Goal: Task Accomplishment & Management: Manage account settings

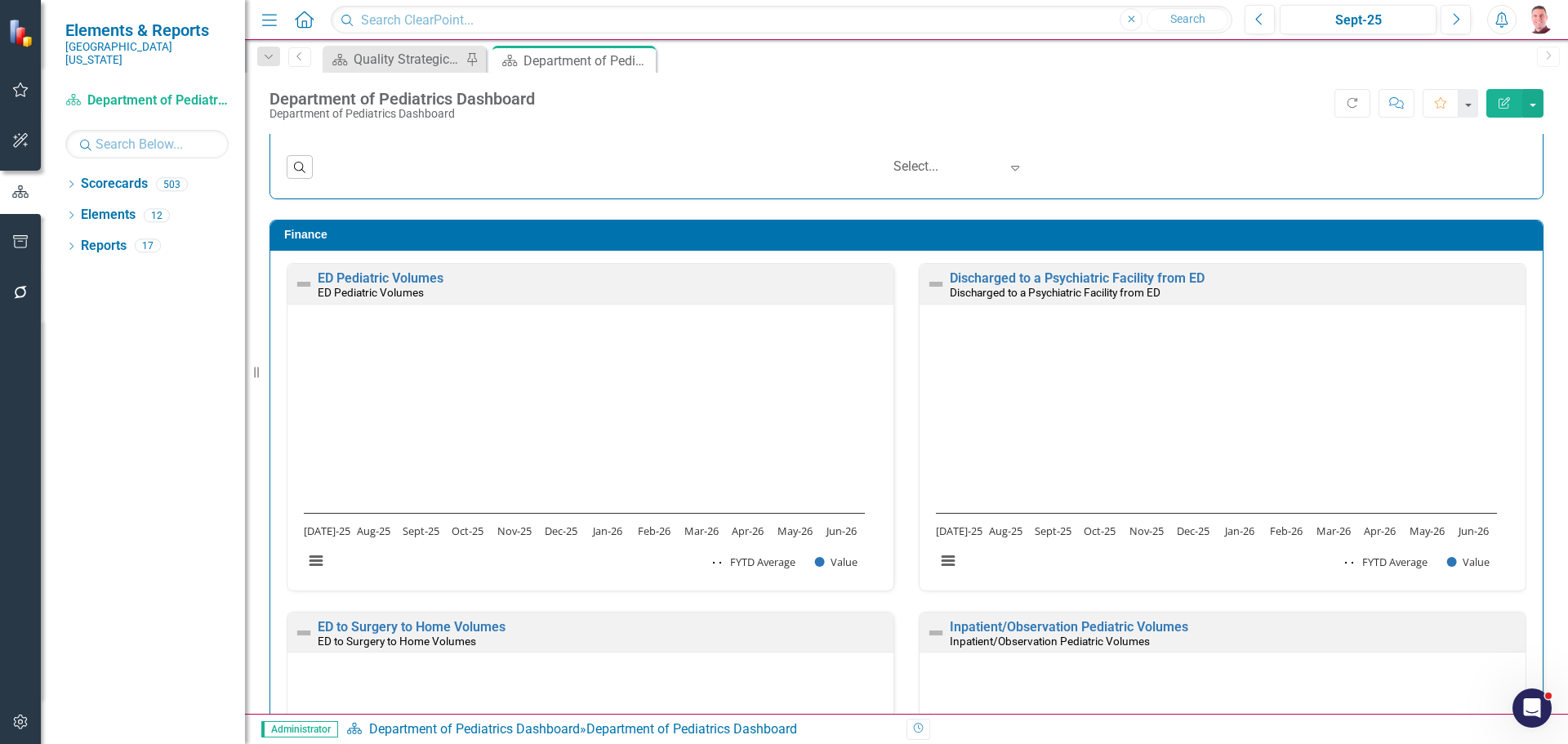
scroll to position [2857, 0]
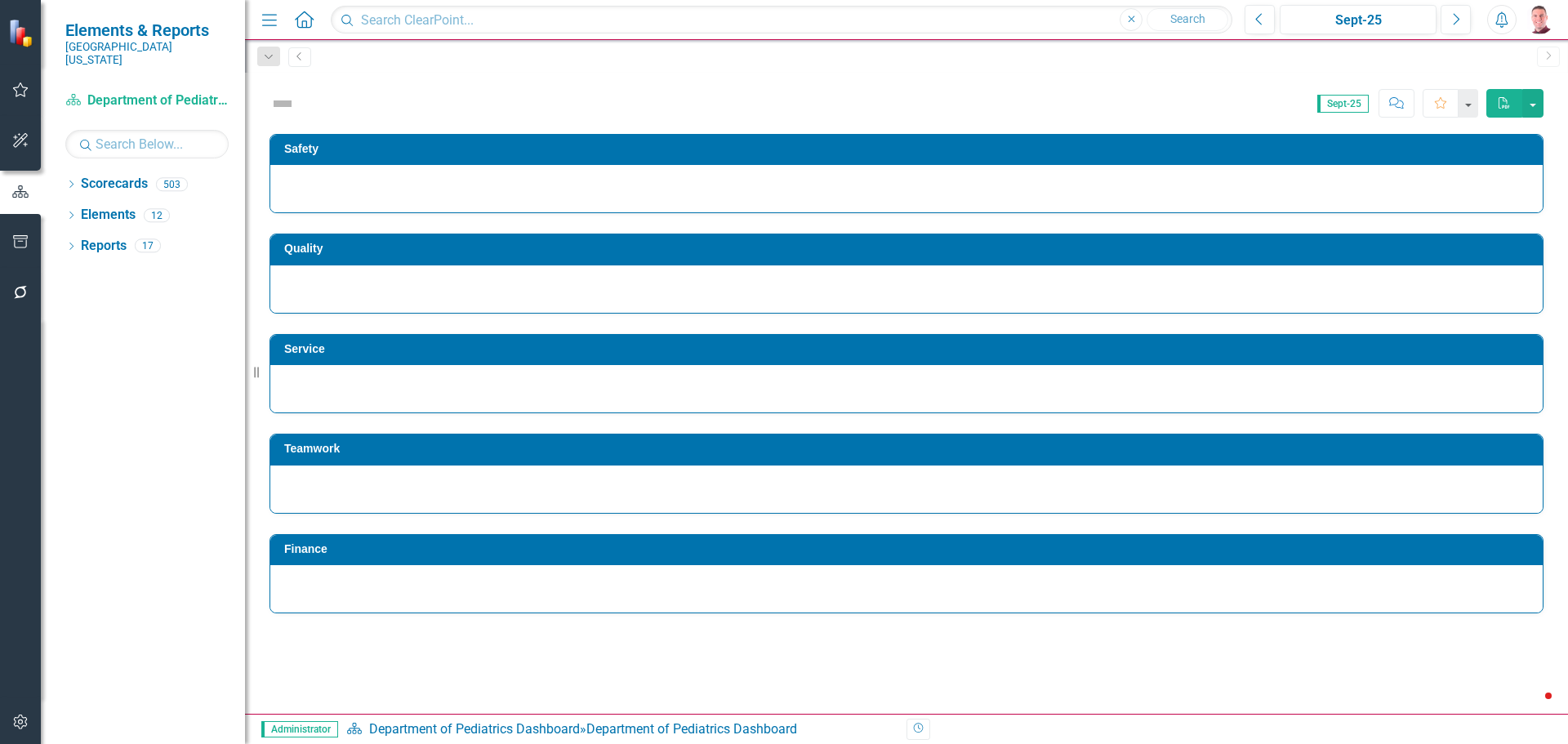
click at [69, 181] on icon "Dropdown" at bounding box center [71, 186] width 11 height 9
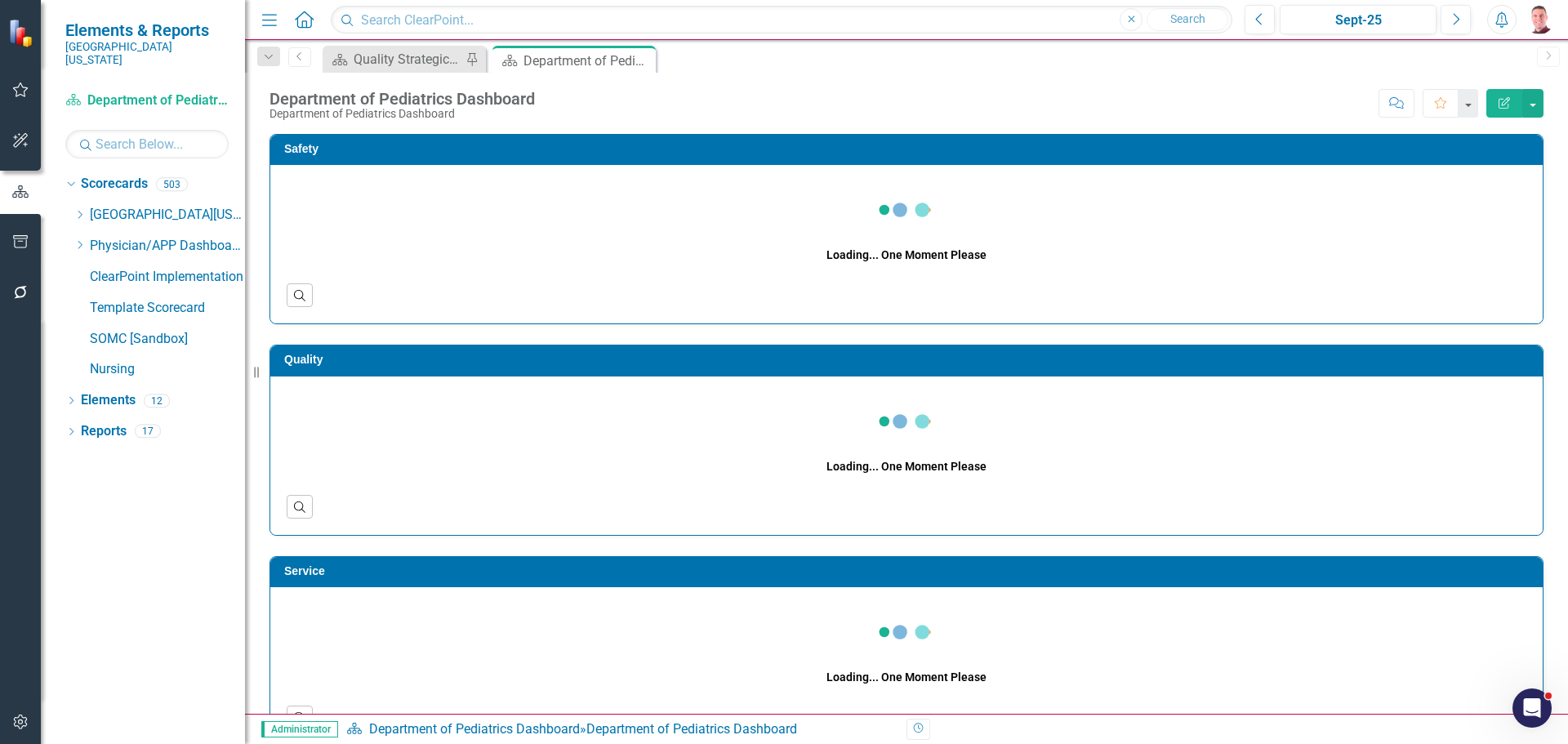
drag, startPoint x: 84, startPoint y: 231, endPoint x: 201, endPoint y: 459, distance: 256.3
click at [84, 240] on icon "Dropdown" at bounding box center [79, 245] width 12 height 10
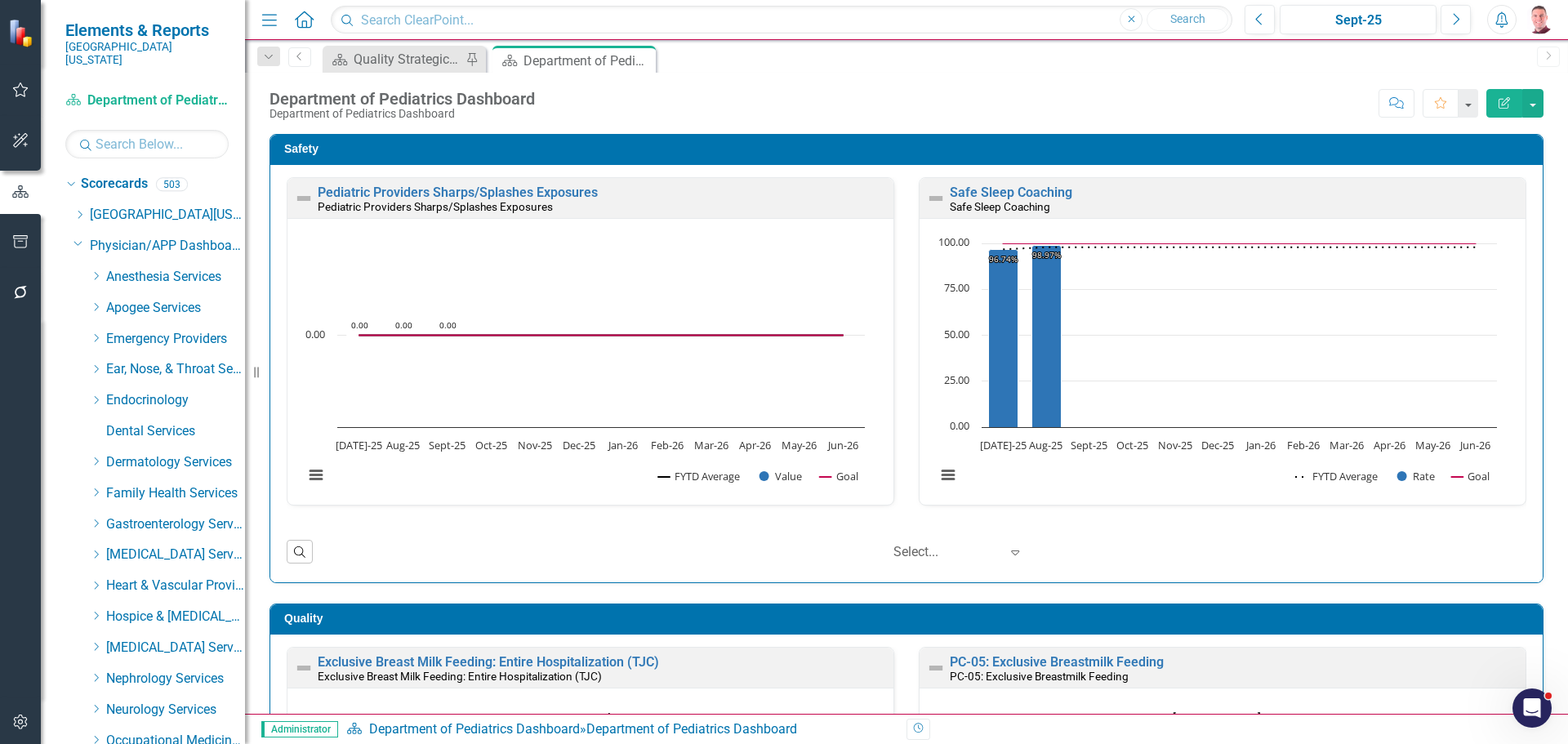
scroll to position [653, 0]
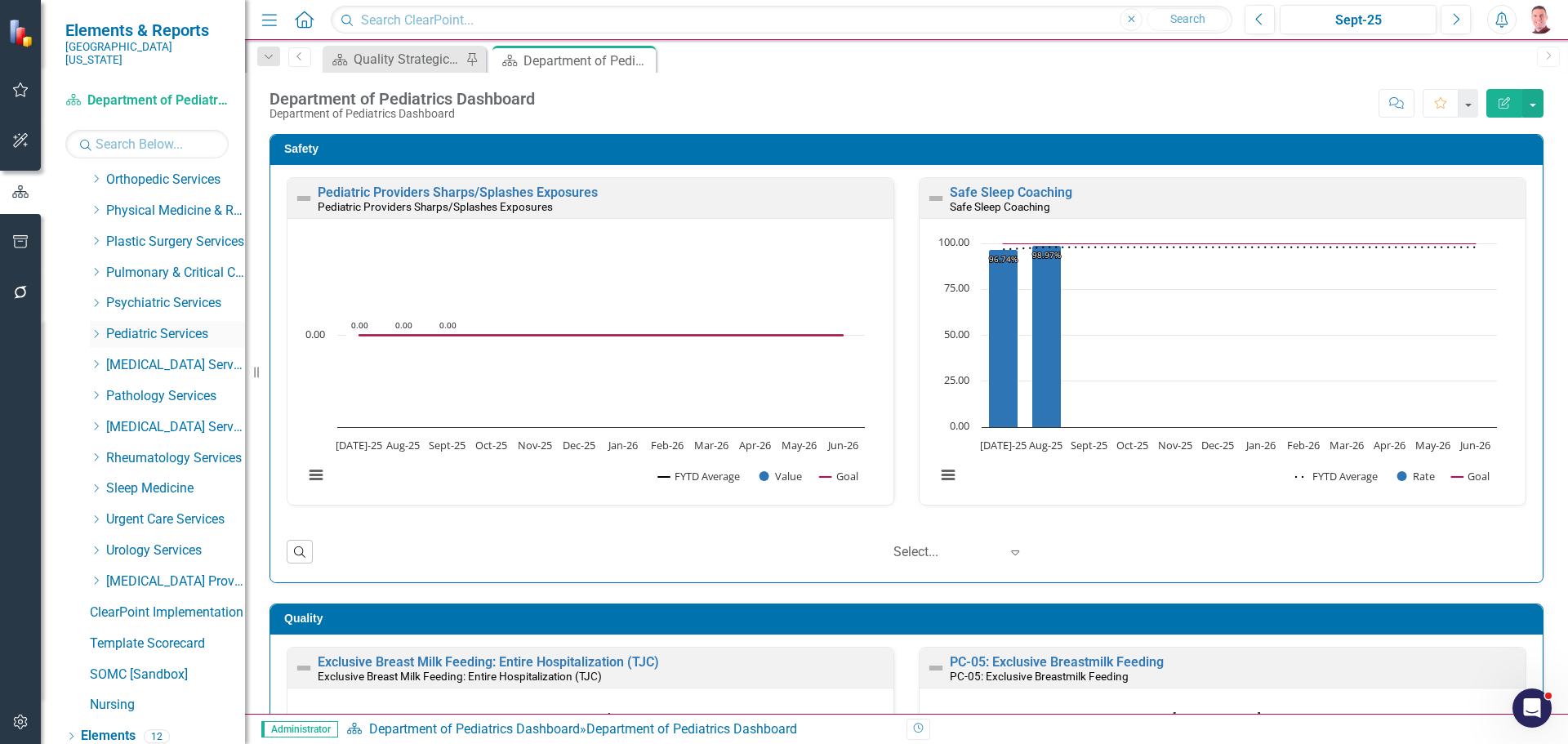
click at [94, 329] on icon "Dropdown" at bounding box center [96, 334] width 12 height 10
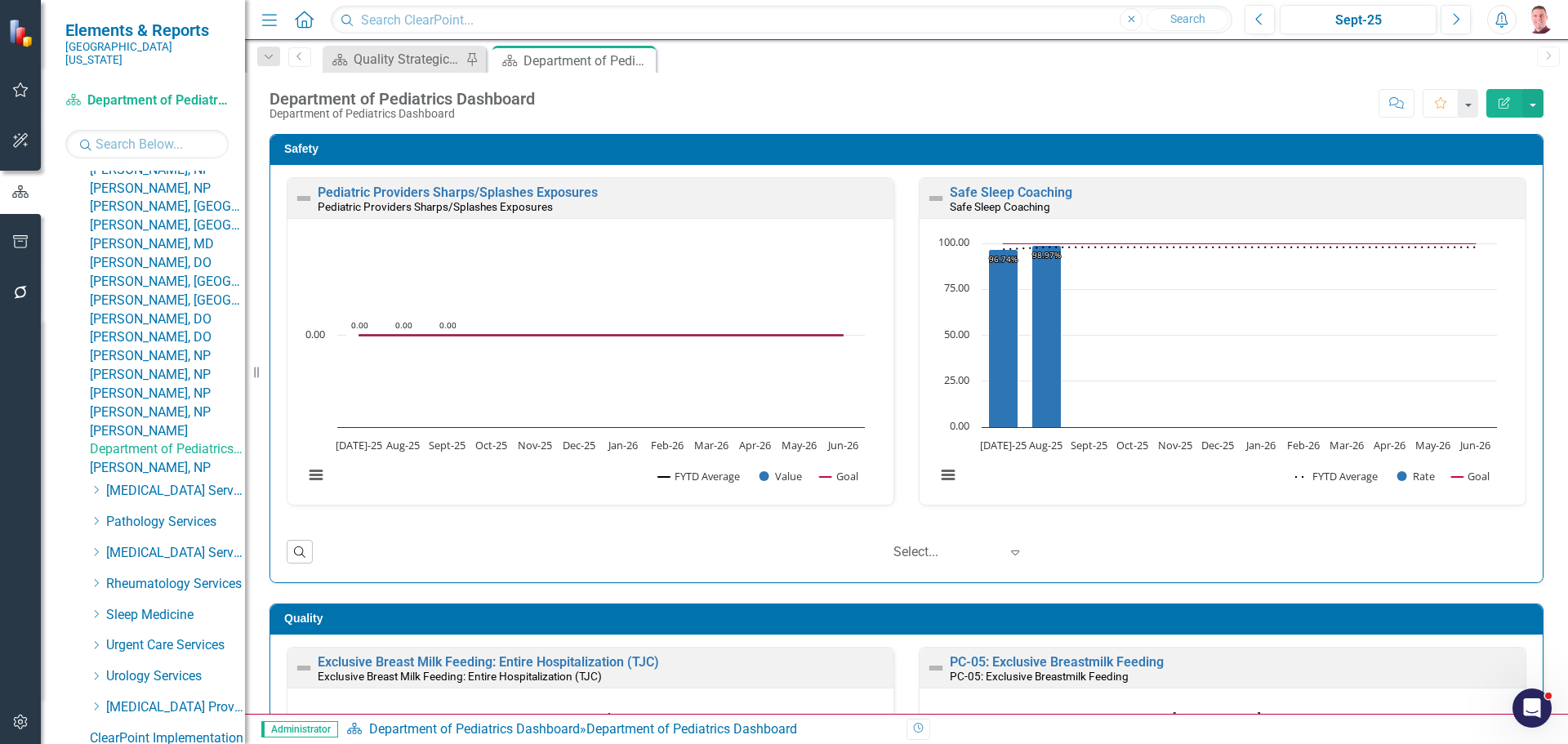
scroll to position [897, 0]
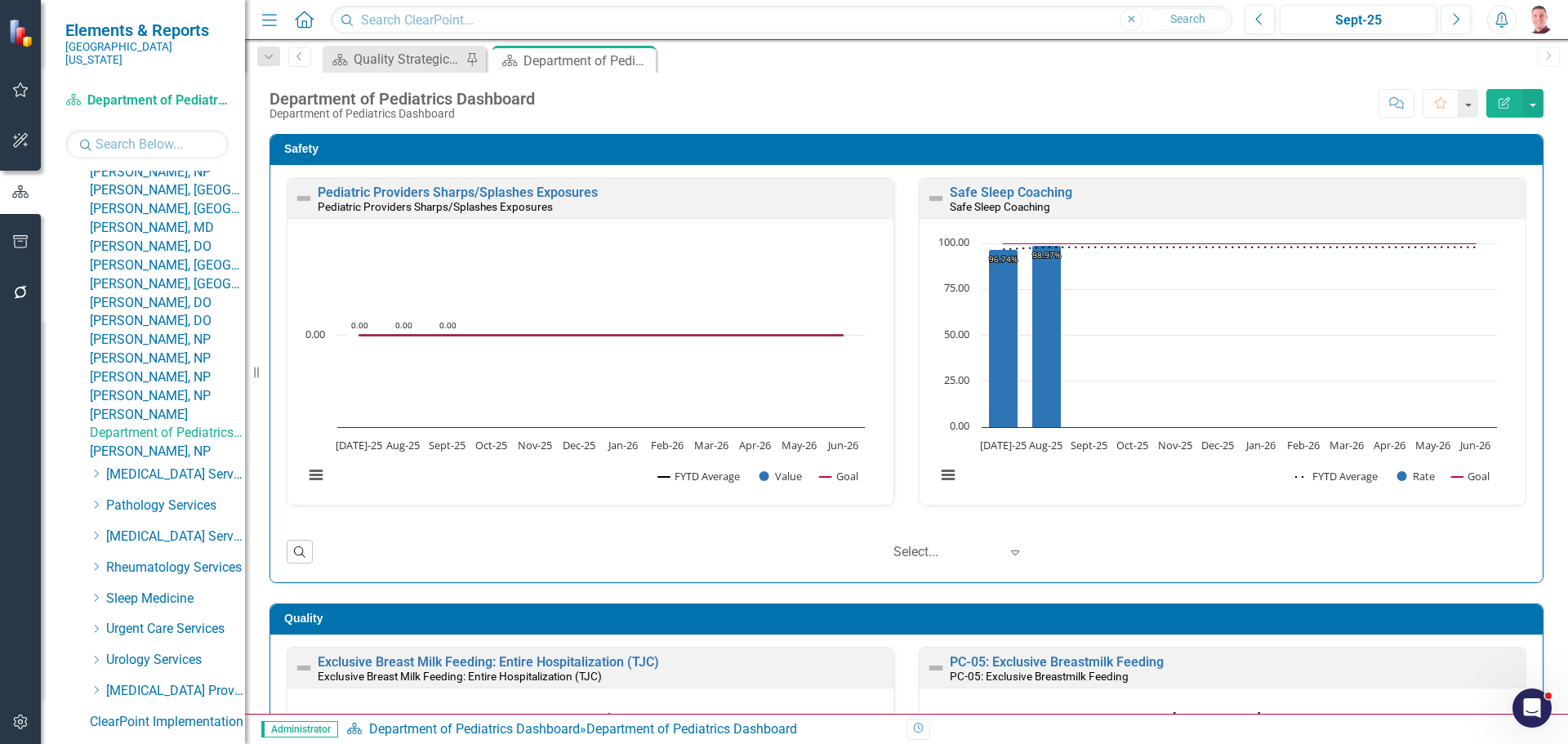
click at [180, 443] on link "Department of Pediatrics Dashboard" at bounding box center [168, 433] width 155 height 19
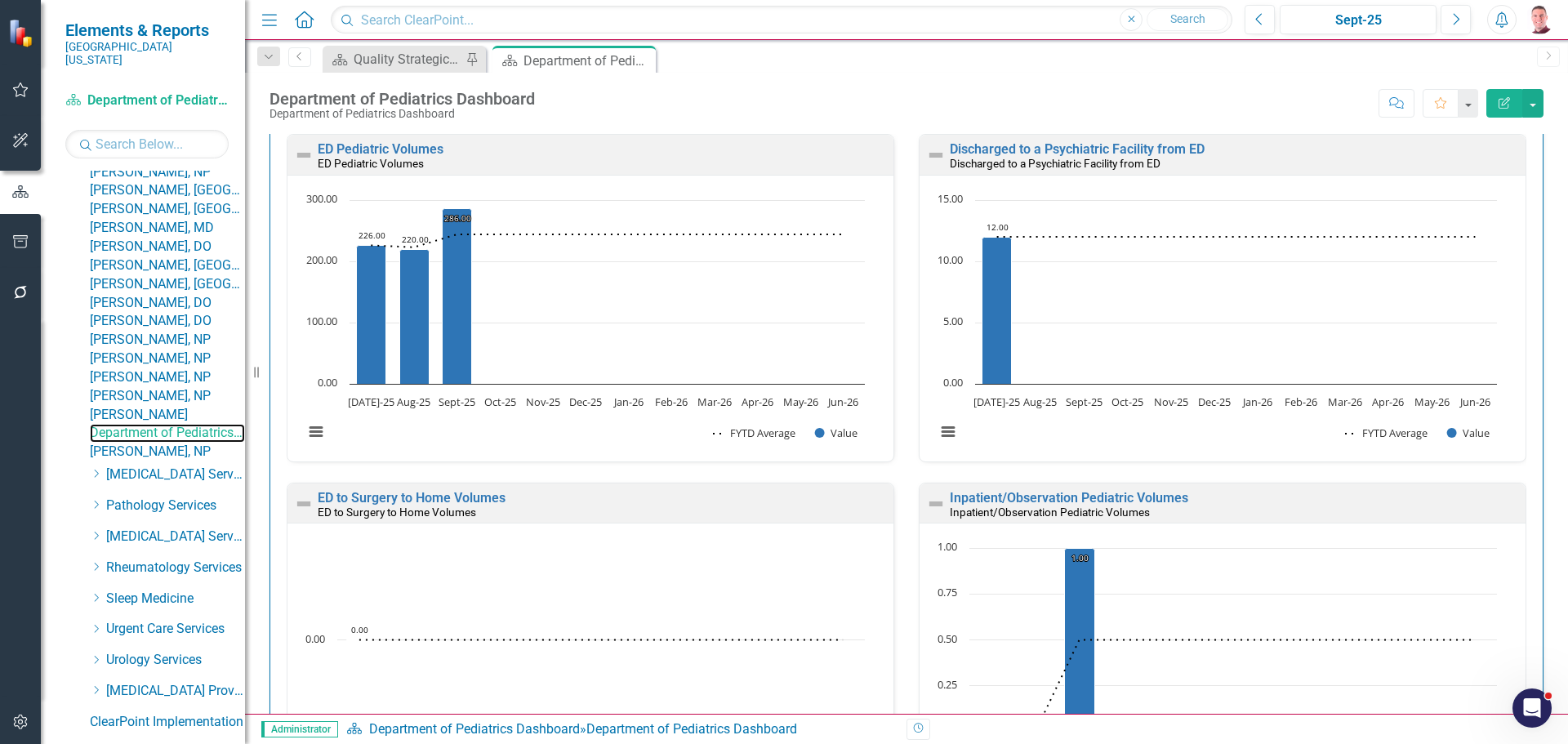
scroll to position [2909, 0]
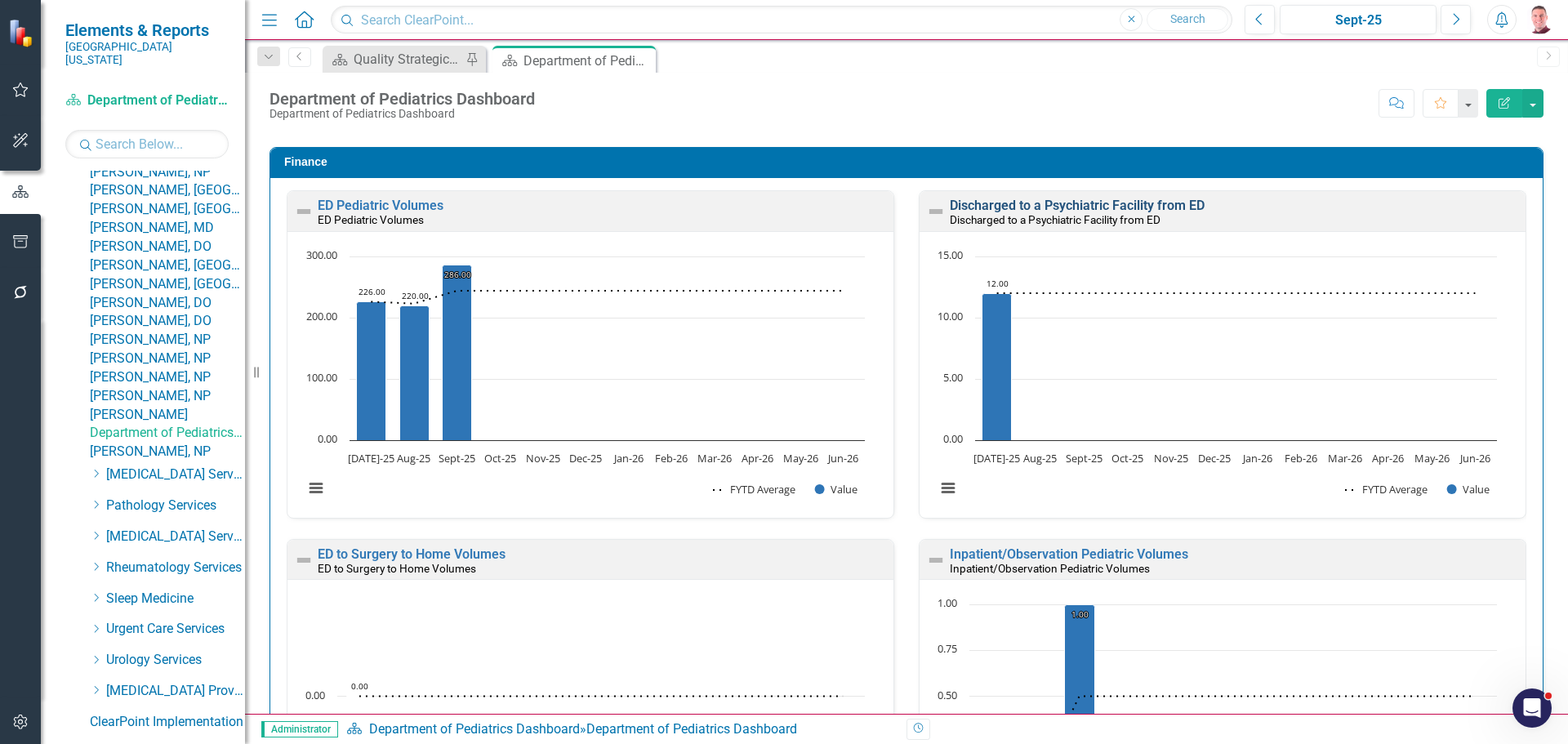
click at [1097, 203] on link "Discharged to a Psychiatric Facility from ED" at bounding box center [1078, 205] width 255 height 16
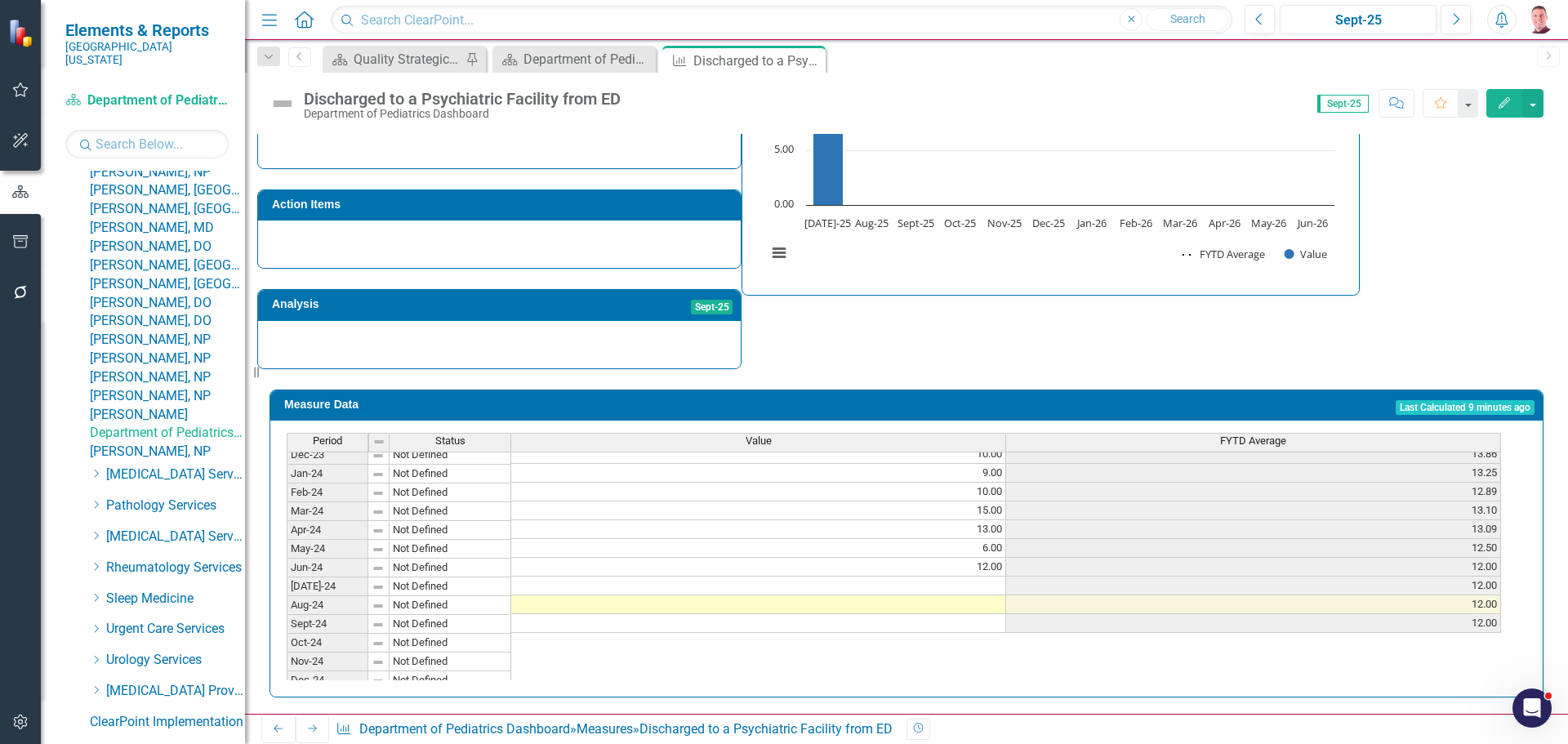
scroll to position [571, 0]
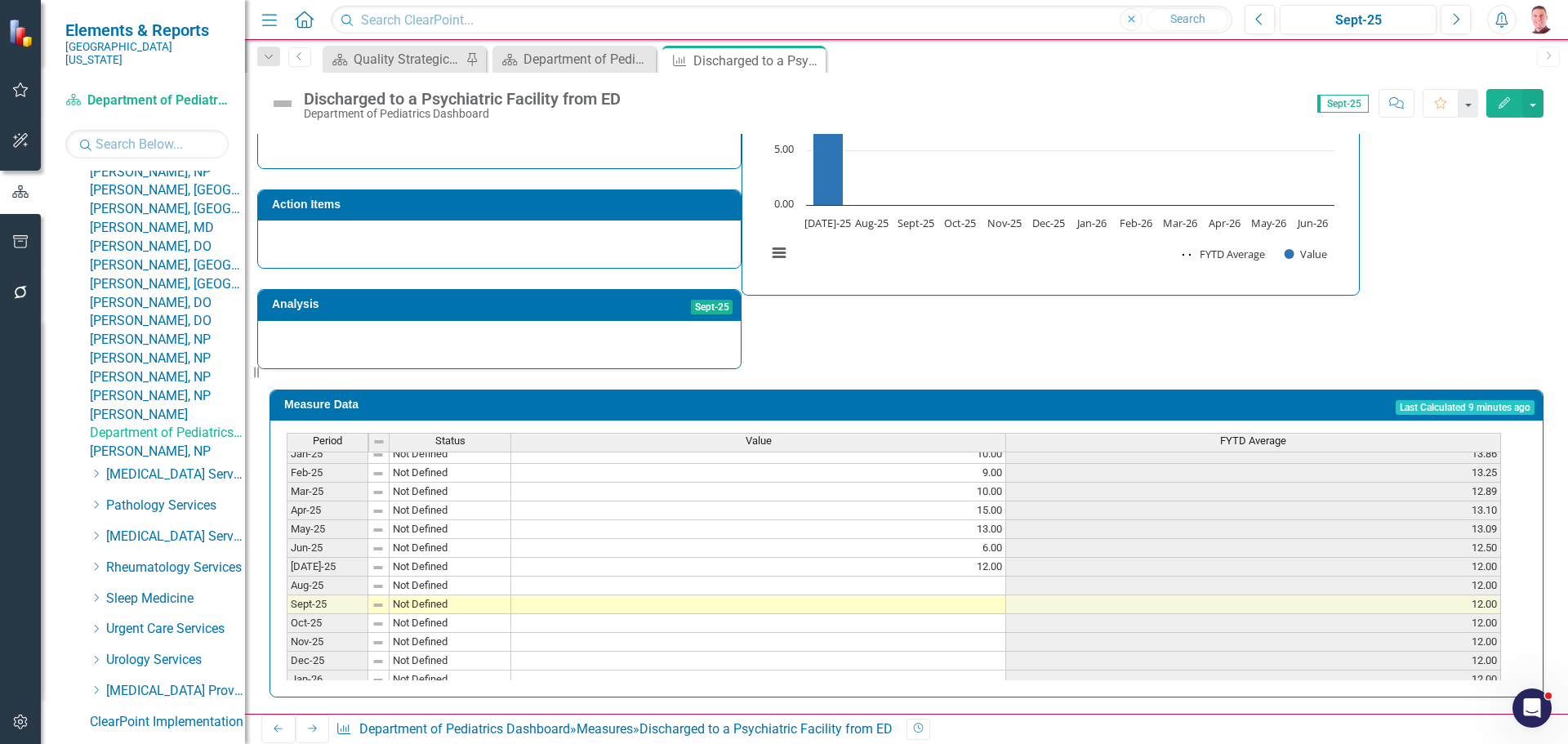
click at [817, 598] on tbody "Jan-24 Not Defined 13.00 11.29 Feb-24 Not Defined 10.00 11.13 Mar-24 Not Define…" at bounding box center [893, 500] width 1214 height 564
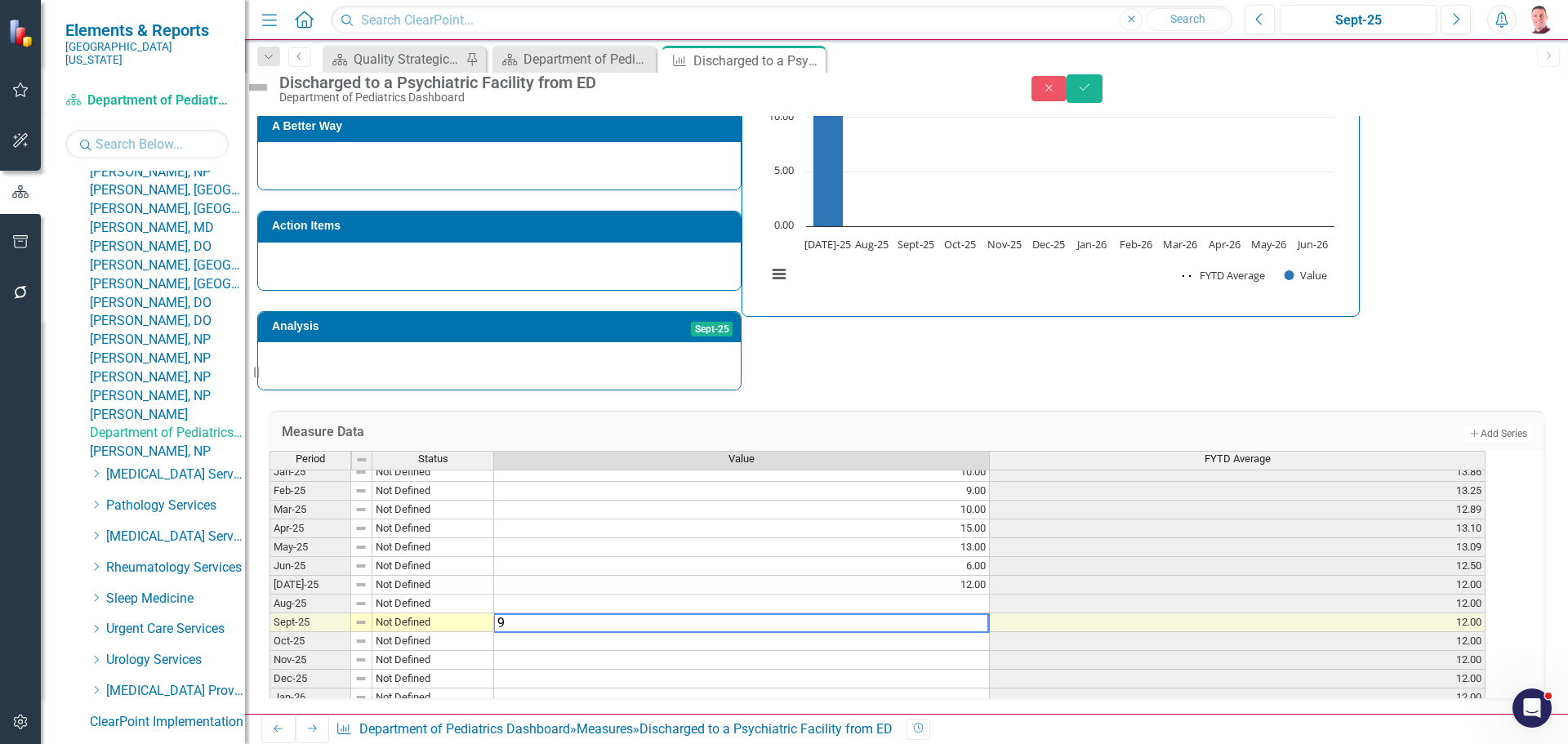
type textarea "9"
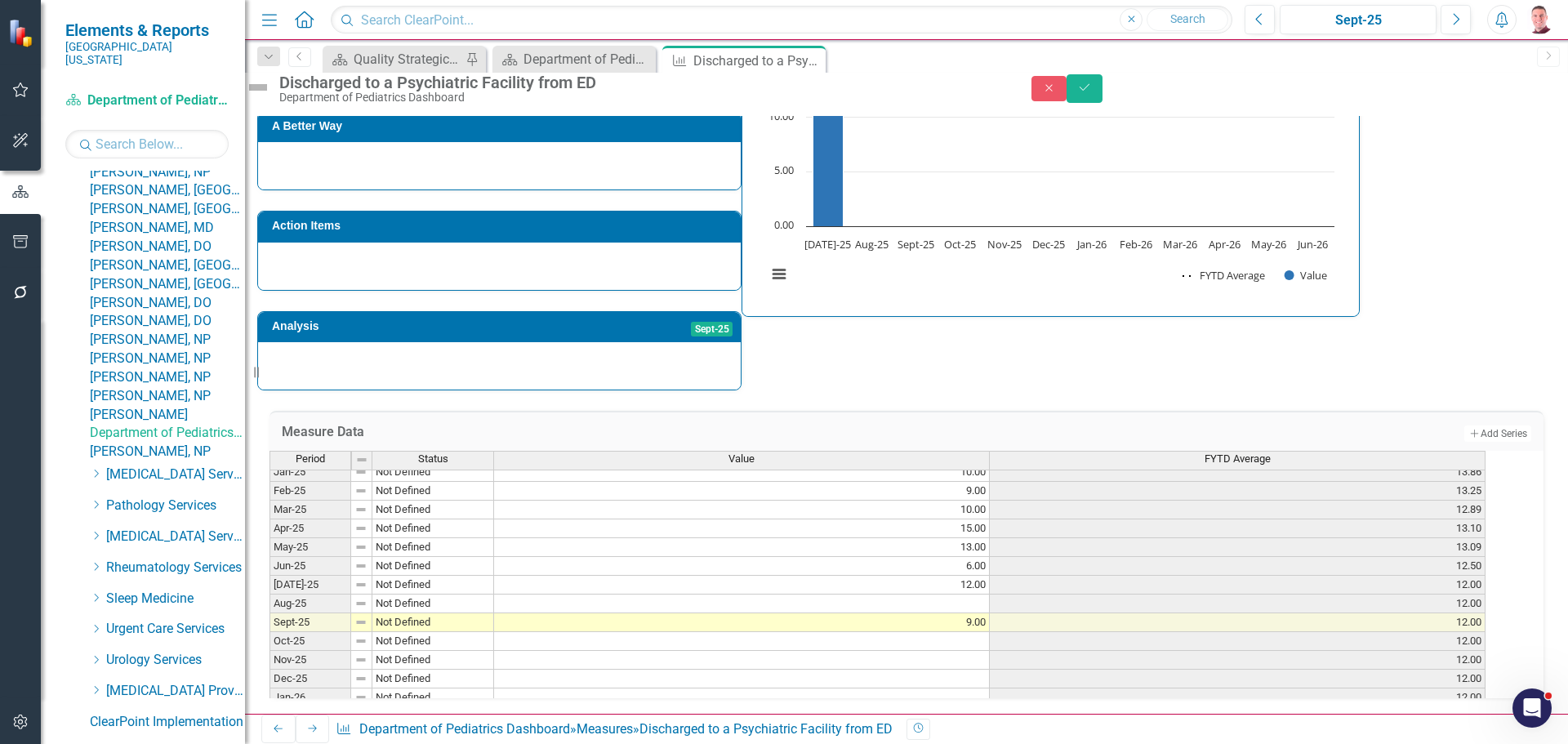
click at [1105, 351] on div "Strategic Values A Better Way Action Items Analysis Sept-25 Discharged to a Psy…" at bounding box center [905, 191] width 1298 height 400
click at [1103, 91] on button "Save" at bounding box center [1084, 88] width 36 height 29
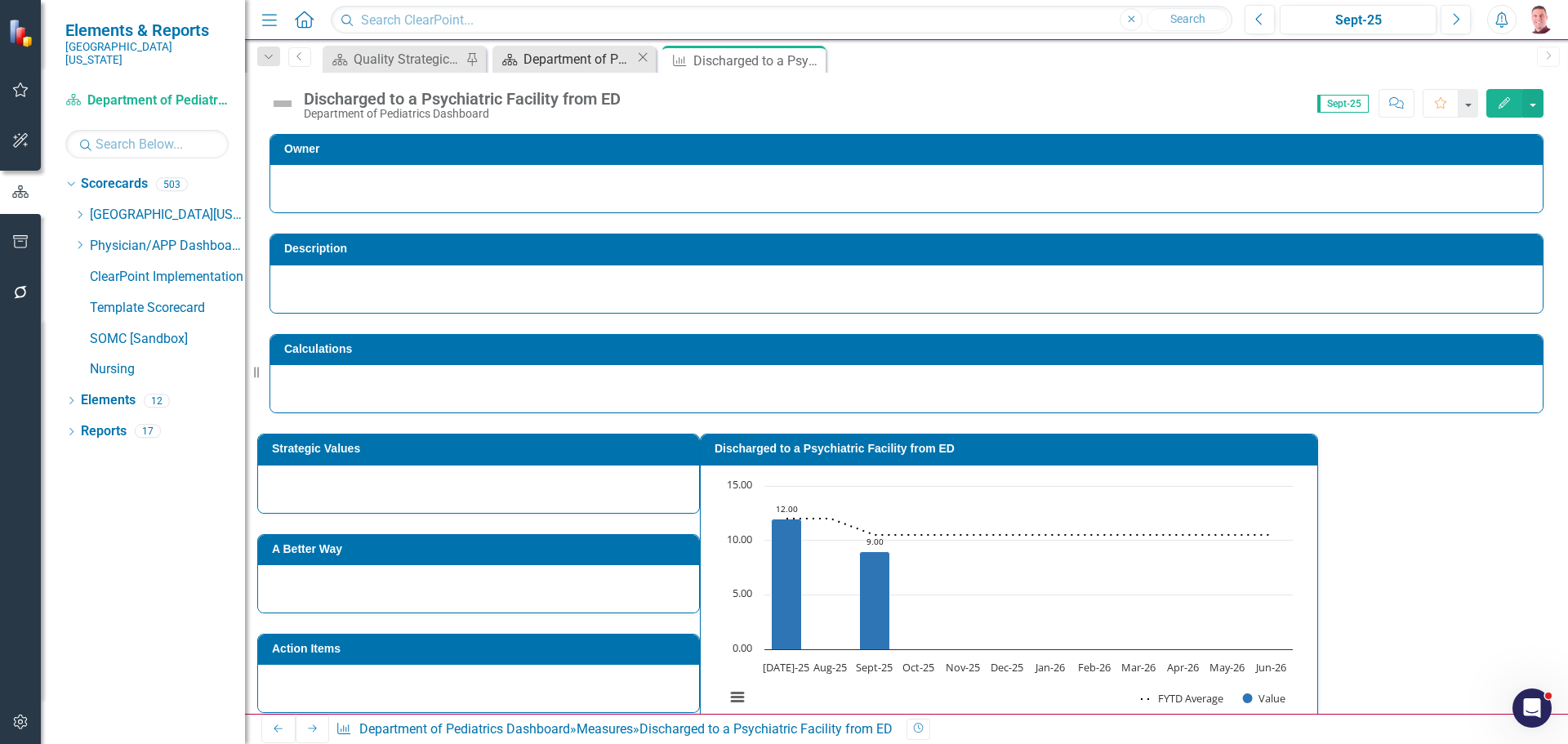
scroll to position [0, 0]
click at [563, 54] on div "Department of Pediatrics Dashboard" at bounding box center [580, 60] width 112 height 20
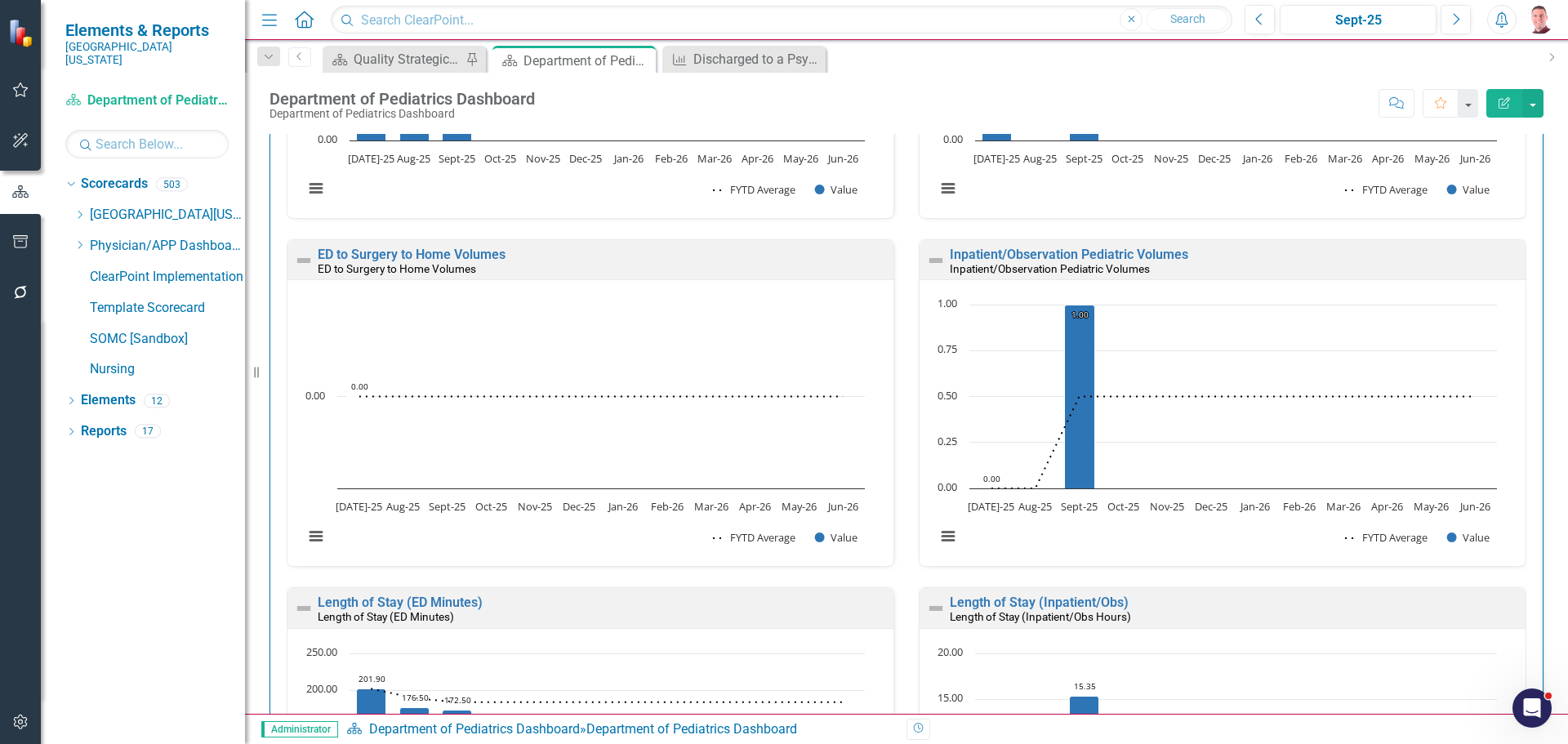
scroll to position [3196, 0]
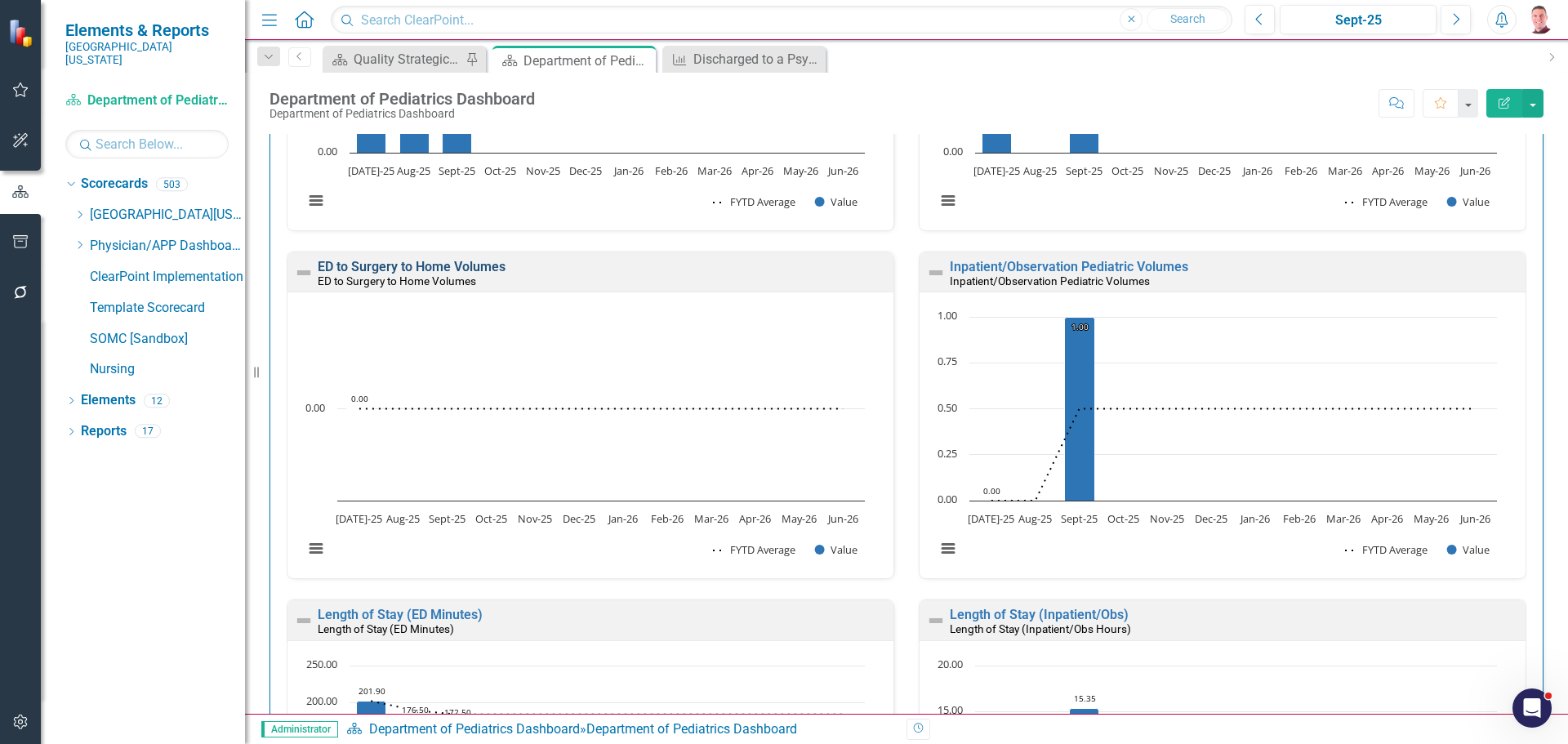
click at [495, 264] on link "ED to Surgery to Home Volumes" at bounding box center [411, 266] width 188 height 16
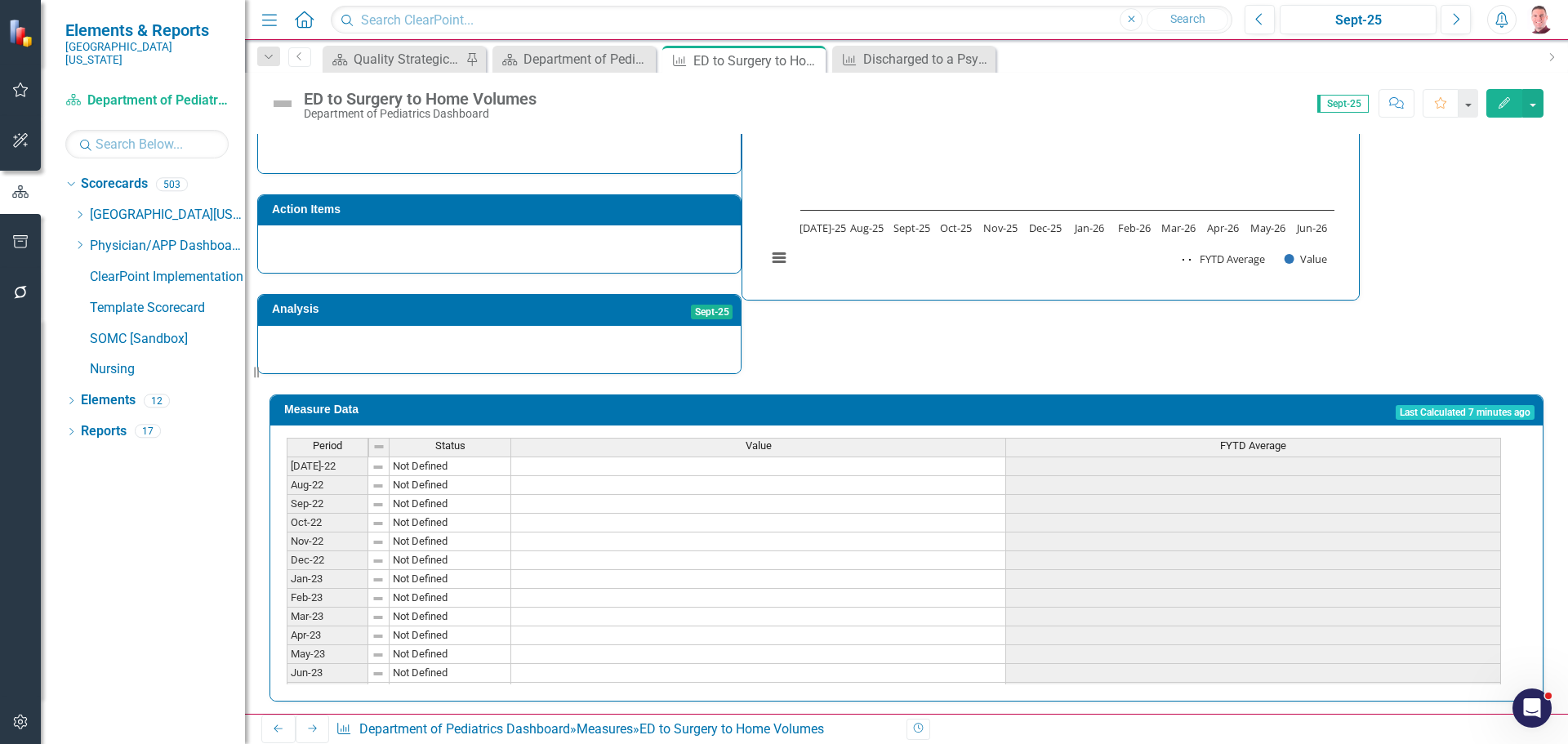
scroll to position [451, 0]
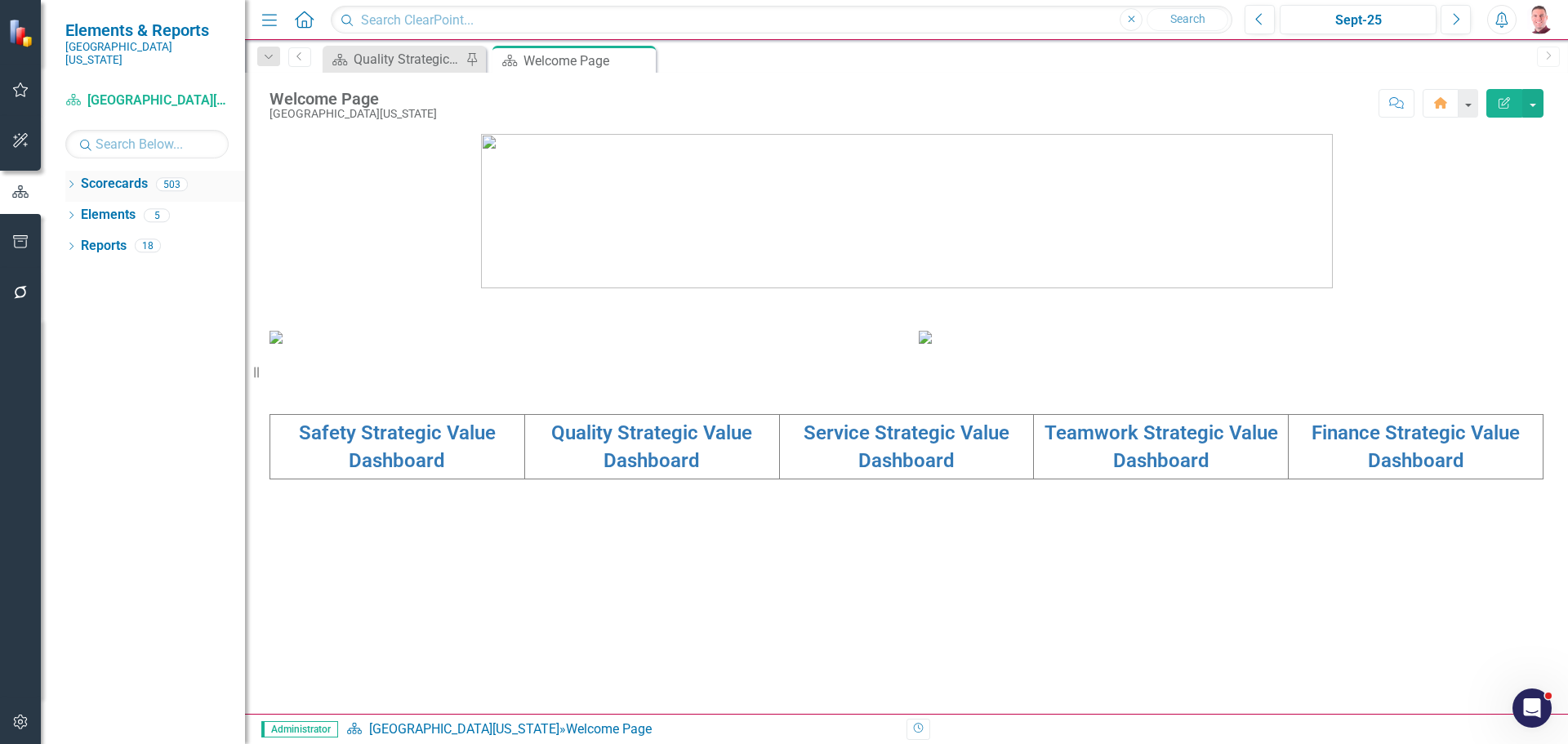
click at [70, 181] on icon "Dropdown" at bounding box center [71, 186] width 11 height 9
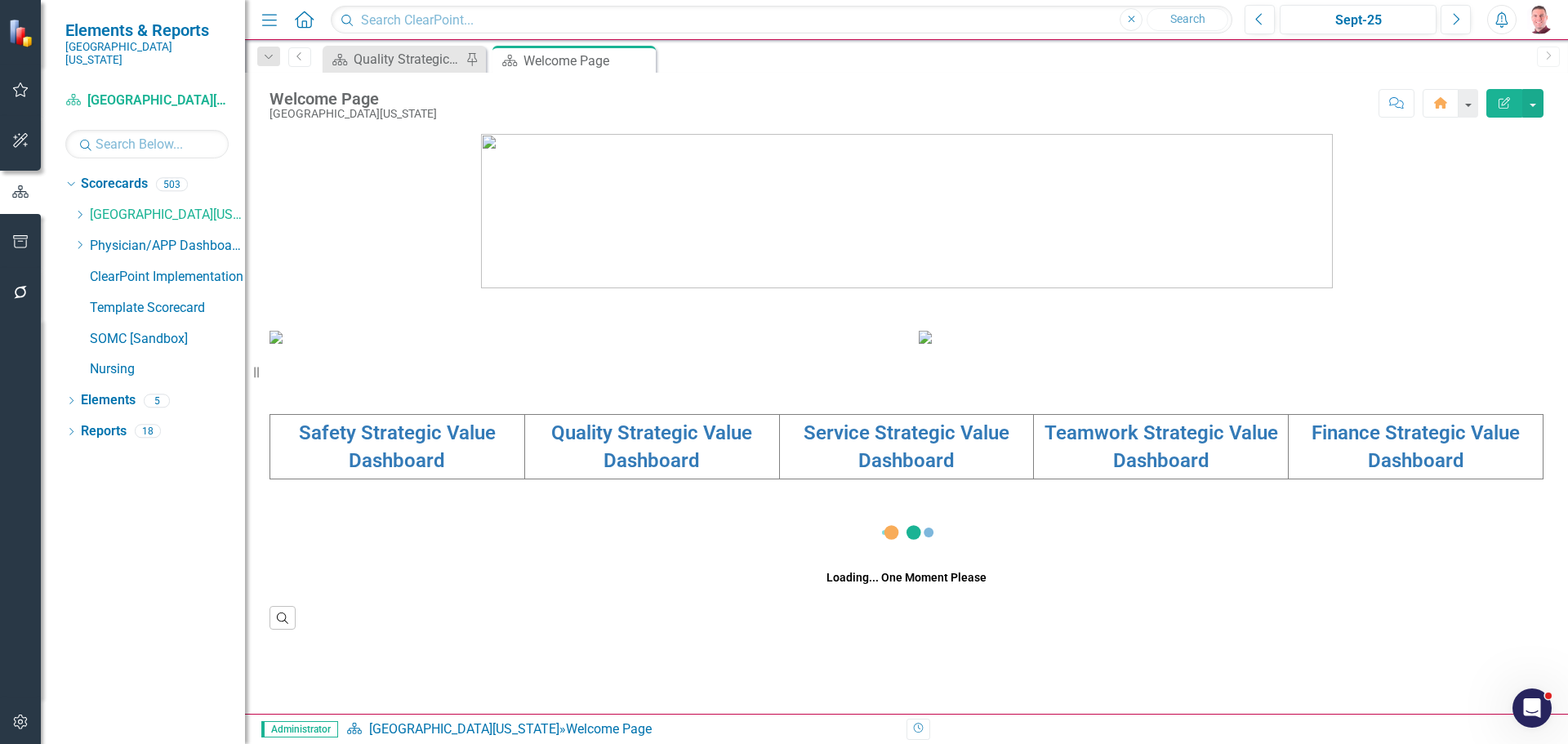
drag, startPoint x: 81, startPoint y: 232, endPoint x: 101, endPoint y: 414, distance: 183.1
click at [81, 240] on icon "Dropdown" at bounding box center [79, 245] width 12 height 10
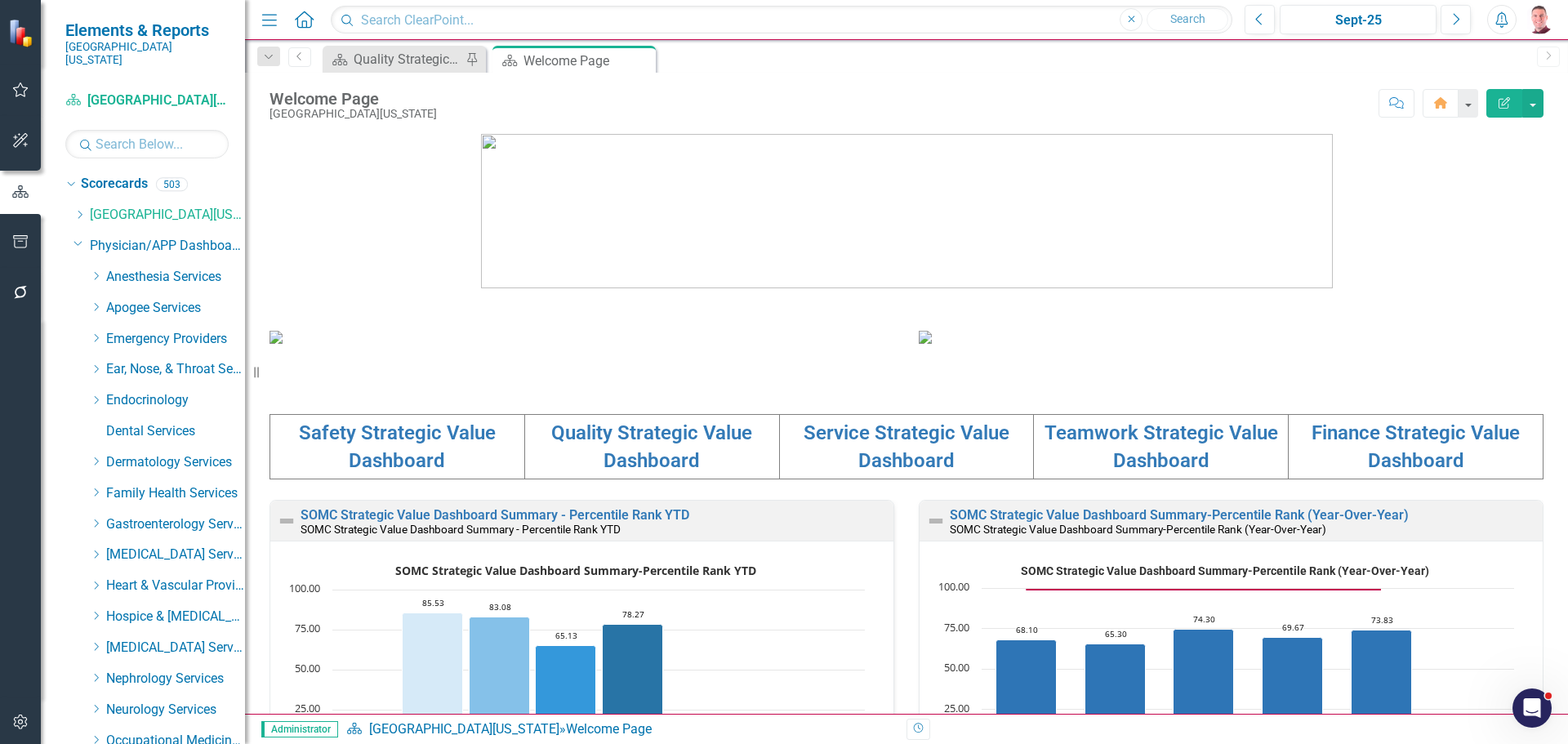
scroll to position [490, 0]
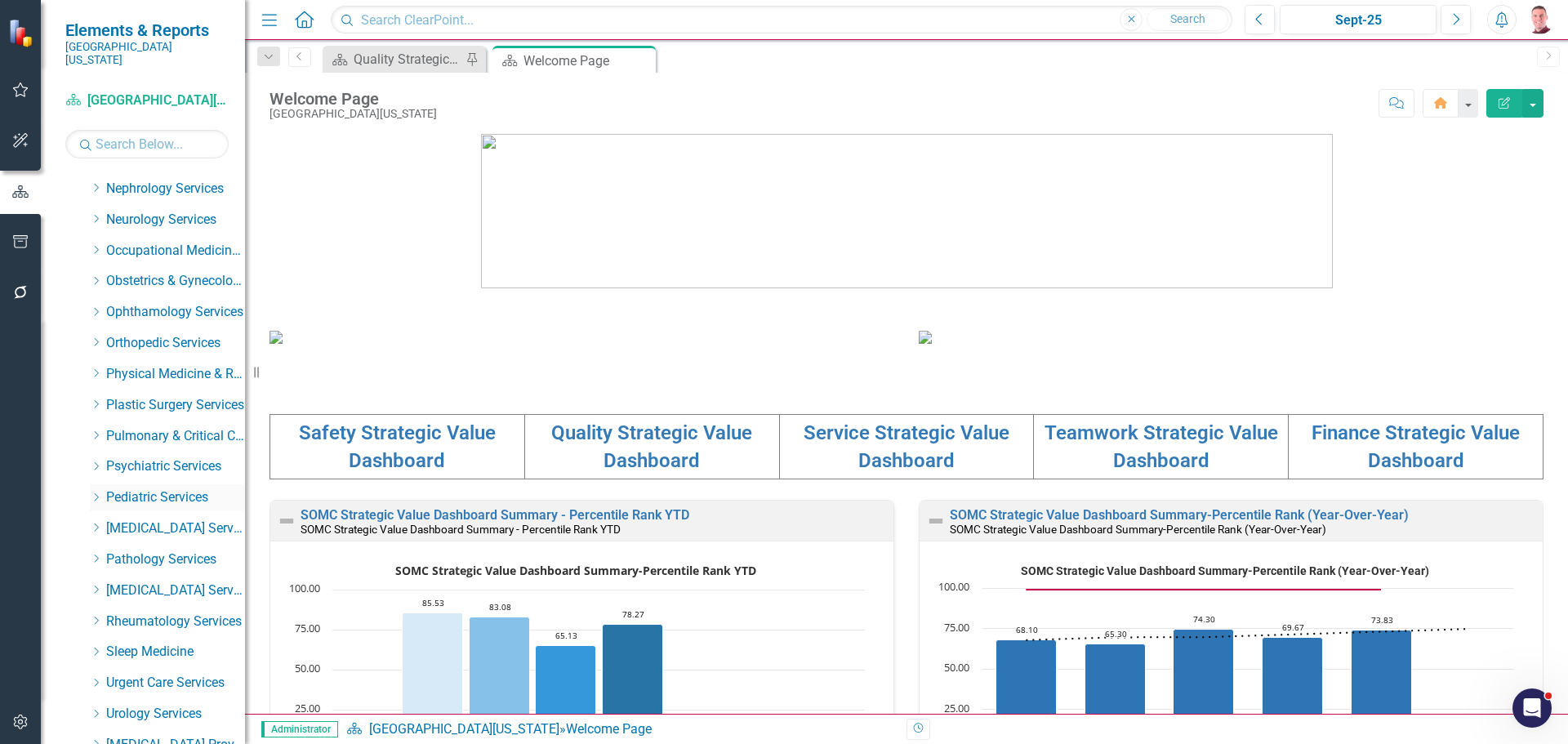
click at [91, 492] on icon "Dropdown" at bounding box center [96, 497] width 12 height 10
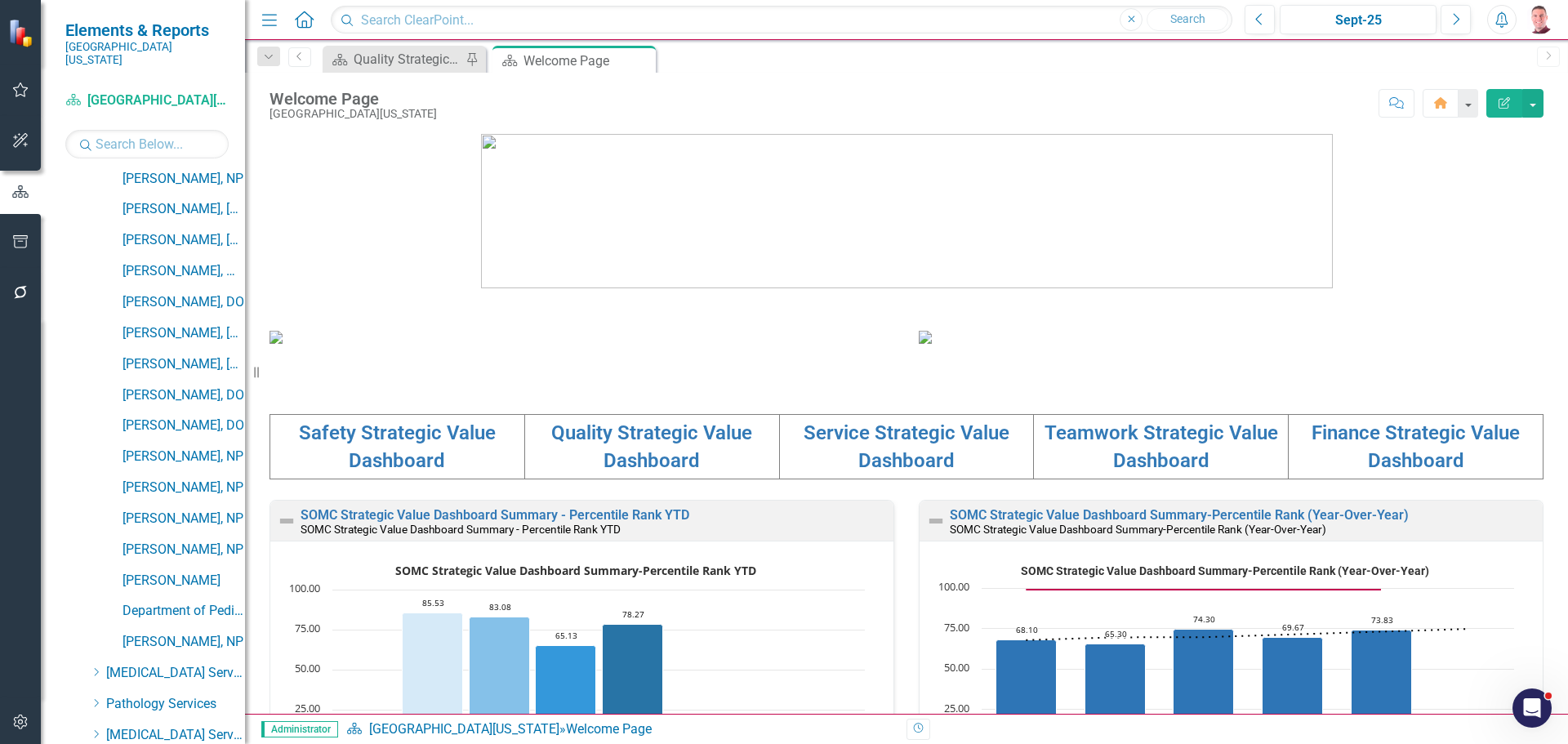
scroll to position [979, 0]
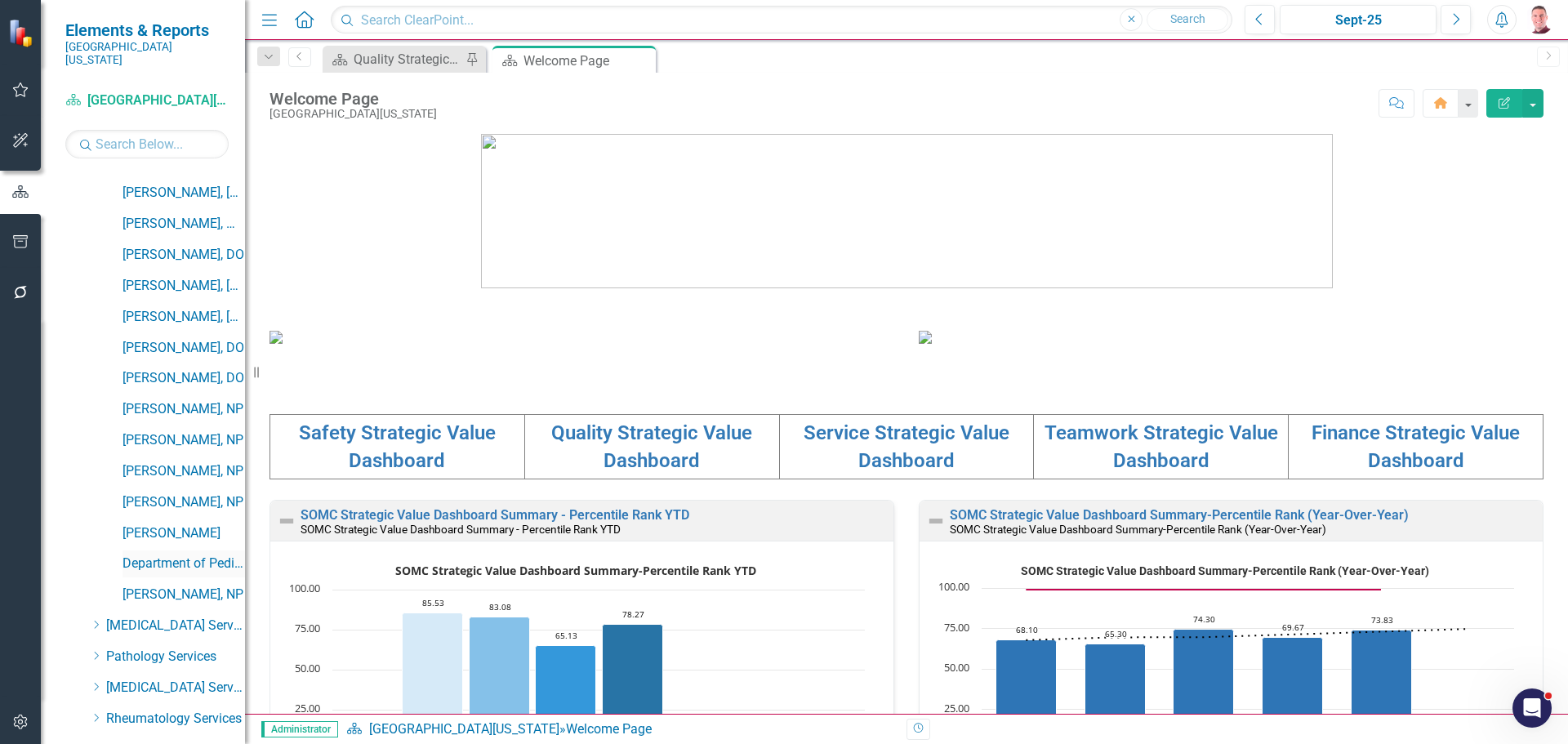
click at [166, 554] on link "Department of Pediatrics Dashboard" at bounding box center [184, 564] width 123 height 19
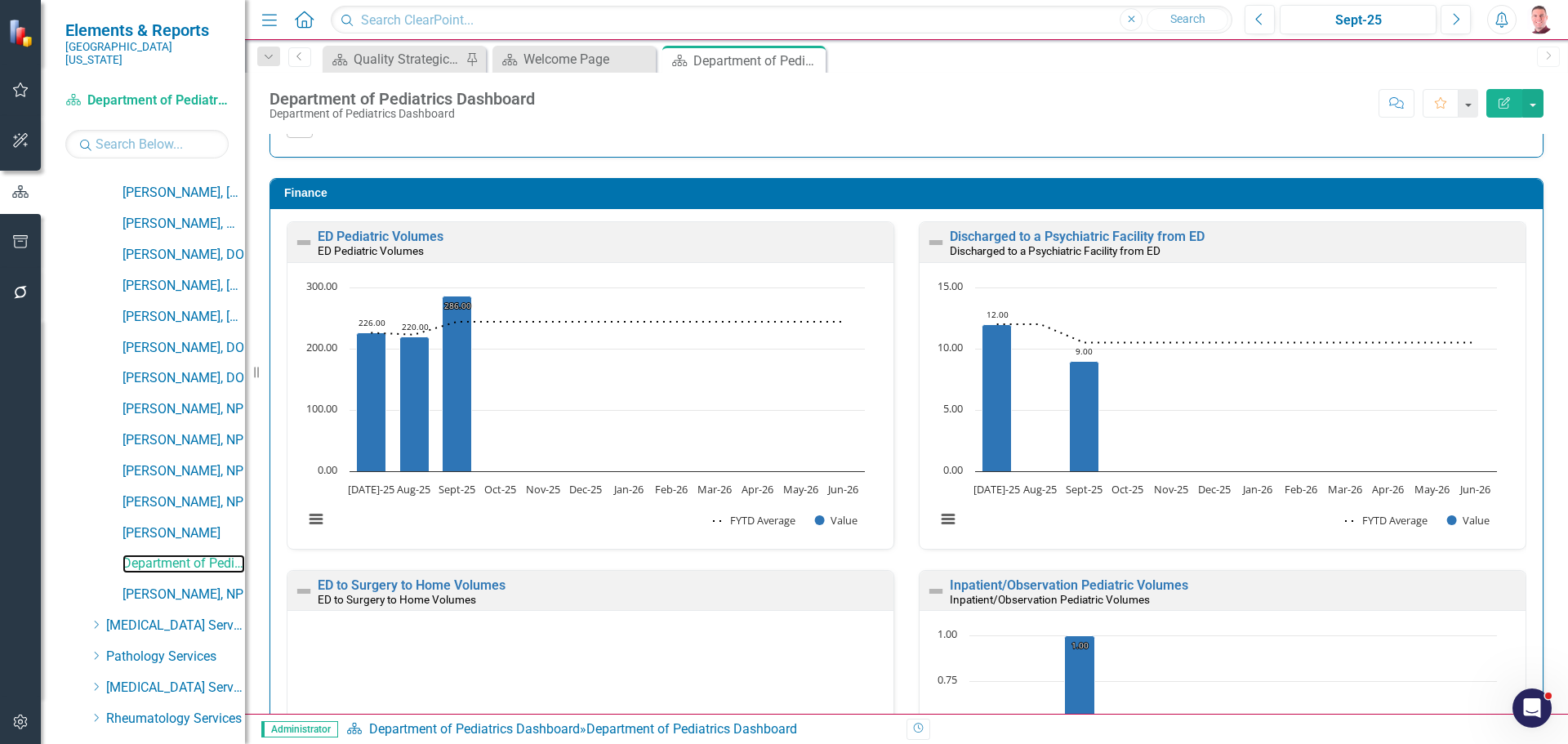
scroll to position [3222, 0]
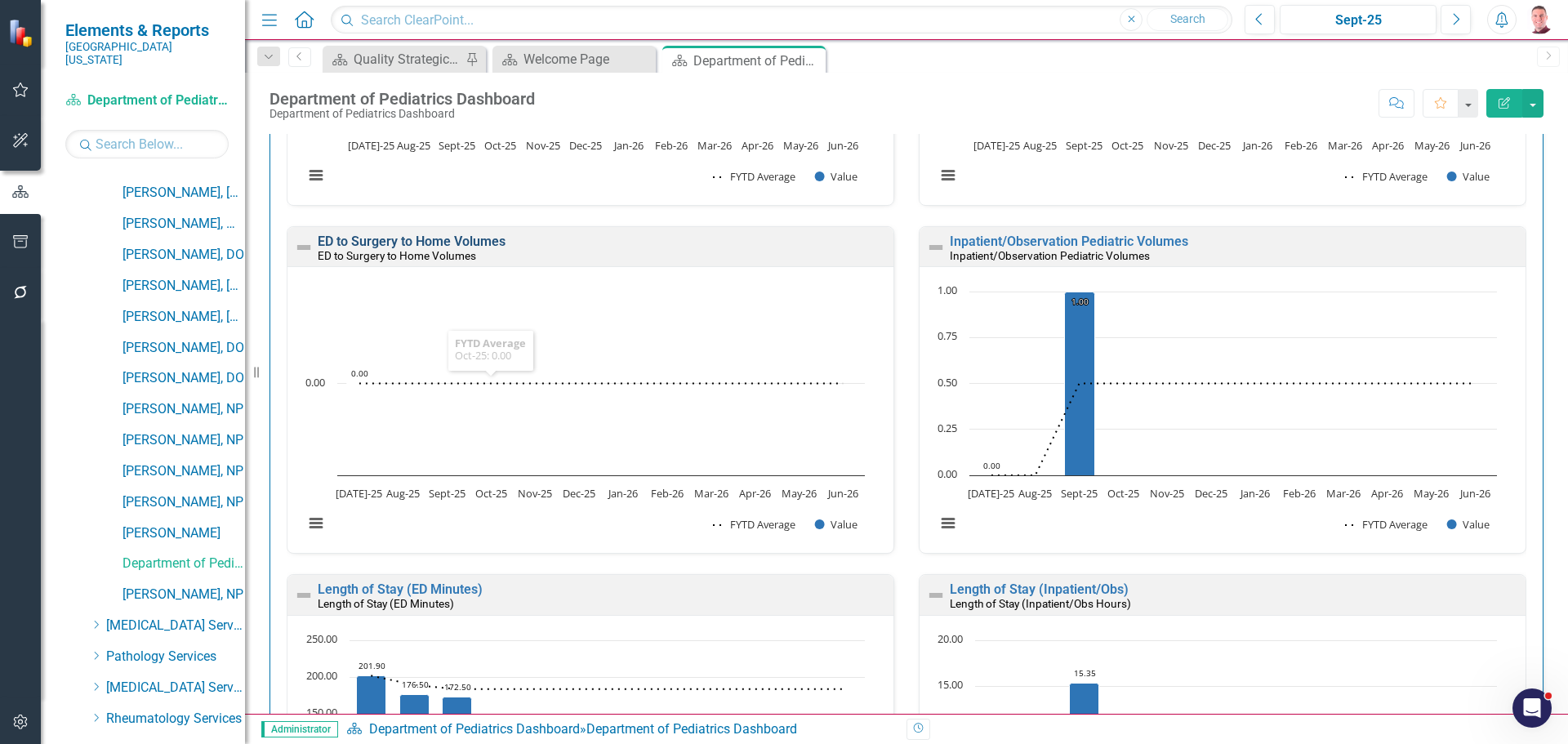
click at [486, 244] on link "ED to Surgery to Home Volumes" at bounding box center [411, 241] width 188 height 16
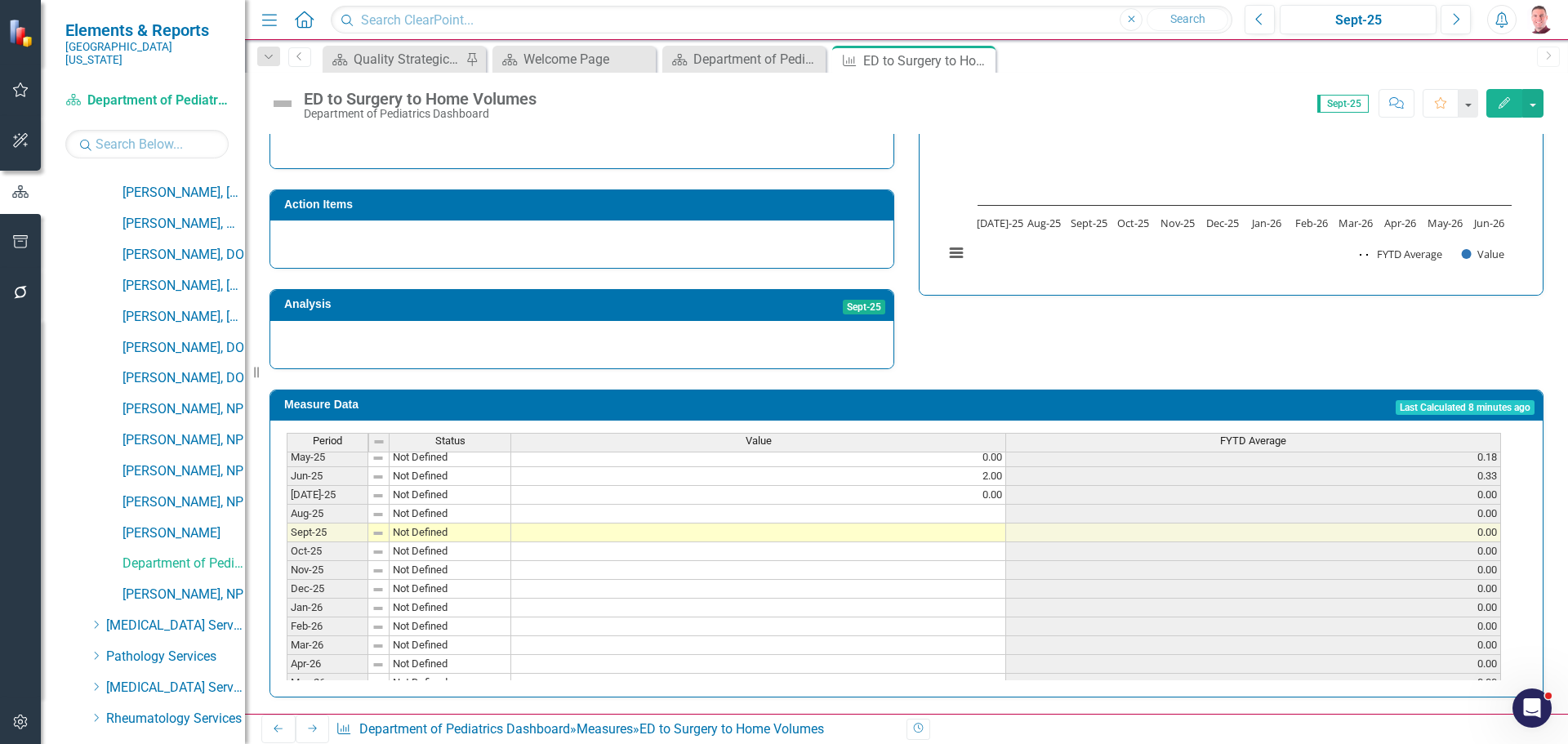
scroll to position [653, 0]
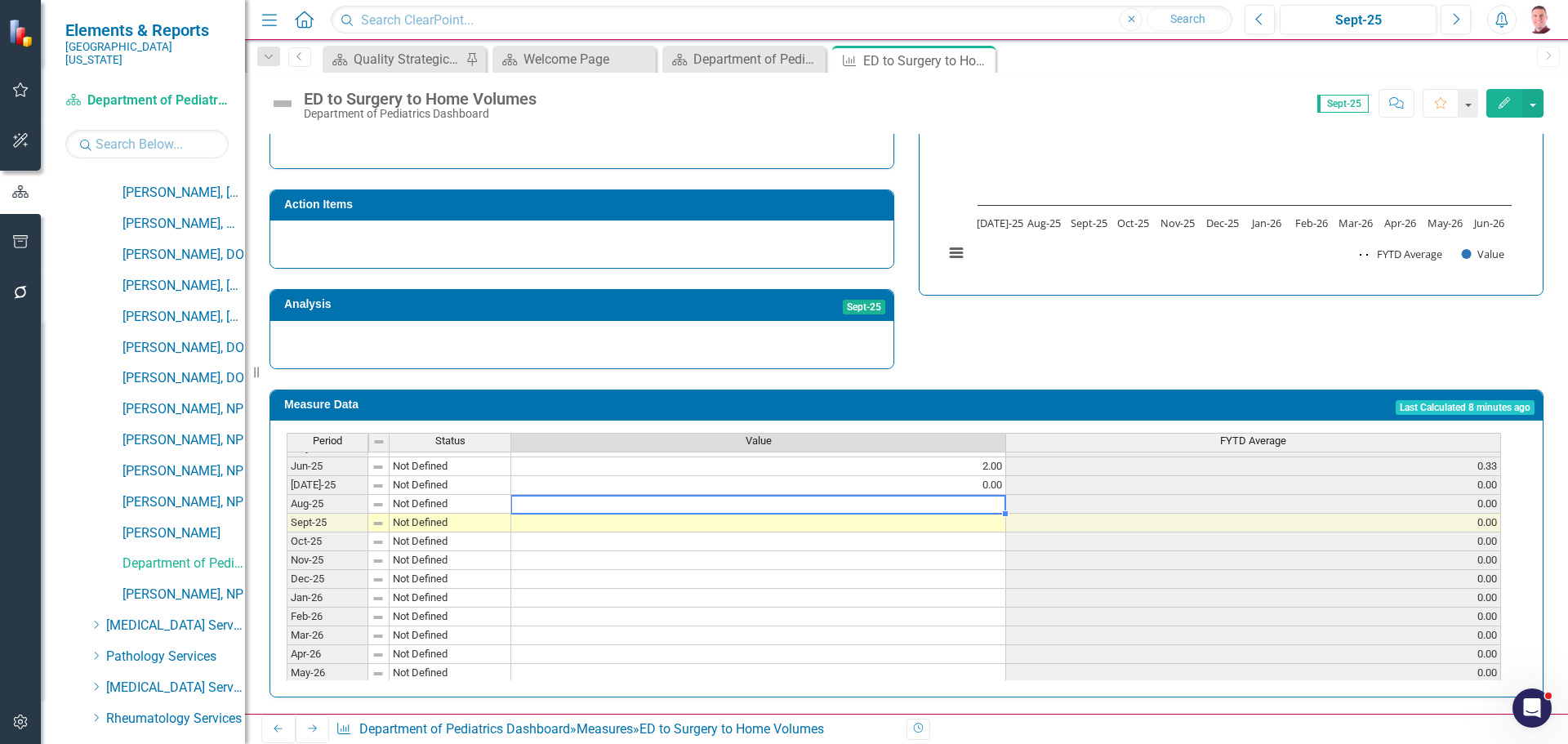
click at [766, 500] on tbody "Apr-24 Not Defined 3.00 0.70 May-24 Not Defined 0.00 0.64 Jun-24 Not Defined 3.…" at bounding box center [893, 447] width 1214 height 508
click at [758, 515] on td at bounding box center [758, 523] width 495 height 19
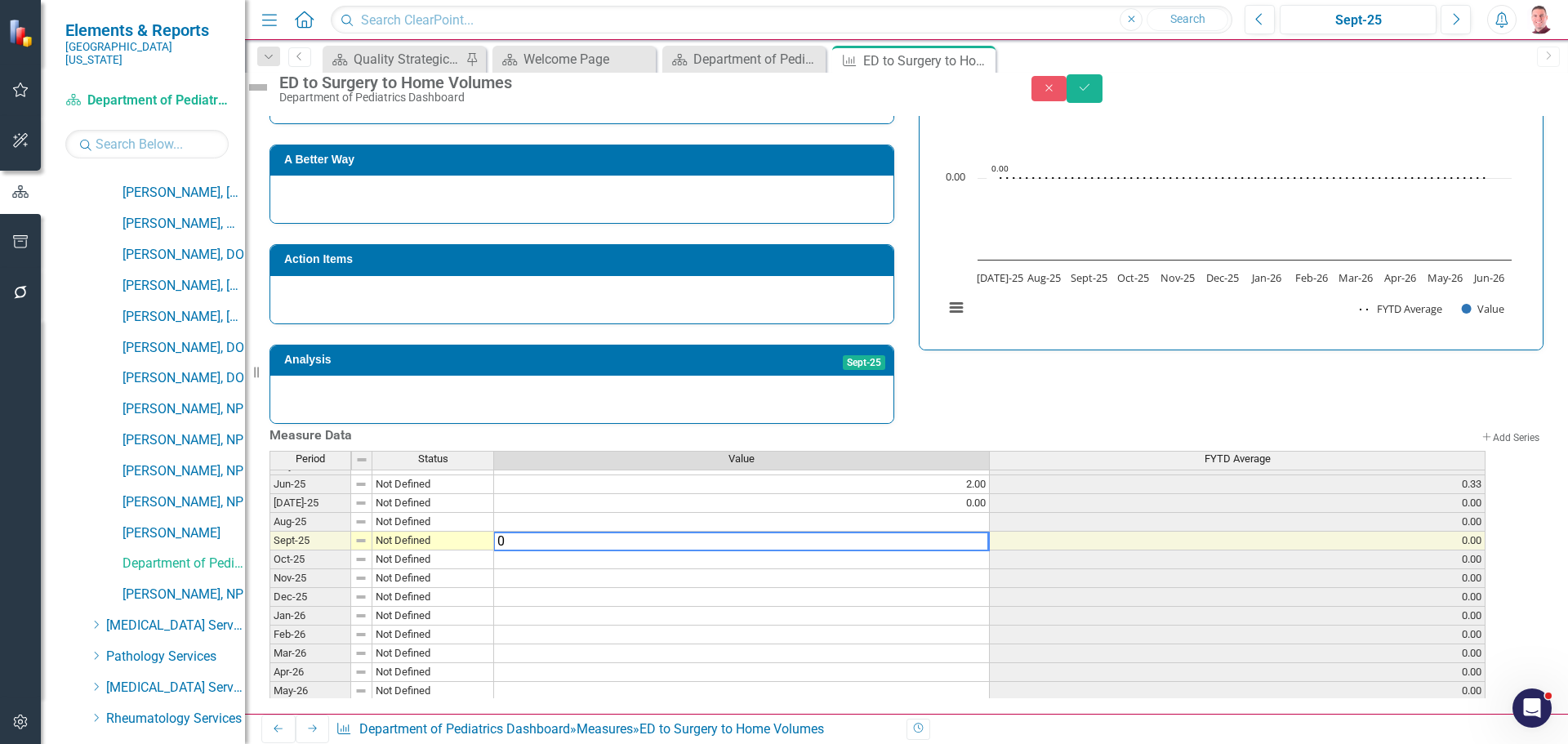
type textarea "0"
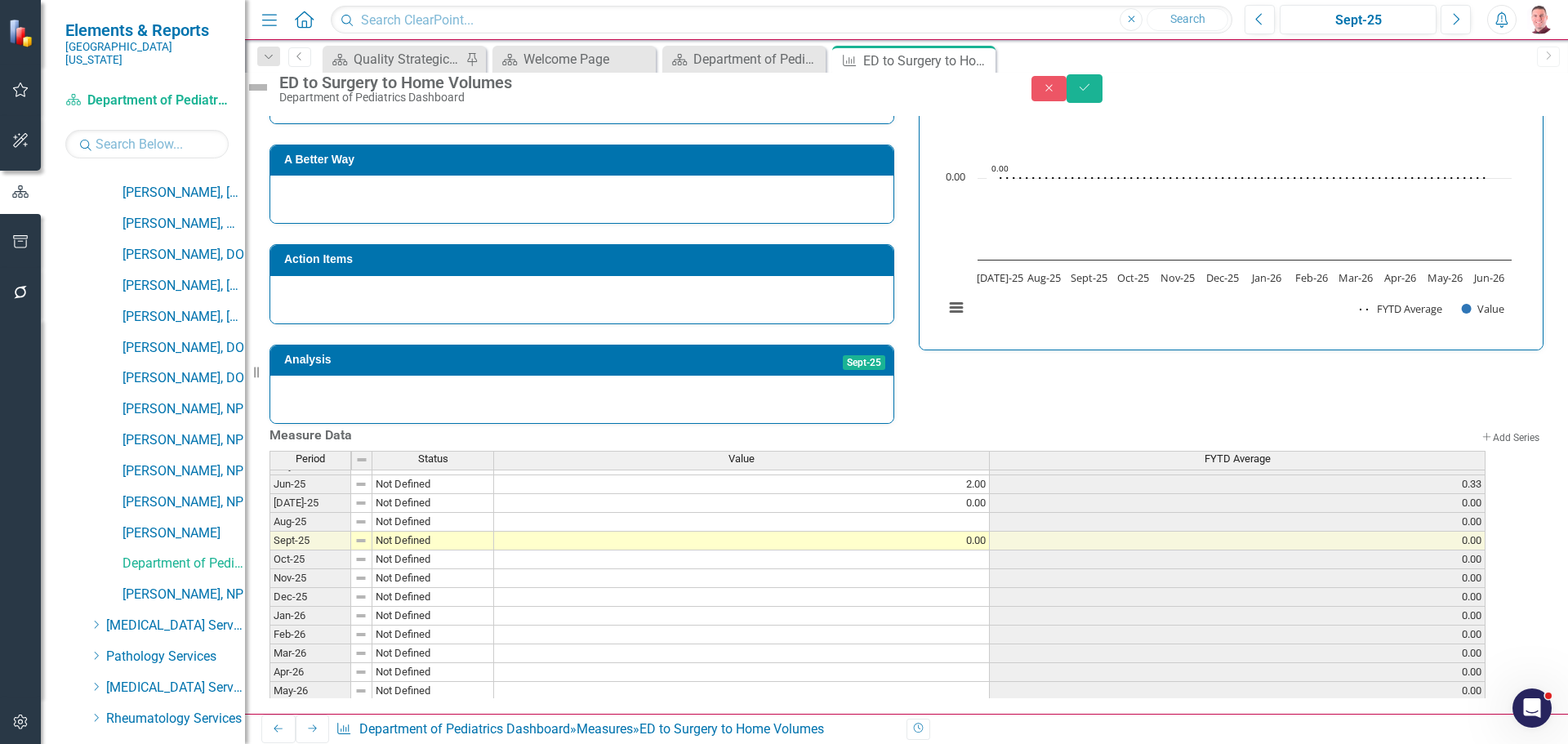
click at [1266, 324] on div "Strategic Values A Better Way Action Items Analysis Sept-25 ED to Surgery to Ho…" at bounding box center [905, 224] width 1298 height 400
click at [1103, 102] on button "Save" at bounding box center [1084, 88] width 36 height 29
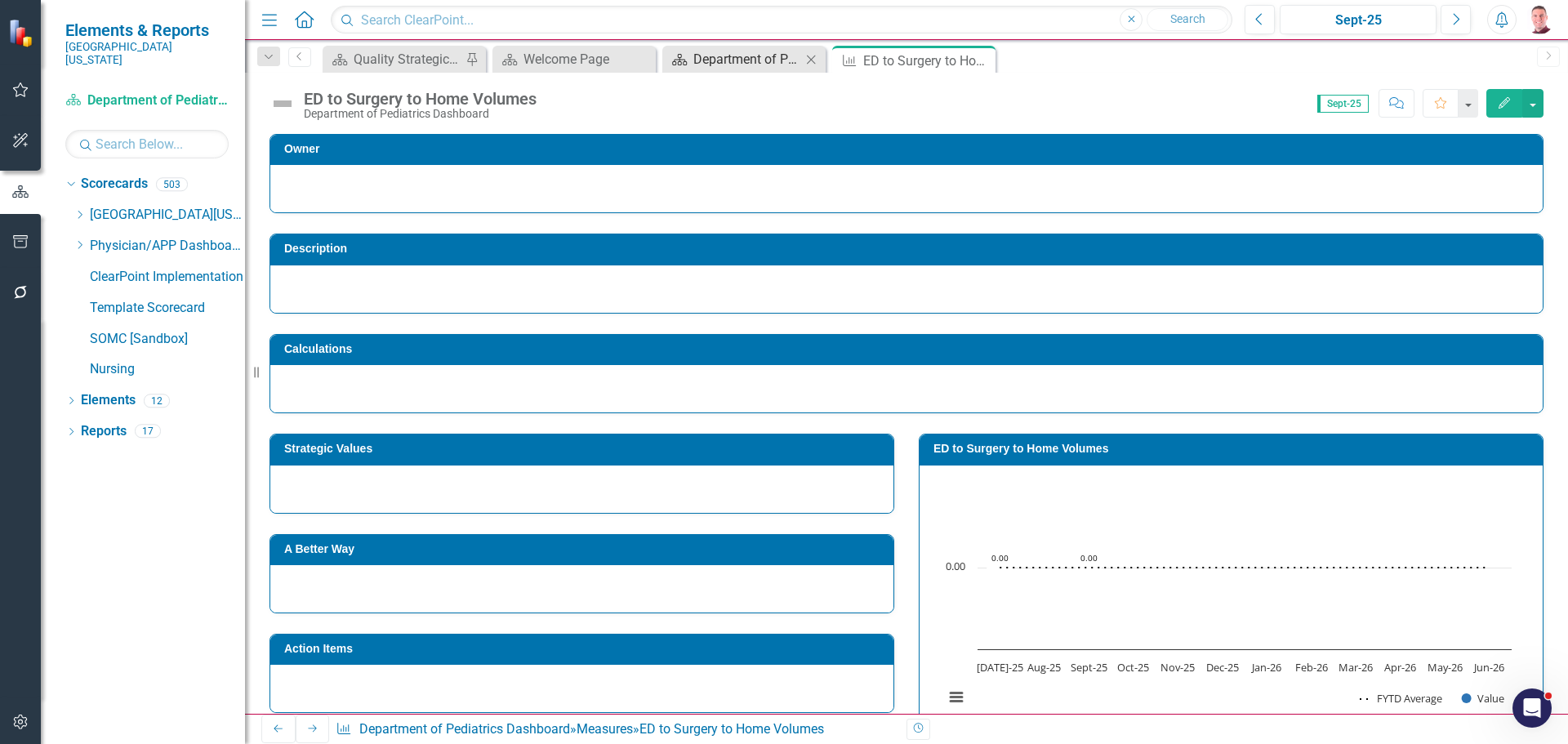
scroll to position [0, 0]
click at [704, 60] on div "Department of Pediatrics Dashboard" at bounding box center [747, 60] width 108 height 20
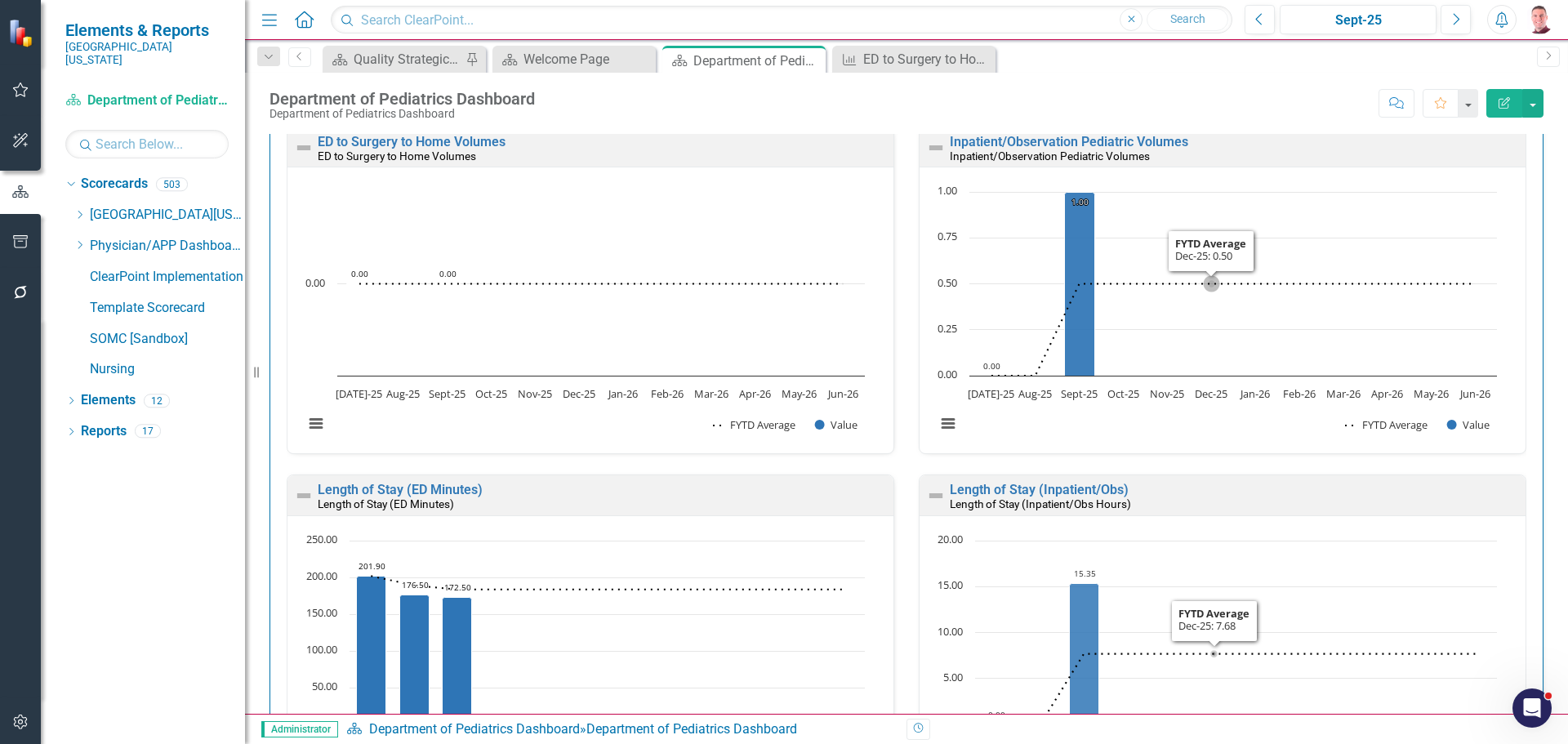
scroll to position [3309, 0]
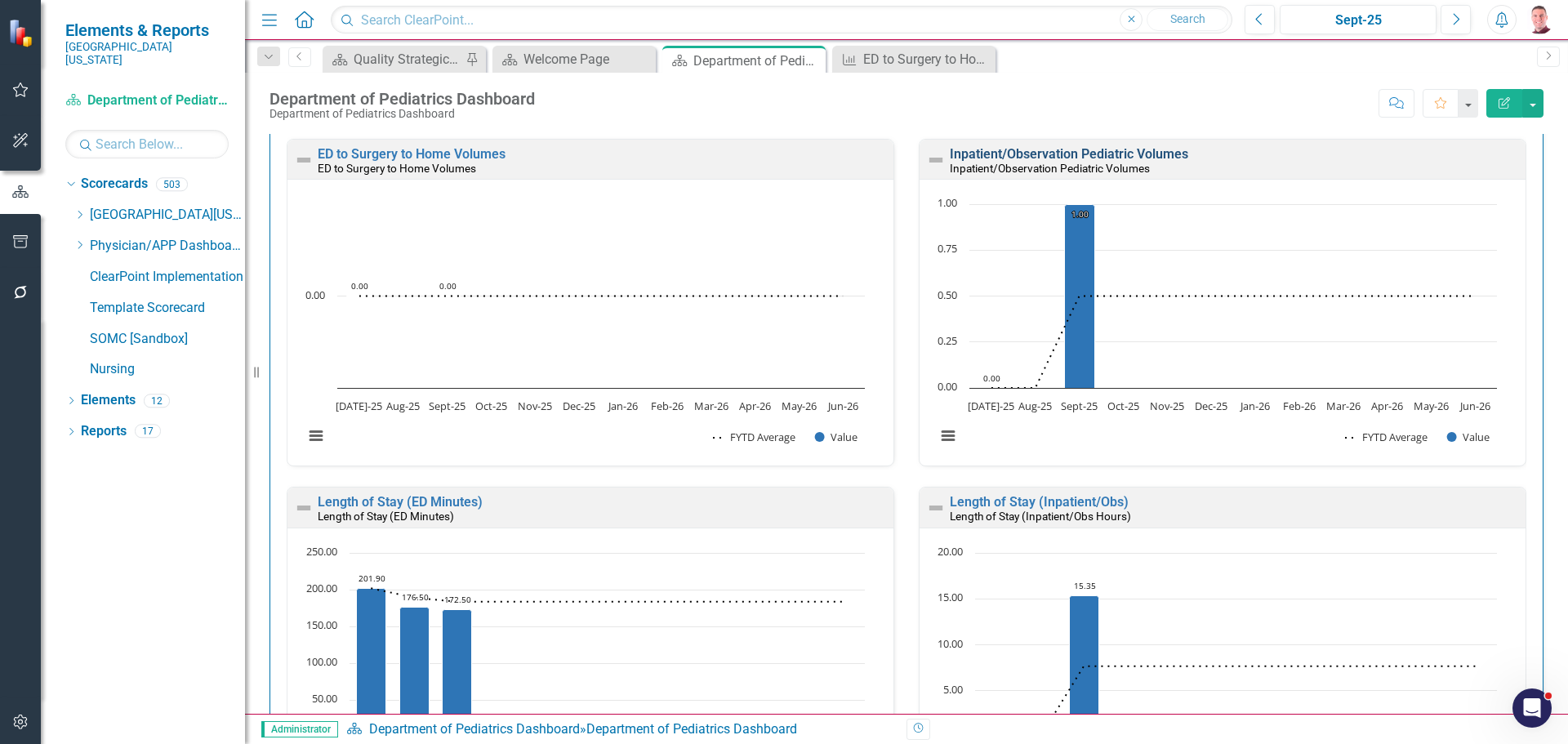
click at [1034, 154] on link "Inpatient/Observation Pediatric Volumes" at bounding box center [1069, 153] width 238 height 16
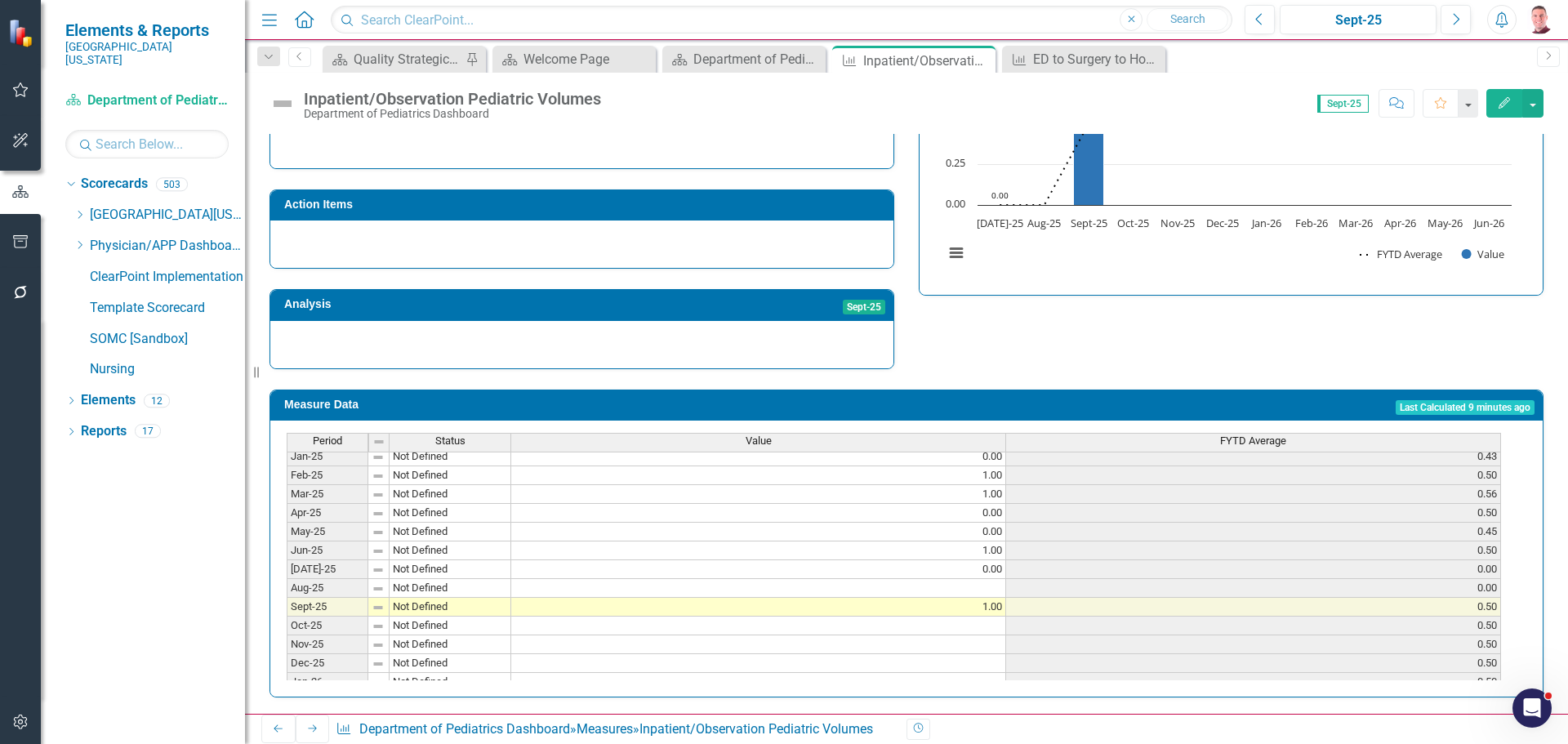
scroll to position [653, 0]
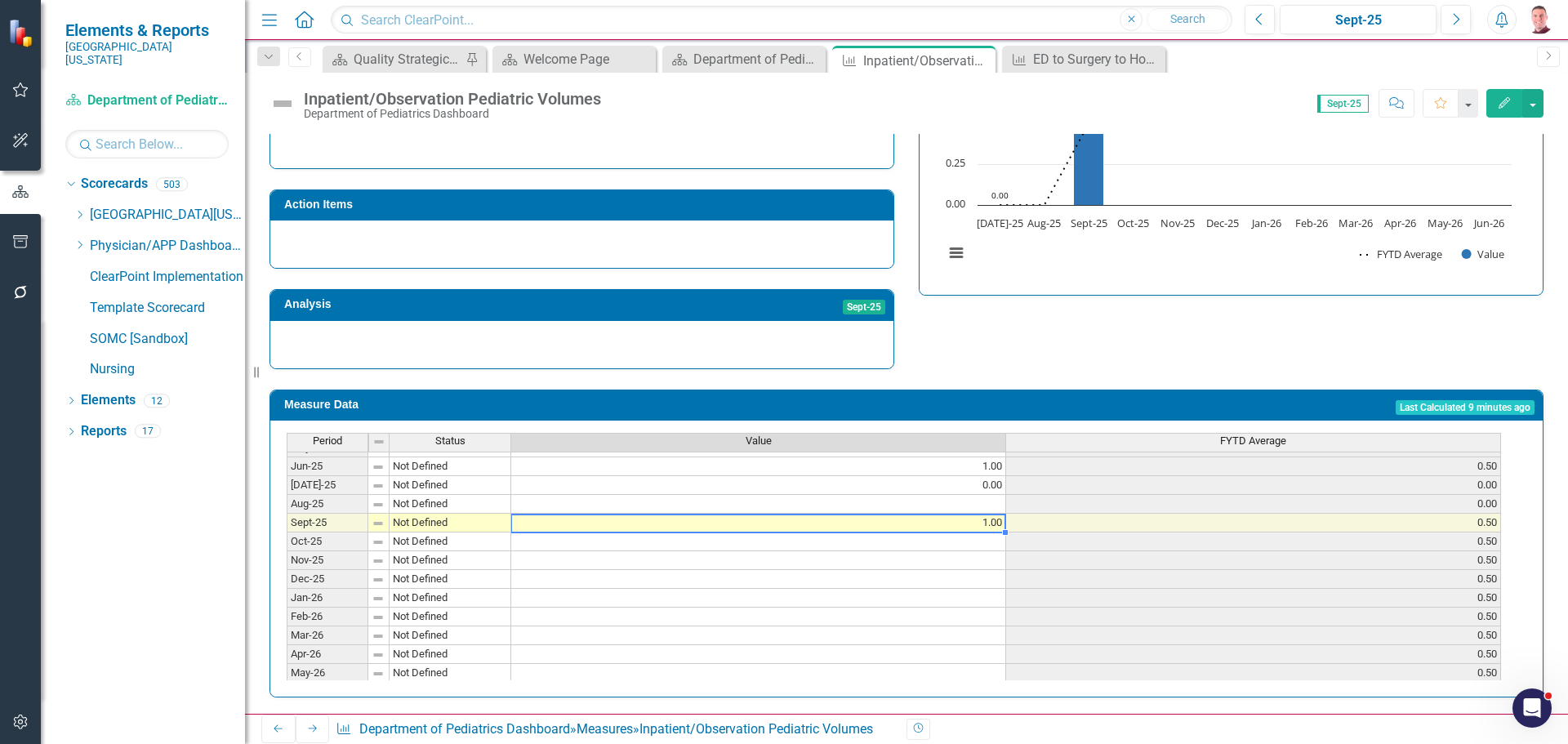
click at [906, 517] on tbody "May-24 Not Defined 0.00 0.18 Jun-24 Not Defined 0.00 0.17 Jul-24 Not Defined 0.…" at bounding box center [893, 457] width 1214 height 489
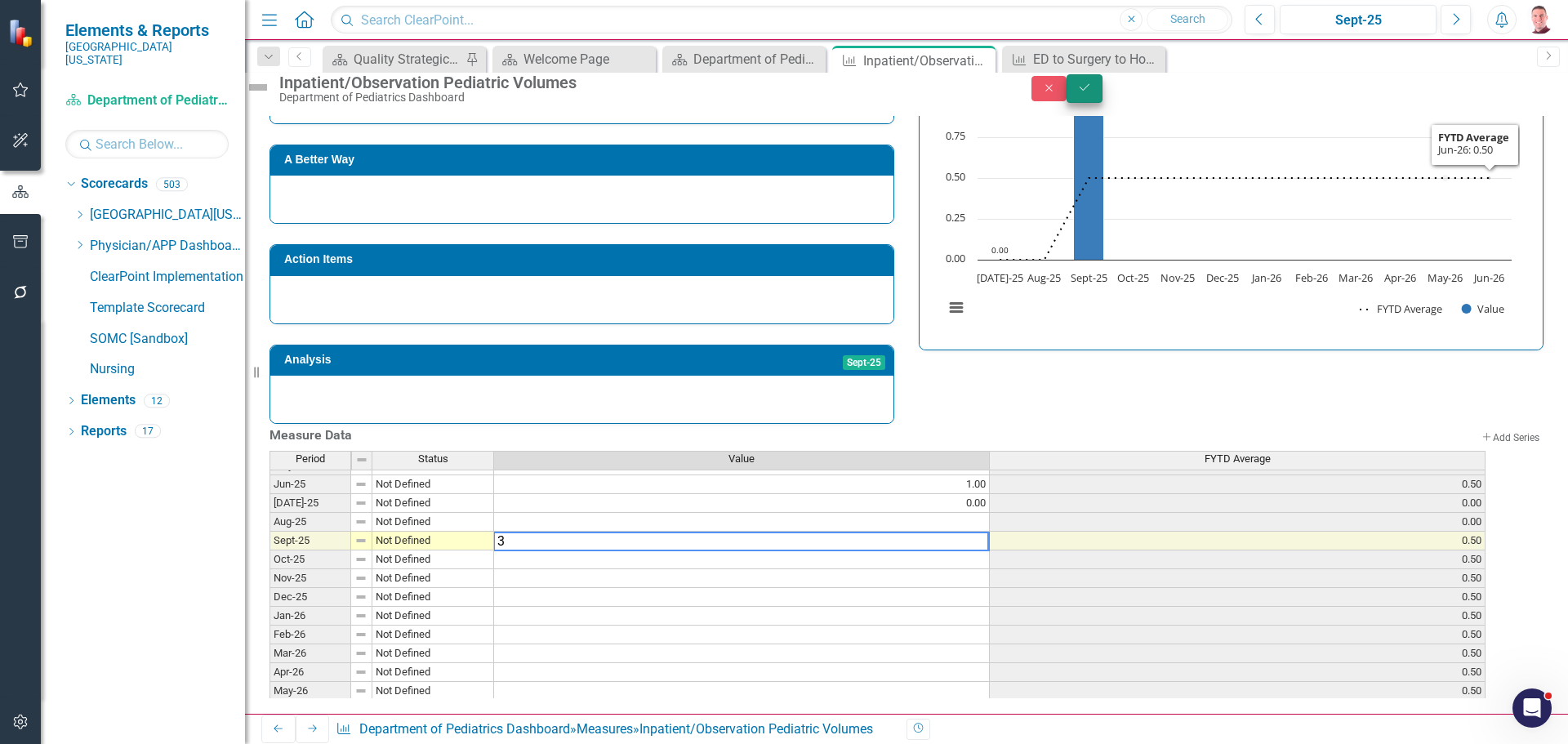
type textarea "3"
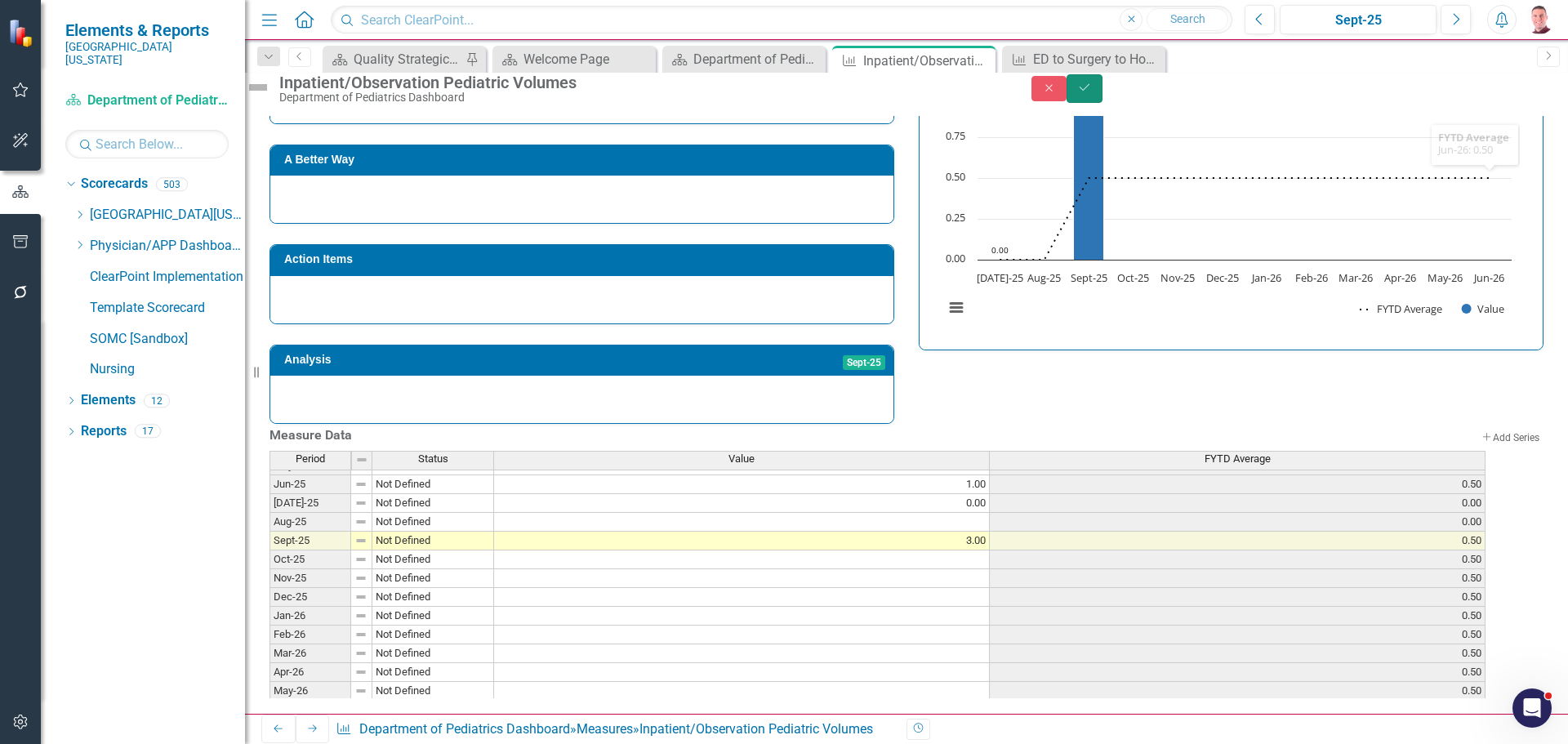
click at [1103, 89] on button "Save" at bounding box center [1084, 88] width 36 height 29
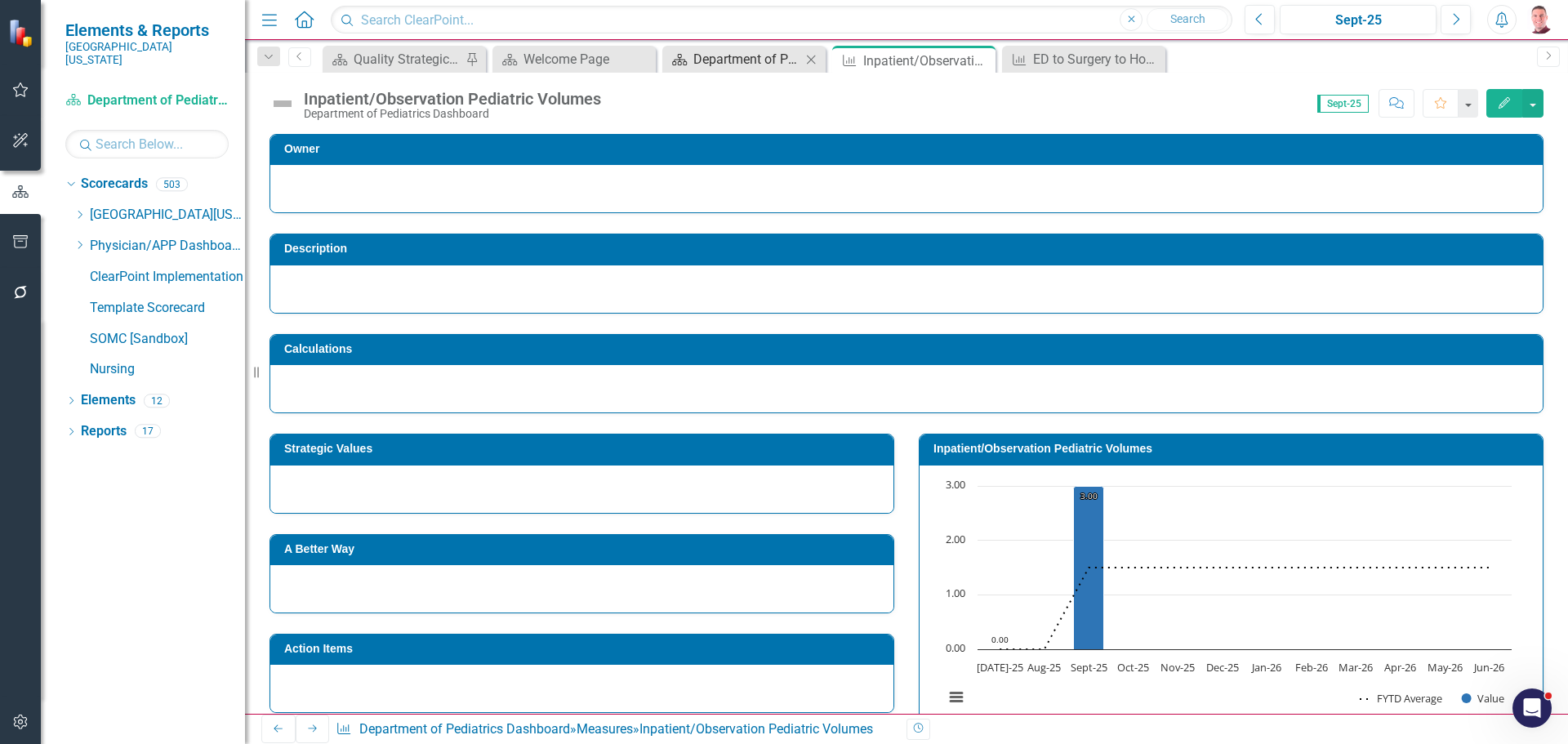
click at [744, 59] on div "Department of Pediatrics Dashboard" at bounding box center [747, 60] width 108 height 20
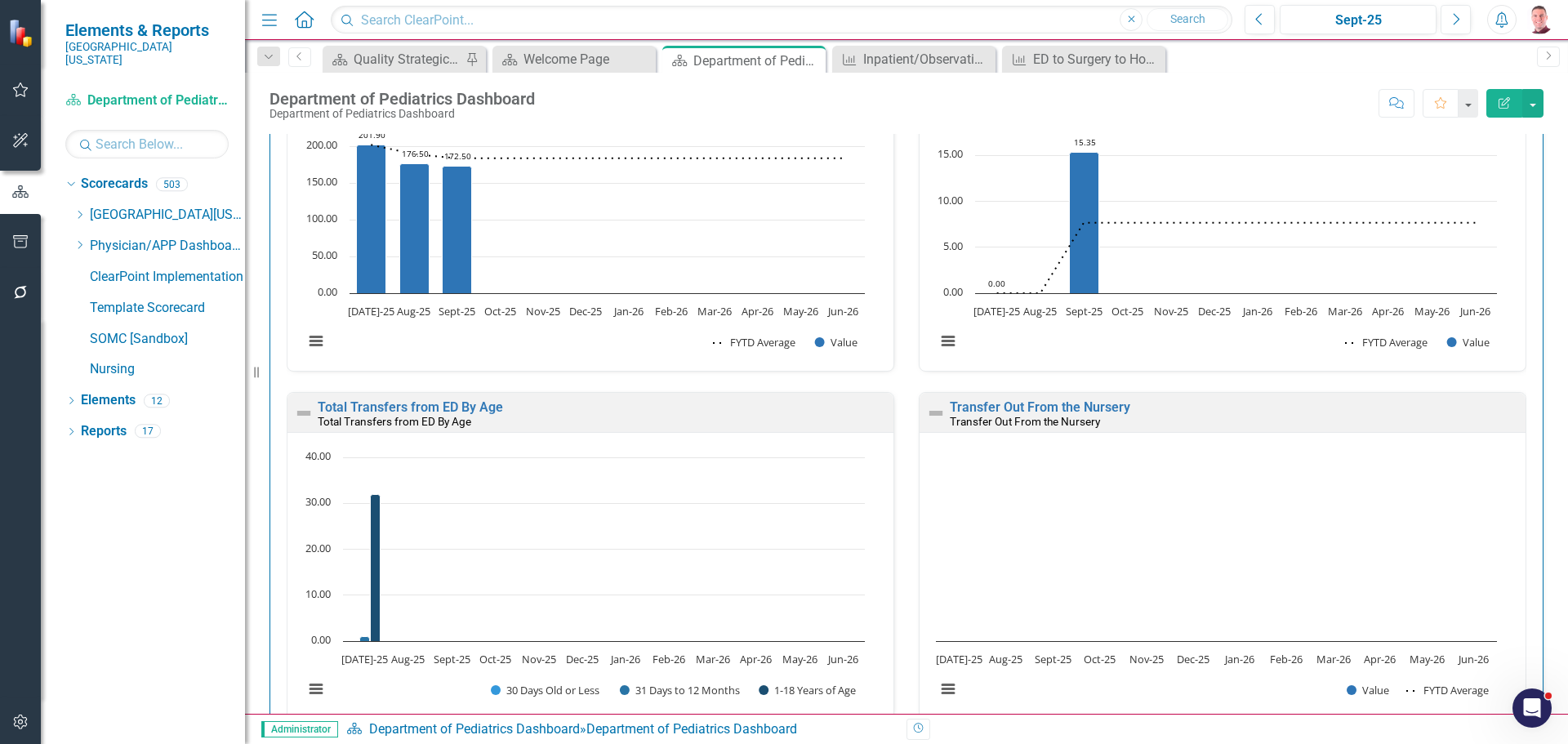
scroll to position [3795, 0]
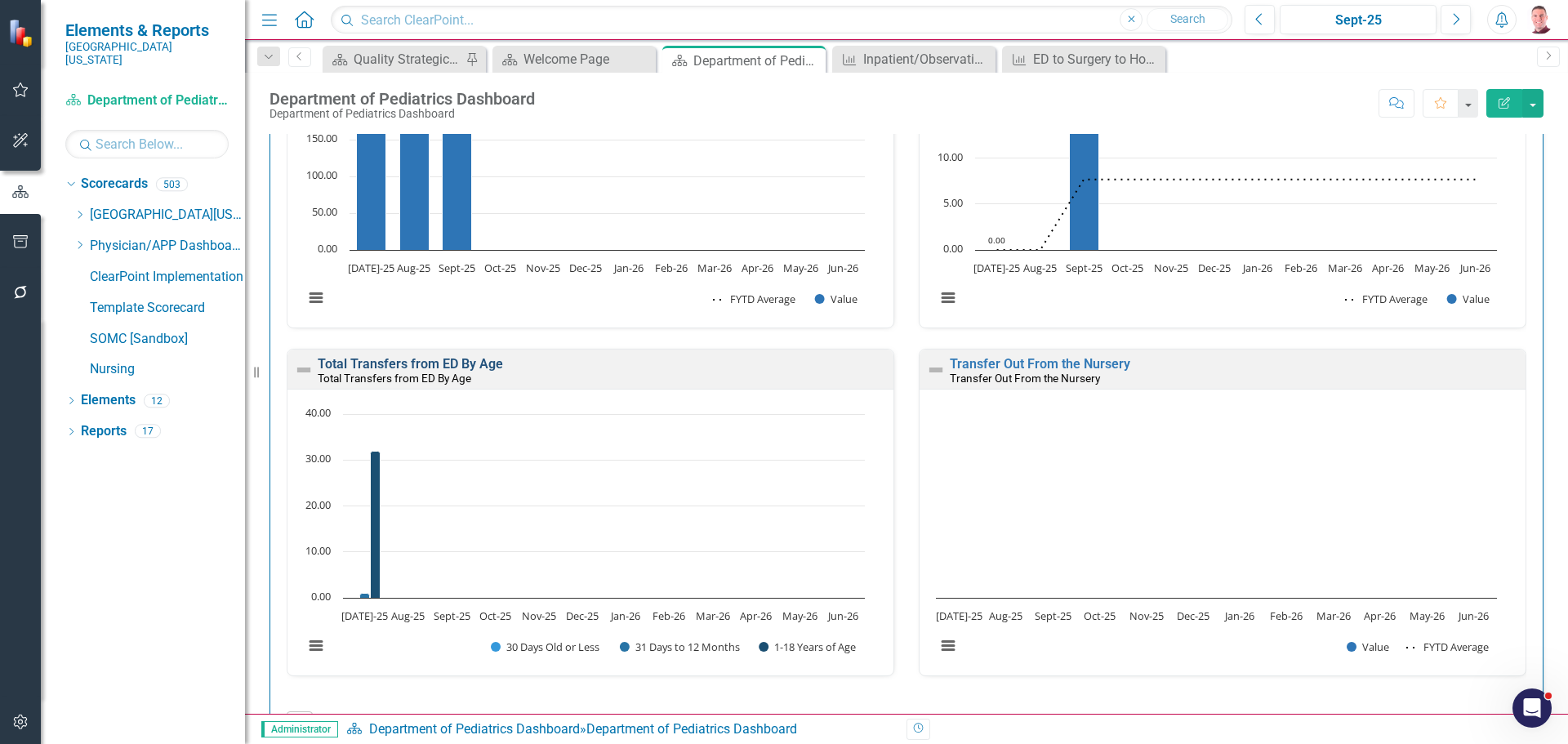
click at [482, 368] on link "Total Transfers from ED By Age" at bounding box center [409, 364] width 185 height 16
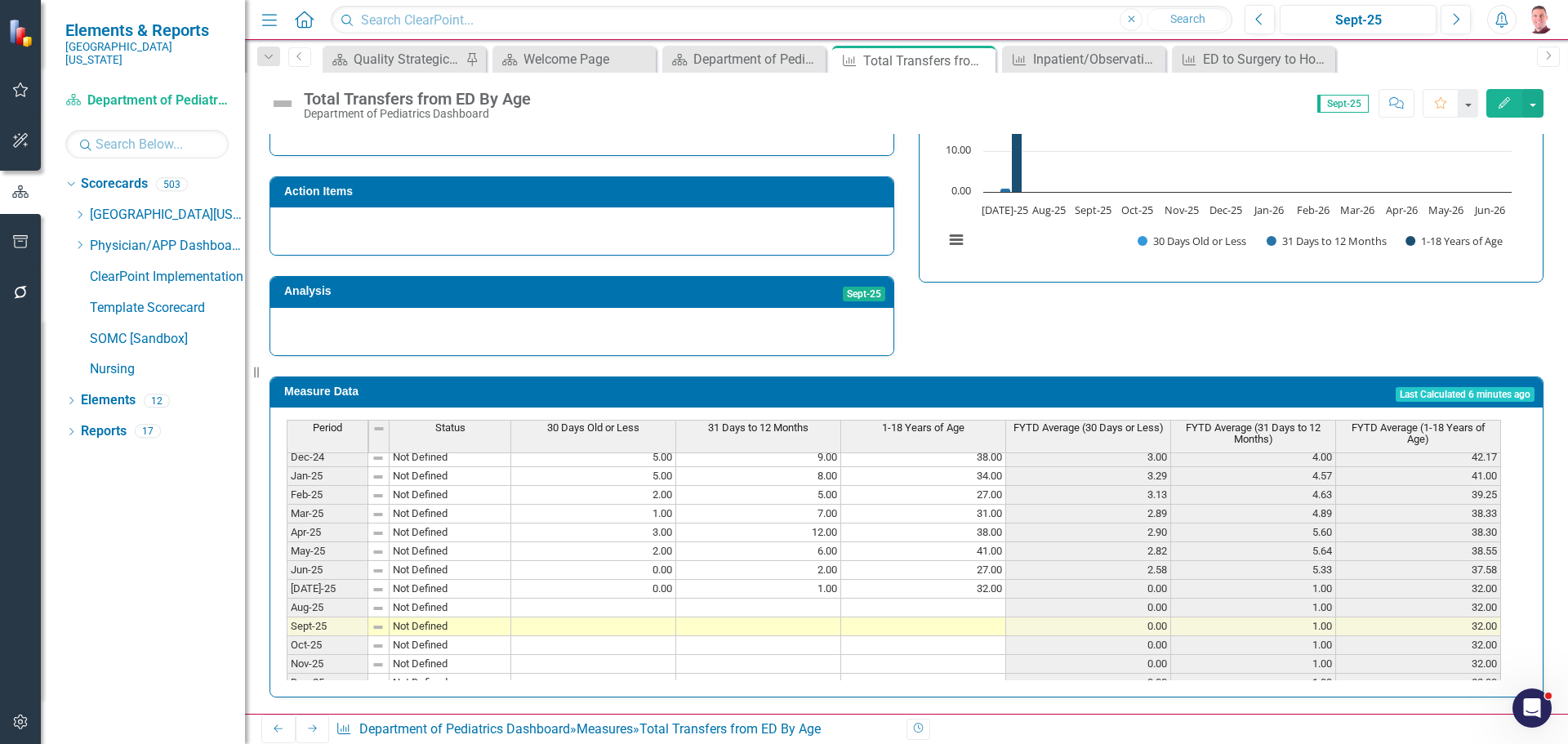
scroll to position [571, 0]
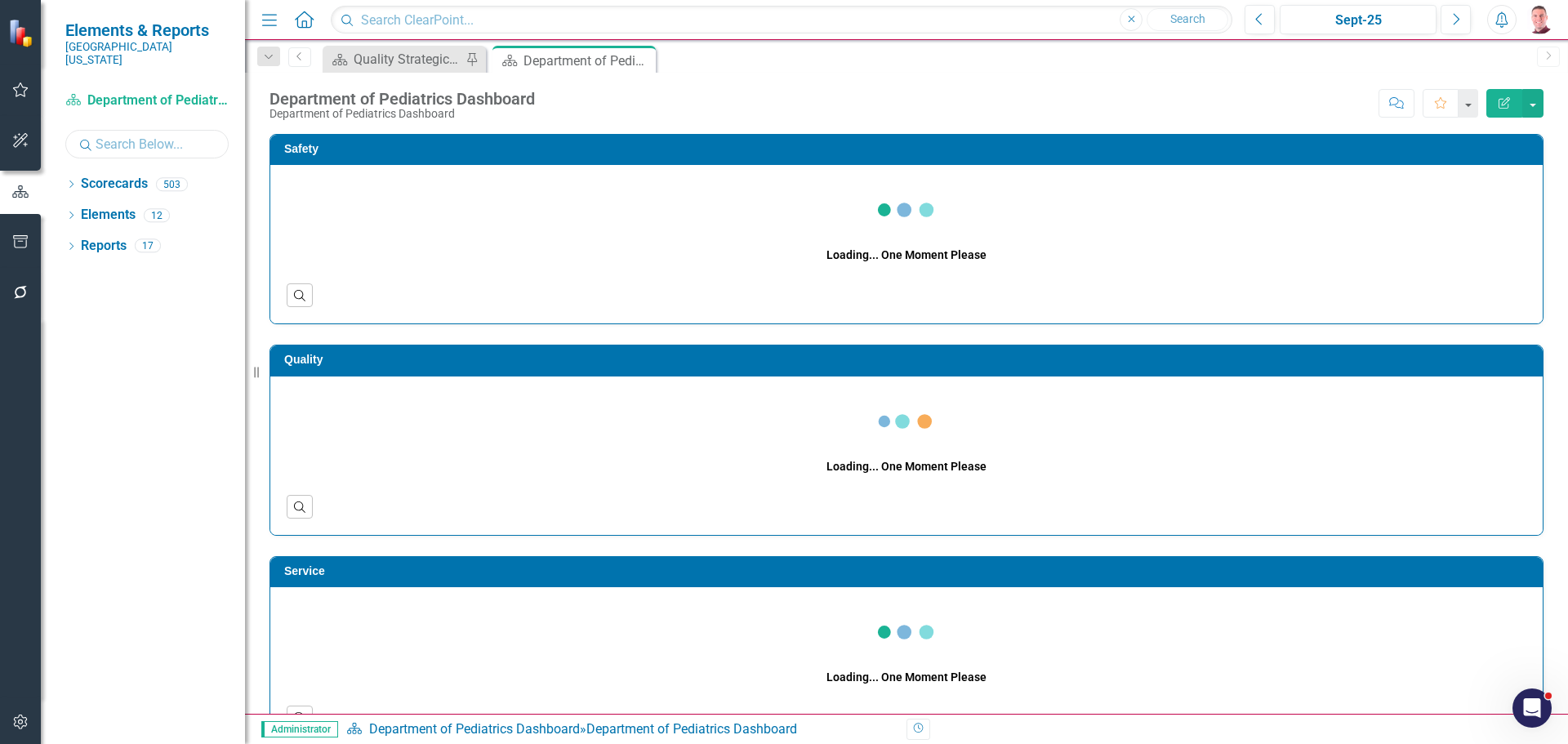
click at [141, 130] on input "text" at bounding box center [147, 144] width 164 height 29
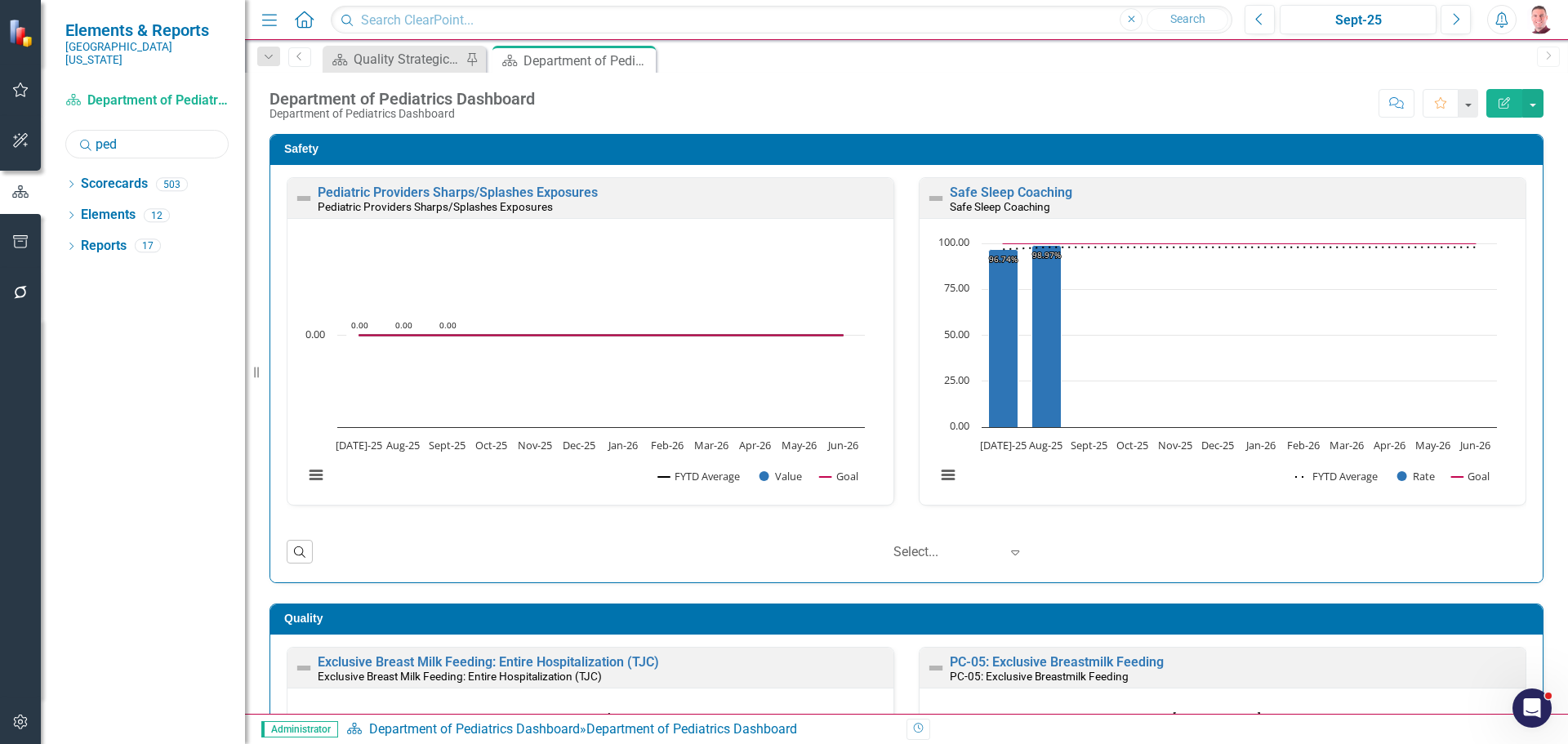
type input "ped"
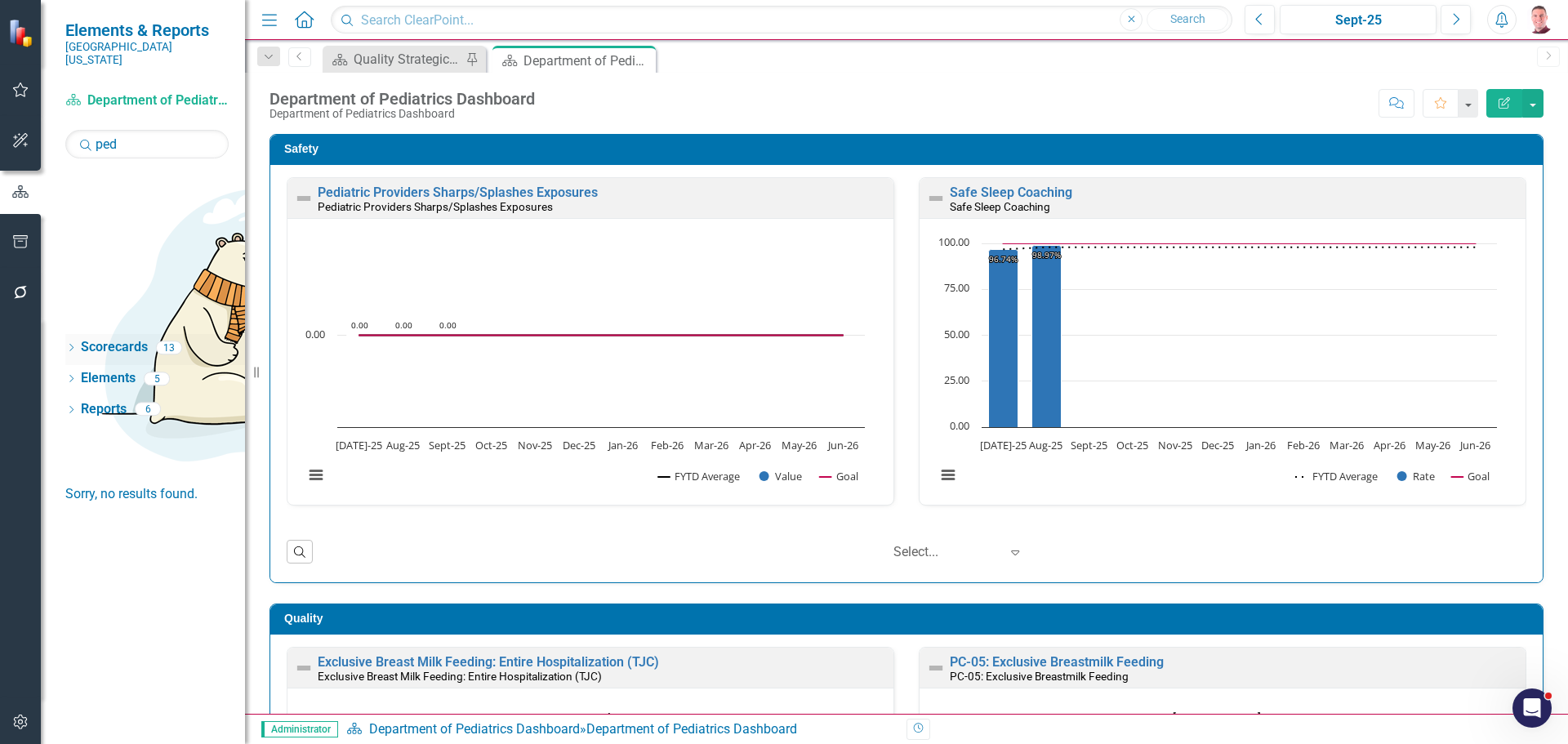
click at [71, 344] on icon "Dropdown" at bounding box center [71, 349] width 11 height 9
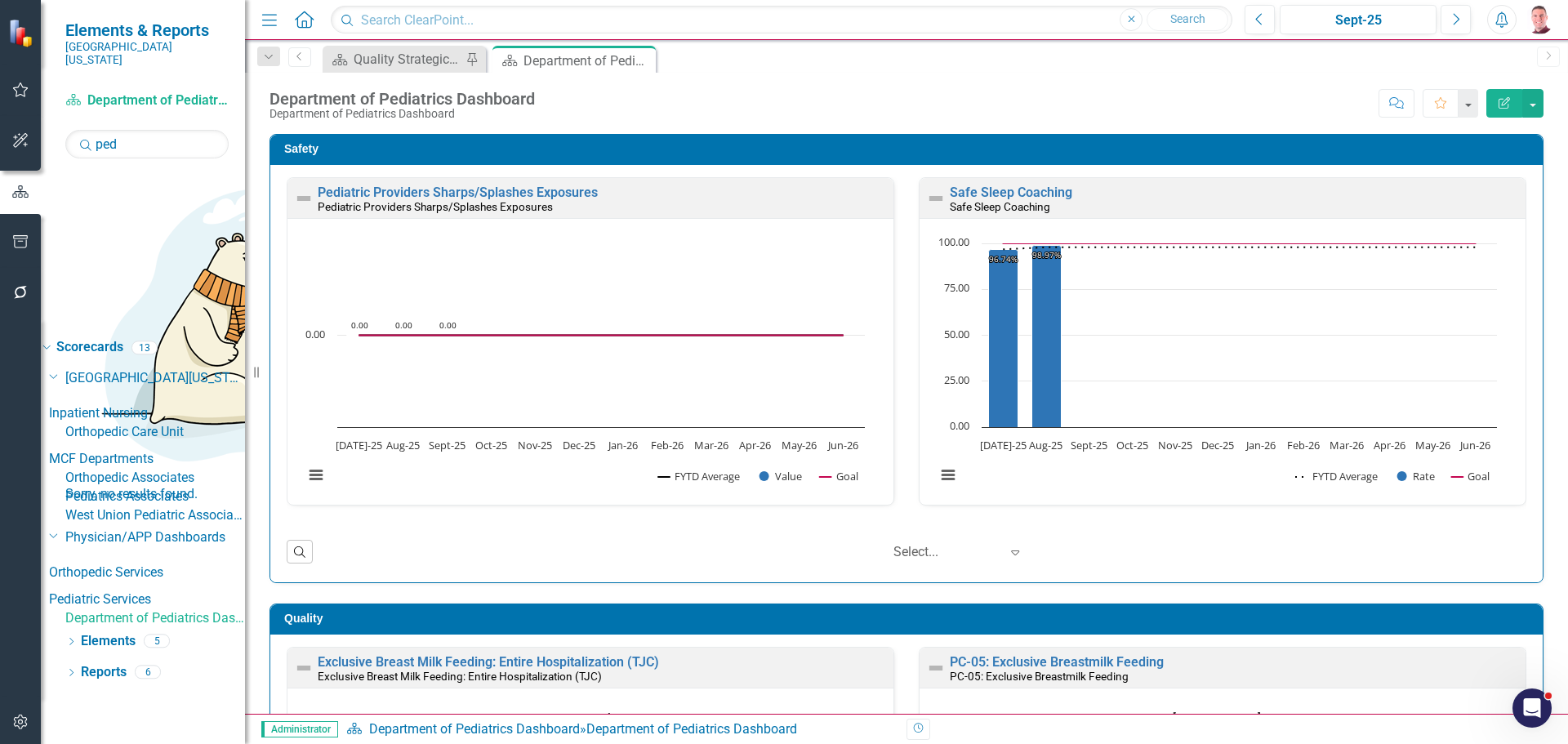
click at [140, 492] on icon at bounding box center [143, 494] width 8 height 4
click at [58, 584] on icon at bounding box center [56, 588] width 4 height 8
click at [137, 609] on link "Department of Pediatrics Dashboard" at bounding box center [154, 618] width 180 height 19
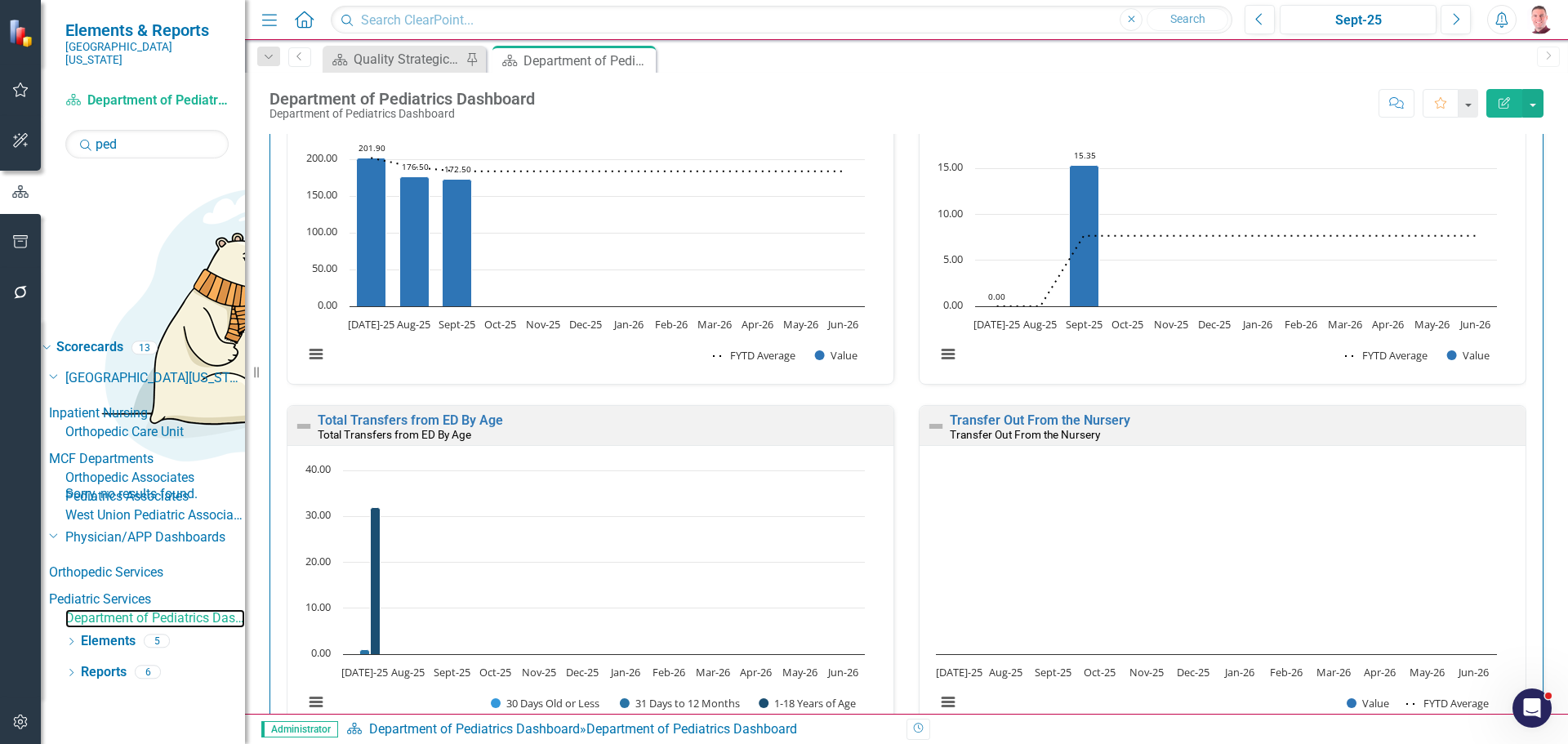
scroll to position [3852, 0]
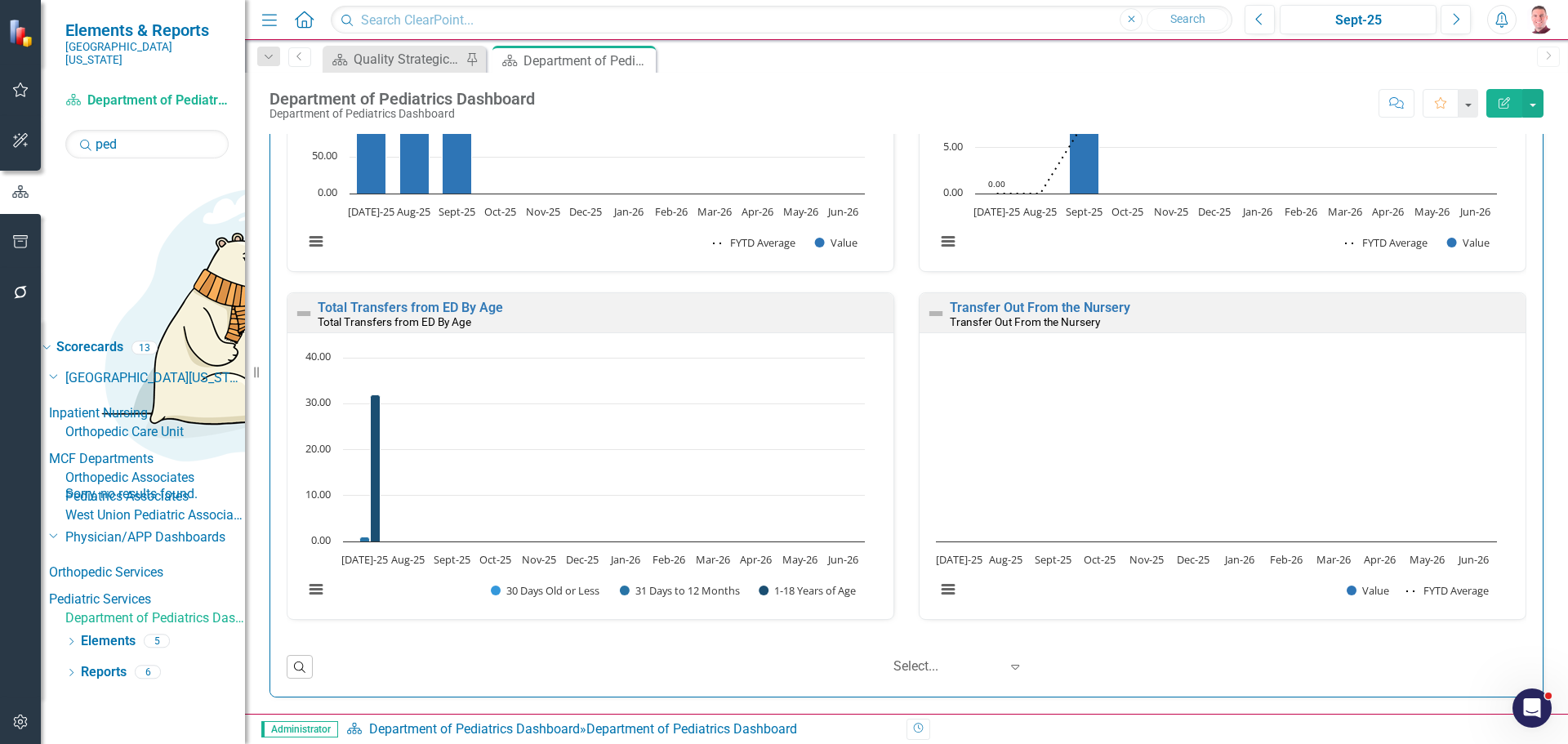
click at [444, 299] on div "Total Transfers from ED By Age Total Transfers from ED By Age" at bounding box center [590, 312] width 606 height 40
click at [452, 303] on link "Total Transfers from ED By Age" at bounding box center [409, 307] width 185 height 16
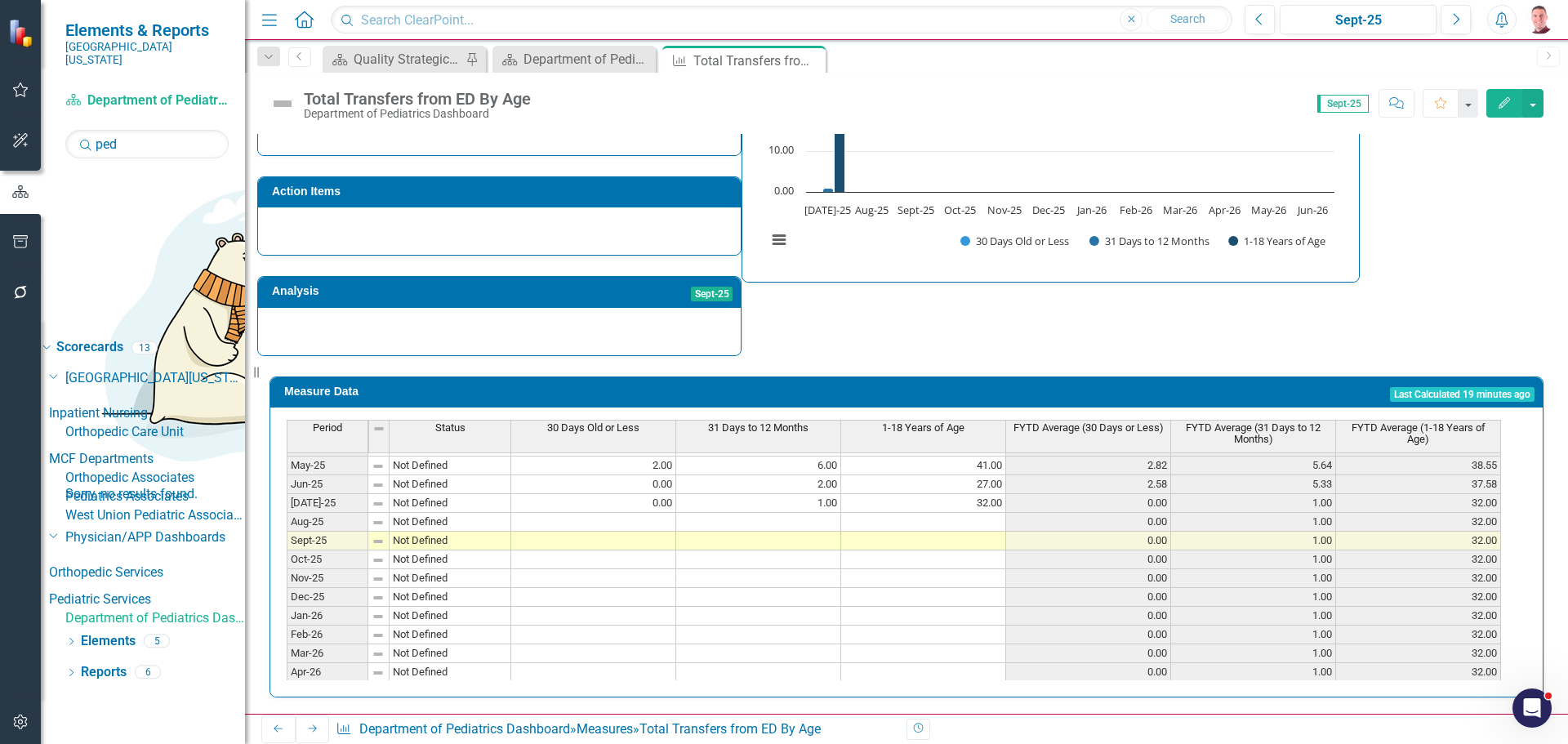
scroll to position [653, 0]
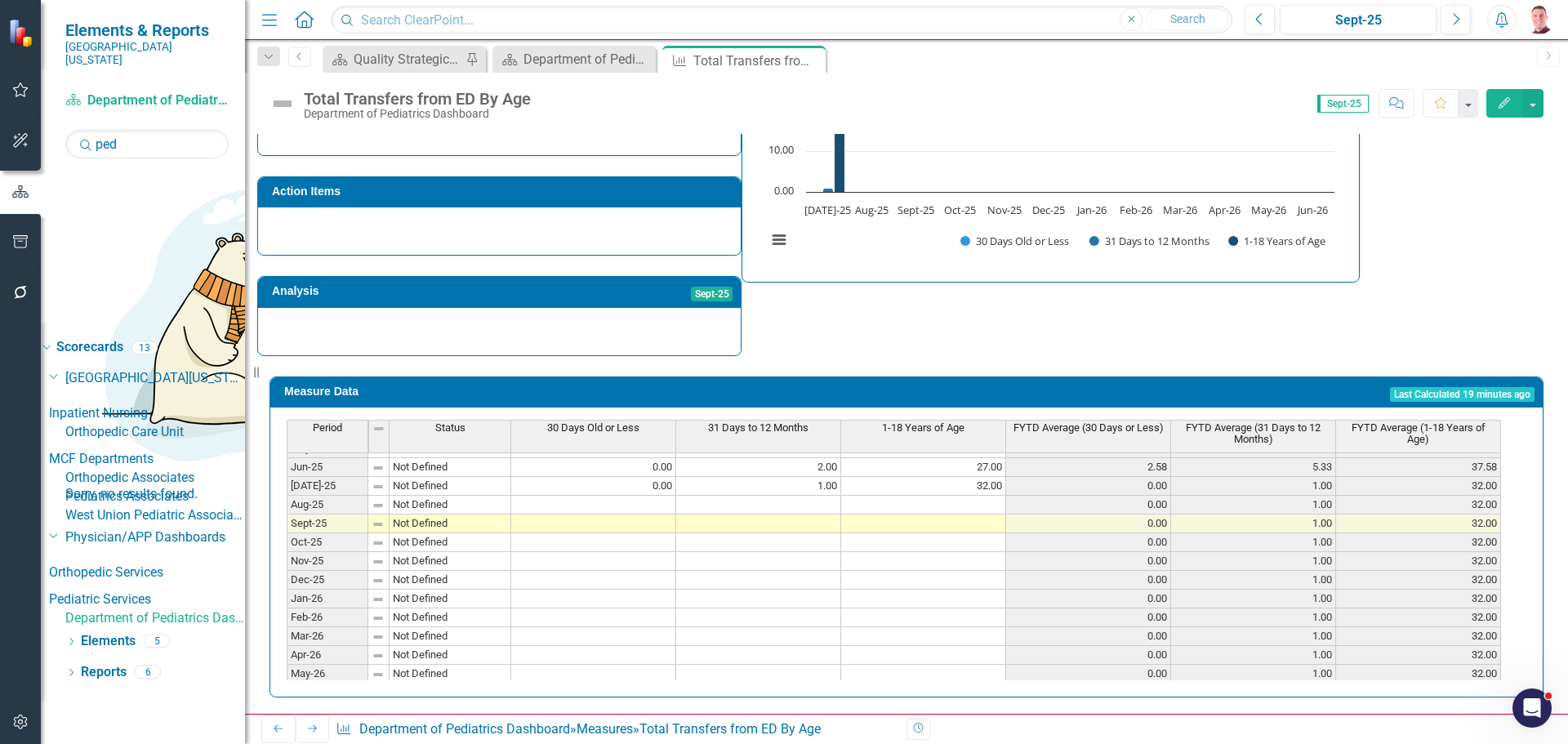
click at [806, 517] on tbody "Nov-23 Not Defined 2.00 14.00 50.00 1.40 5.20 39.60 Dec-23 Not Defined 5.00 19.…" at bounding box center [893, 401] width 1214 height 602
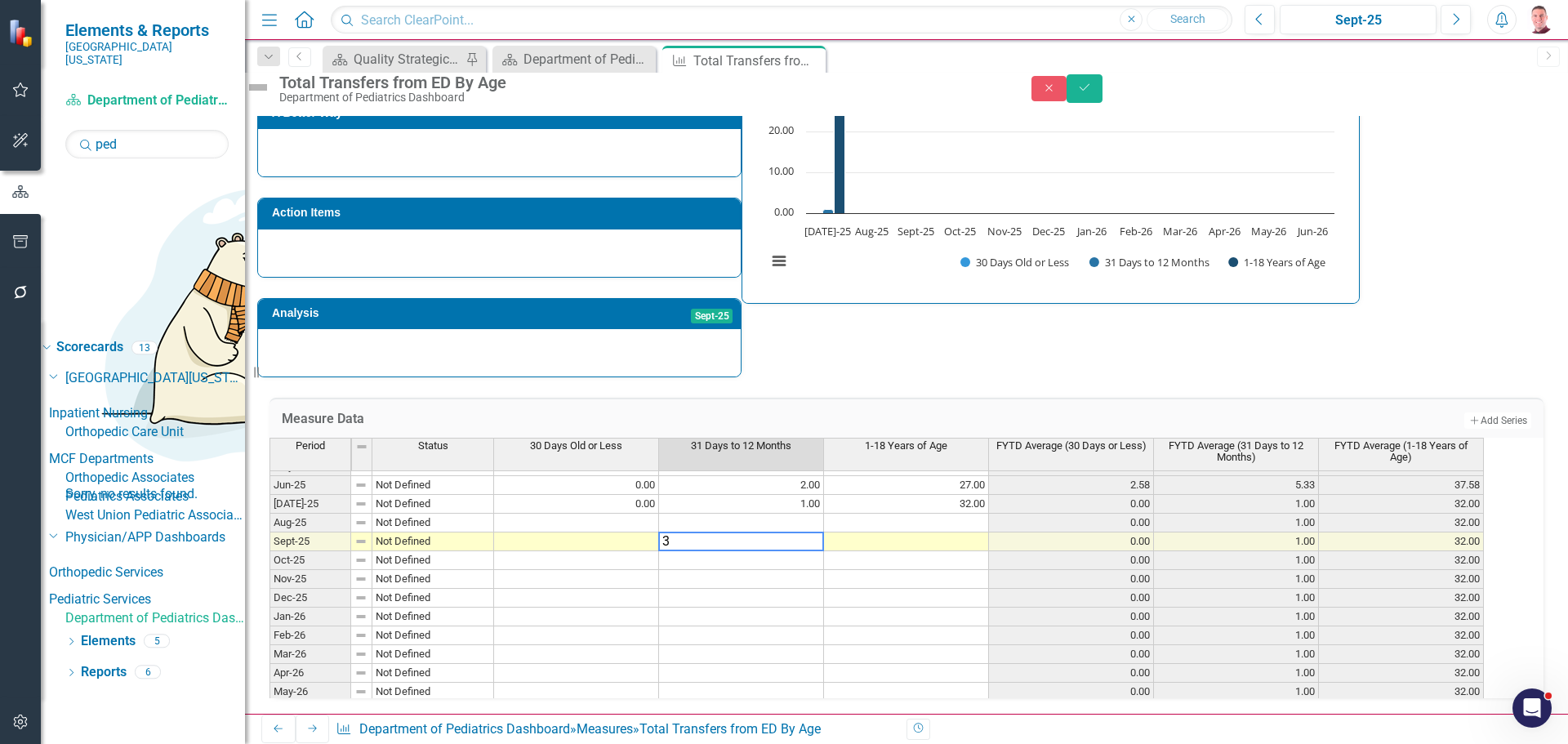
click at [629, 532] on td at bounding box center [576, 541] width 165 height 19
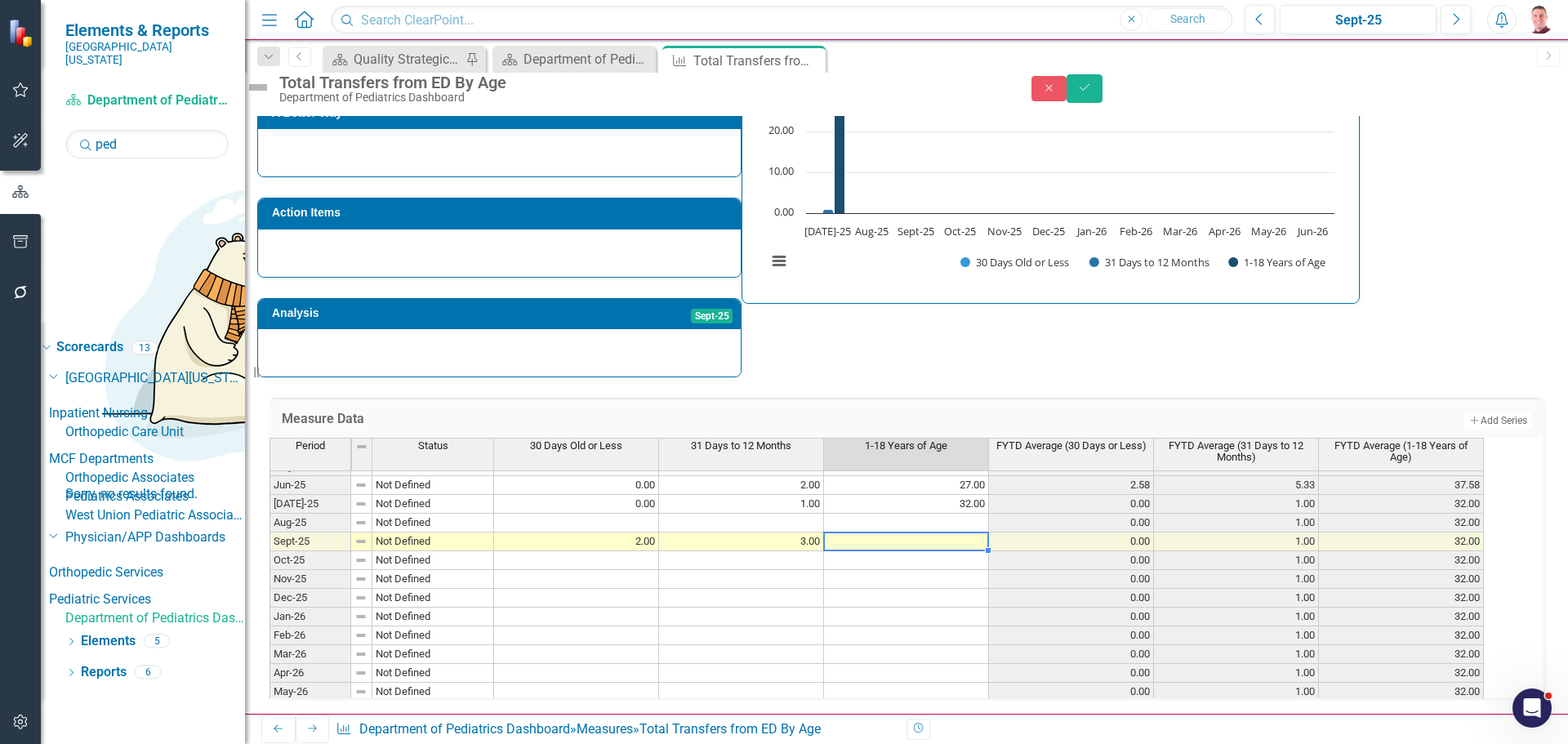
click at [963, 532] on td at bounding box center [906, 541] width 165 height 19
type textarea "40"
click at [1145, 325] on div "Strategic Values A Better Way Action Items Analysis Sept-25 Total Transfers fro…" at bounding box center [905, 178] width 1298 height 400
click at [1103, 103] on button "Save" at bounding box center [1084, 88] width 36 height 29
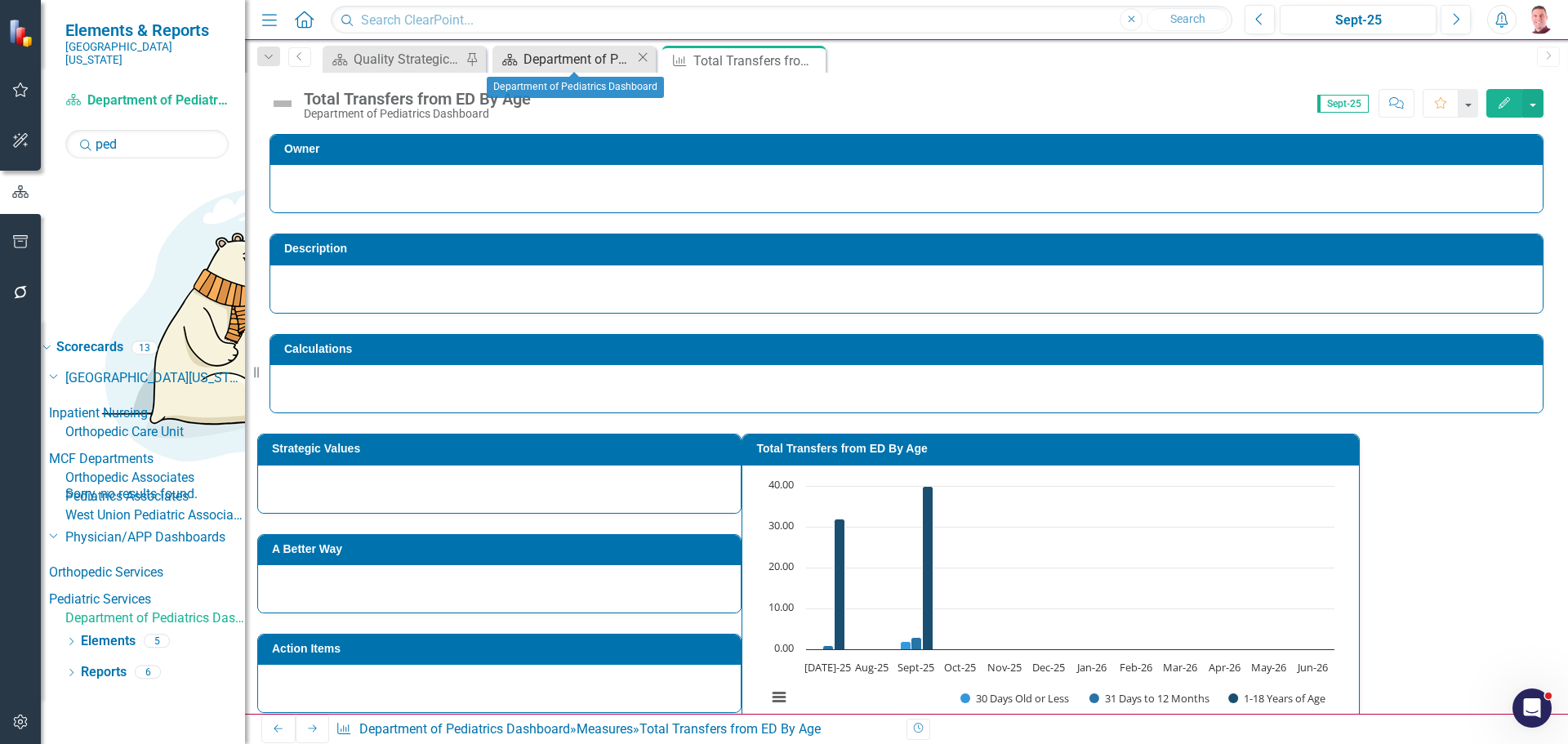
click at [585, 59] on div "Department of Pediatrics Dashboard" at bounding box center [580, 60] width 112 height 20
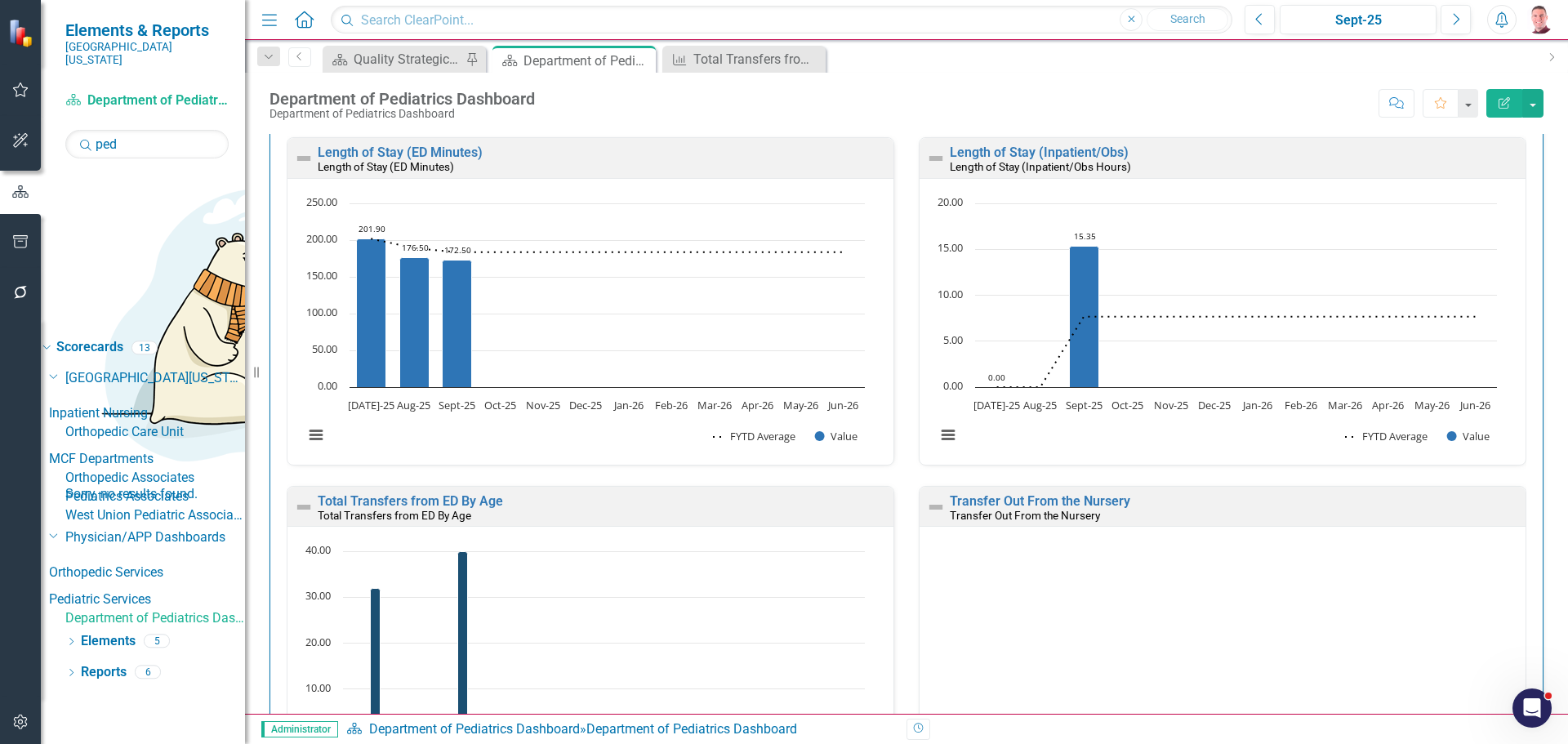
scroll to position [3852, 0]
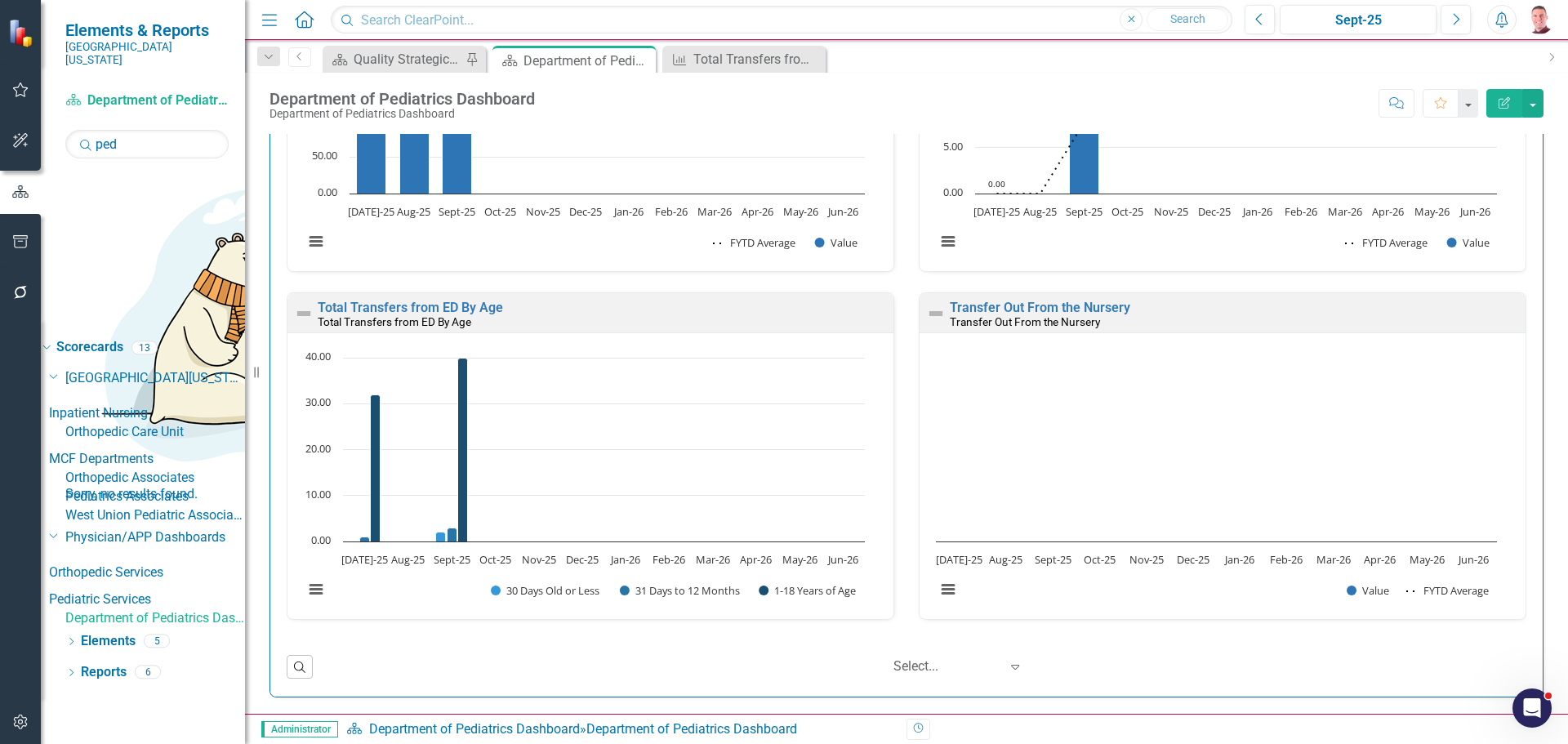
drag, startPoint x: 1561, startPoint y: 446, endPoint x: 36, endPoint y: 22, distance: 1582.8
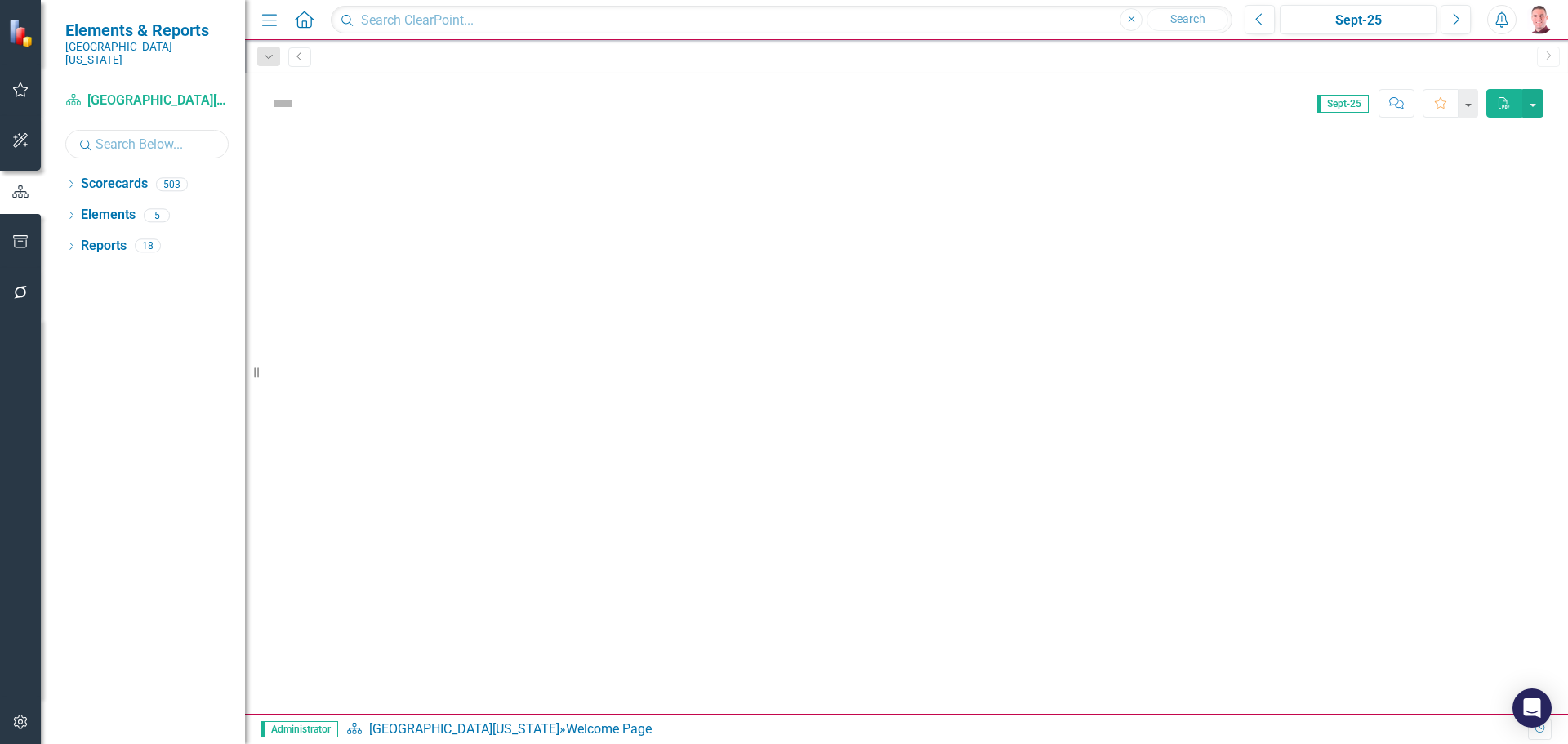
click at [164, 130] on input "text" at bounding box center [147, 144] width 164 height 29
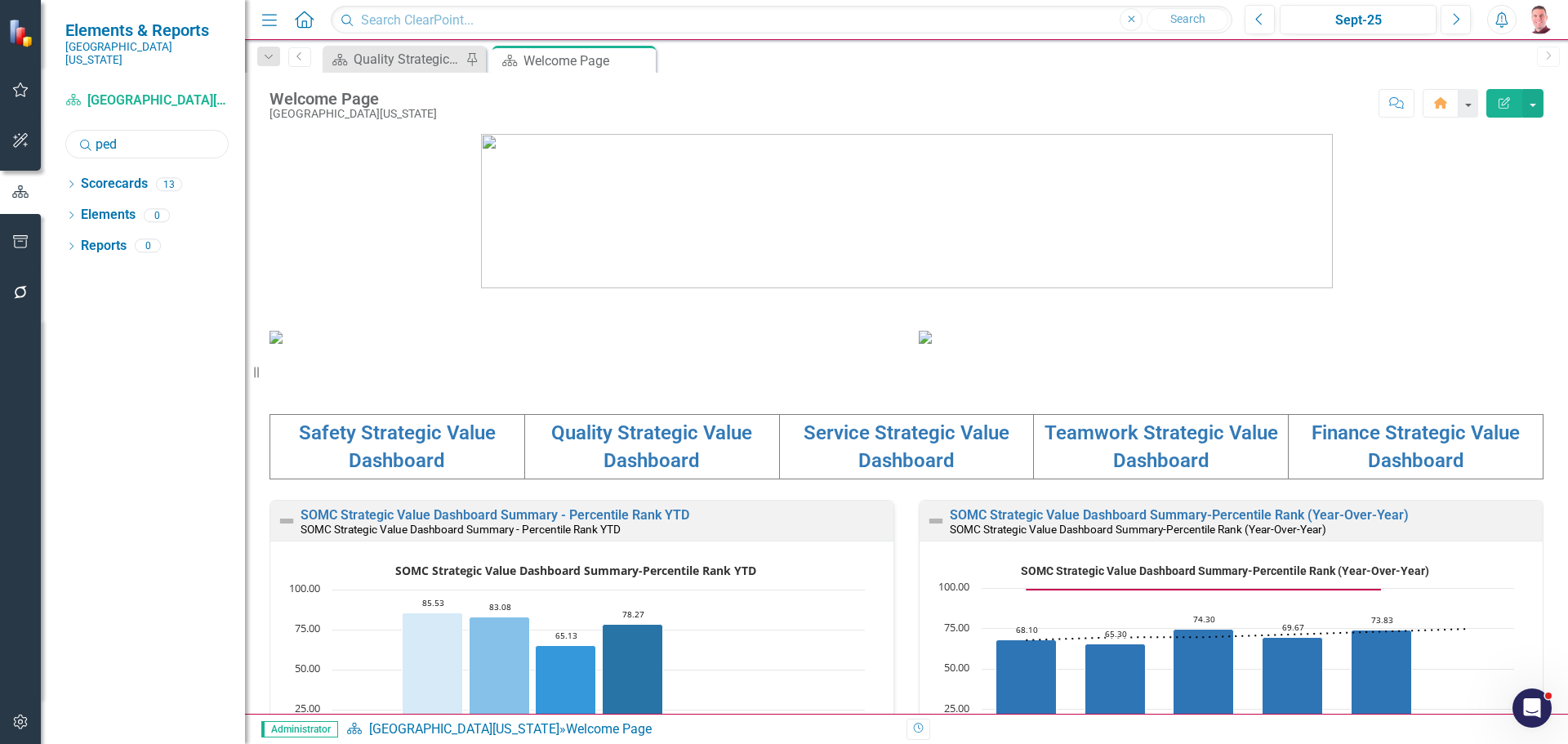
type input "ped"
click at [74, 181] on icon "Dropdown" at bounding box center [71, 186] width 11 height 9
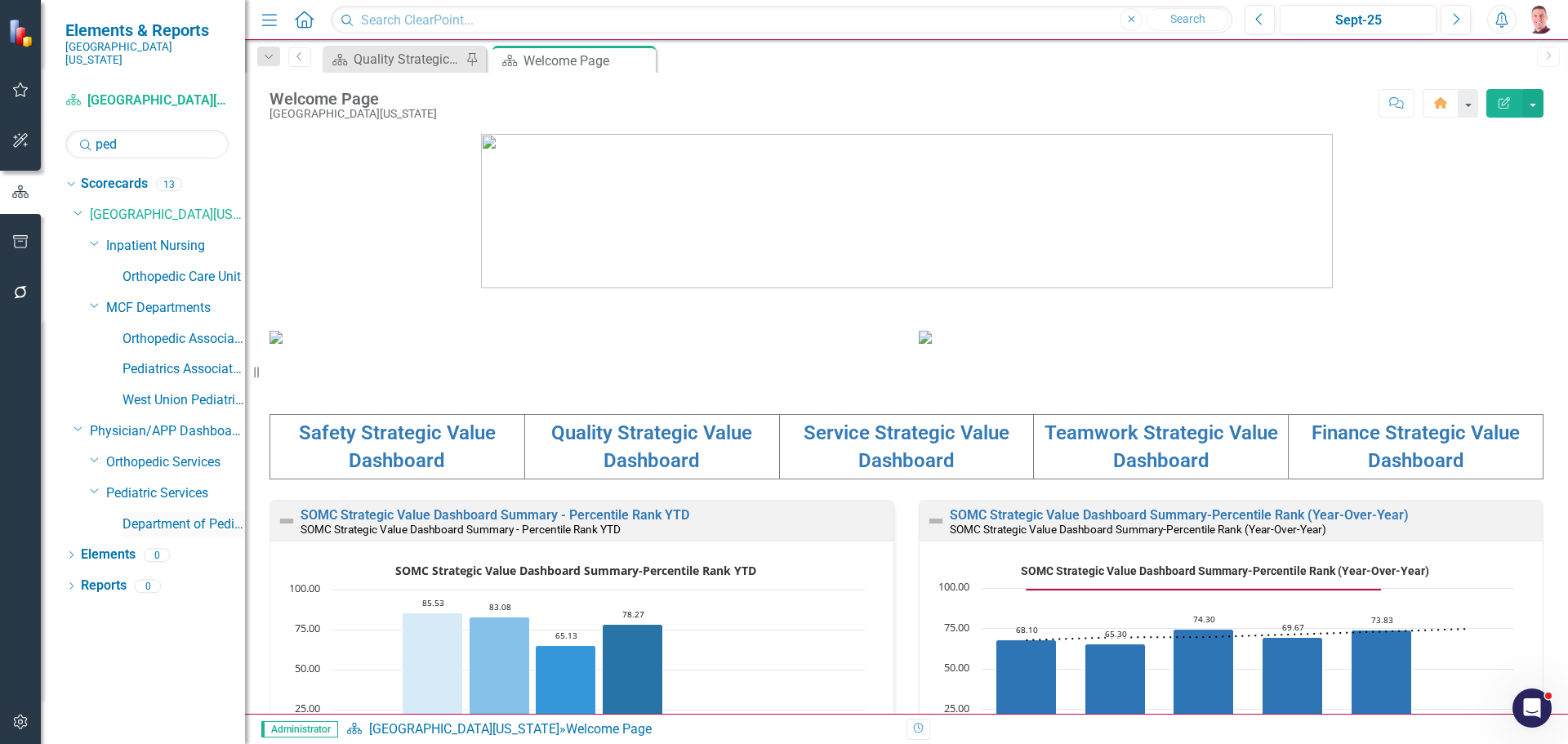
click at [146, 515] on link "Department of Pediatrics Dashboard" at bounding box center [184, 525] width 123 height 19
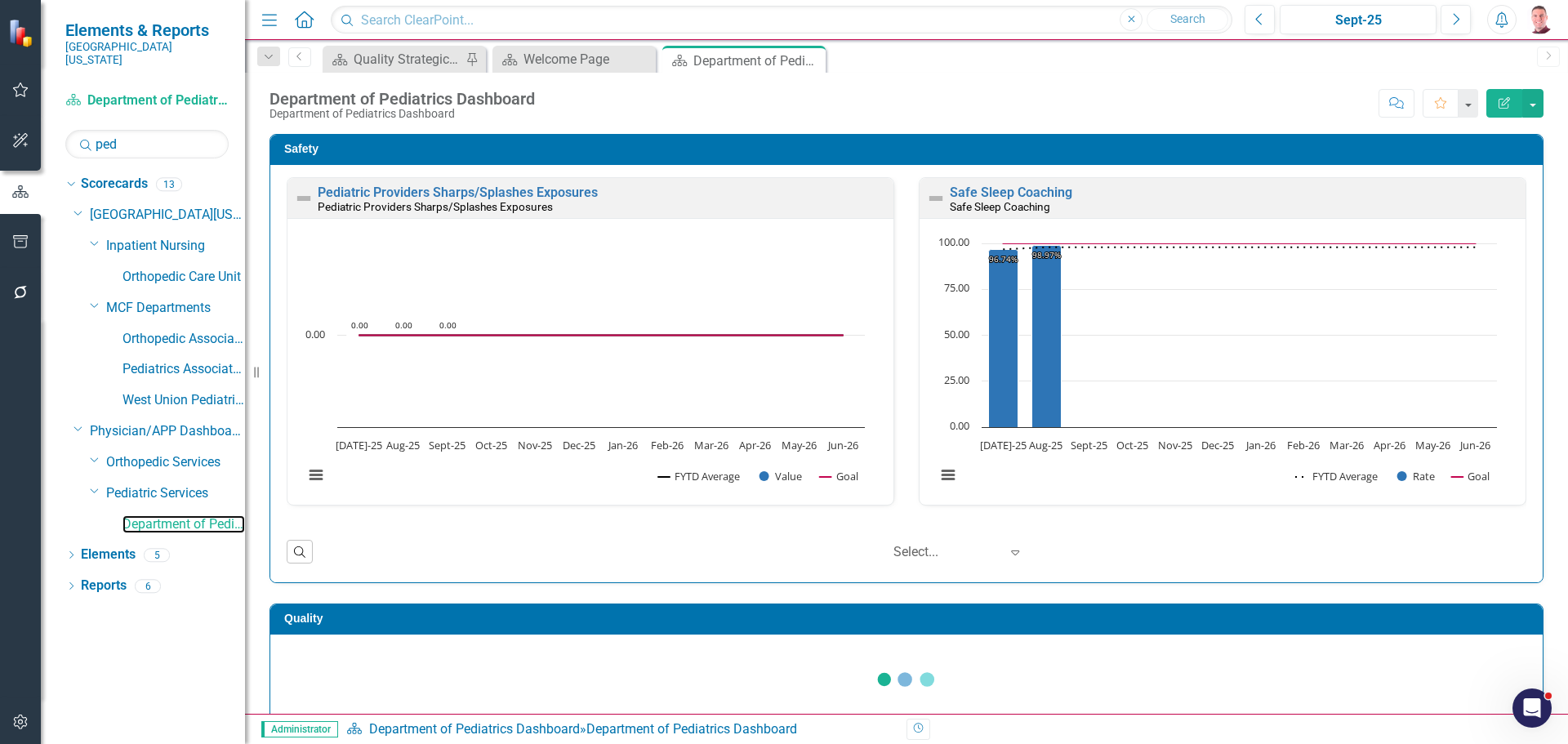
drag, startPoint x: 1561, startPoint y: 235, endPoint x: 1561, endPoint y: 653, distance: 418.0
click at [1567, 743] on html "Elements & Reports Southern [US_STATE] Medical Center Scorecard Department of P…" at bounding box center [784, 372] width 1568 height 744
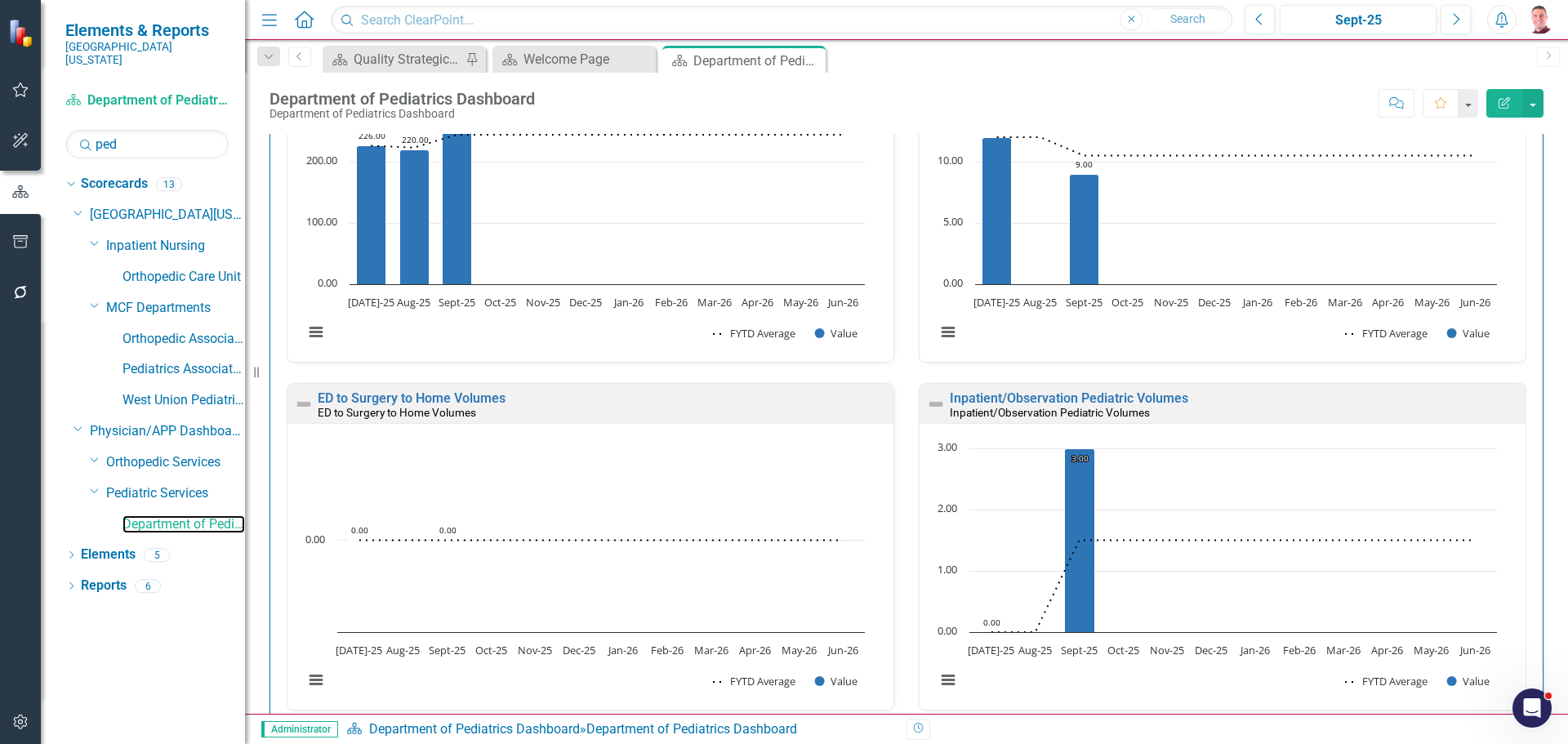
scroll to position [3852, 0]
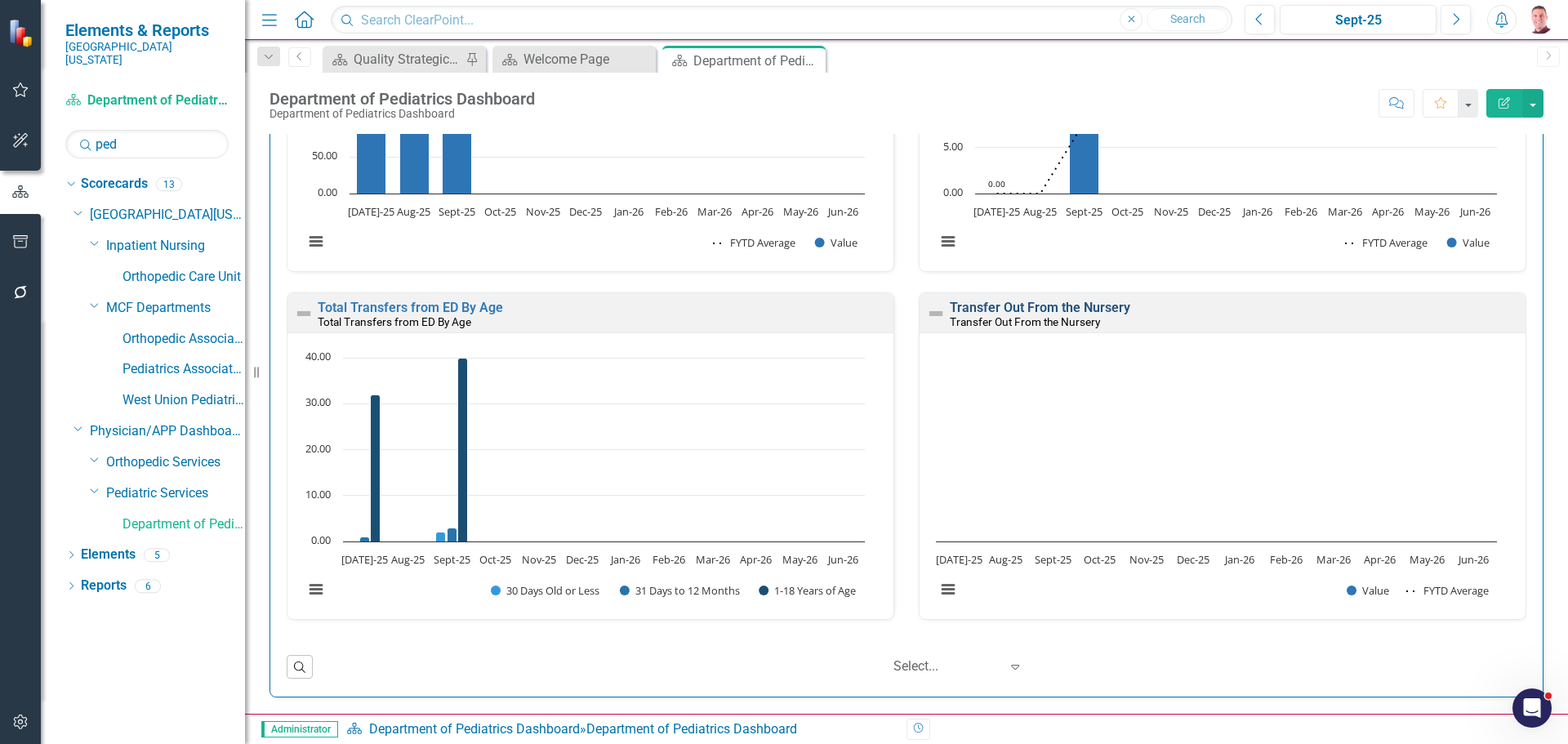
click at [1016, 302] on link "Transfer Out From the Nursery" at bounding box center [1040, 307] width 181 height 16
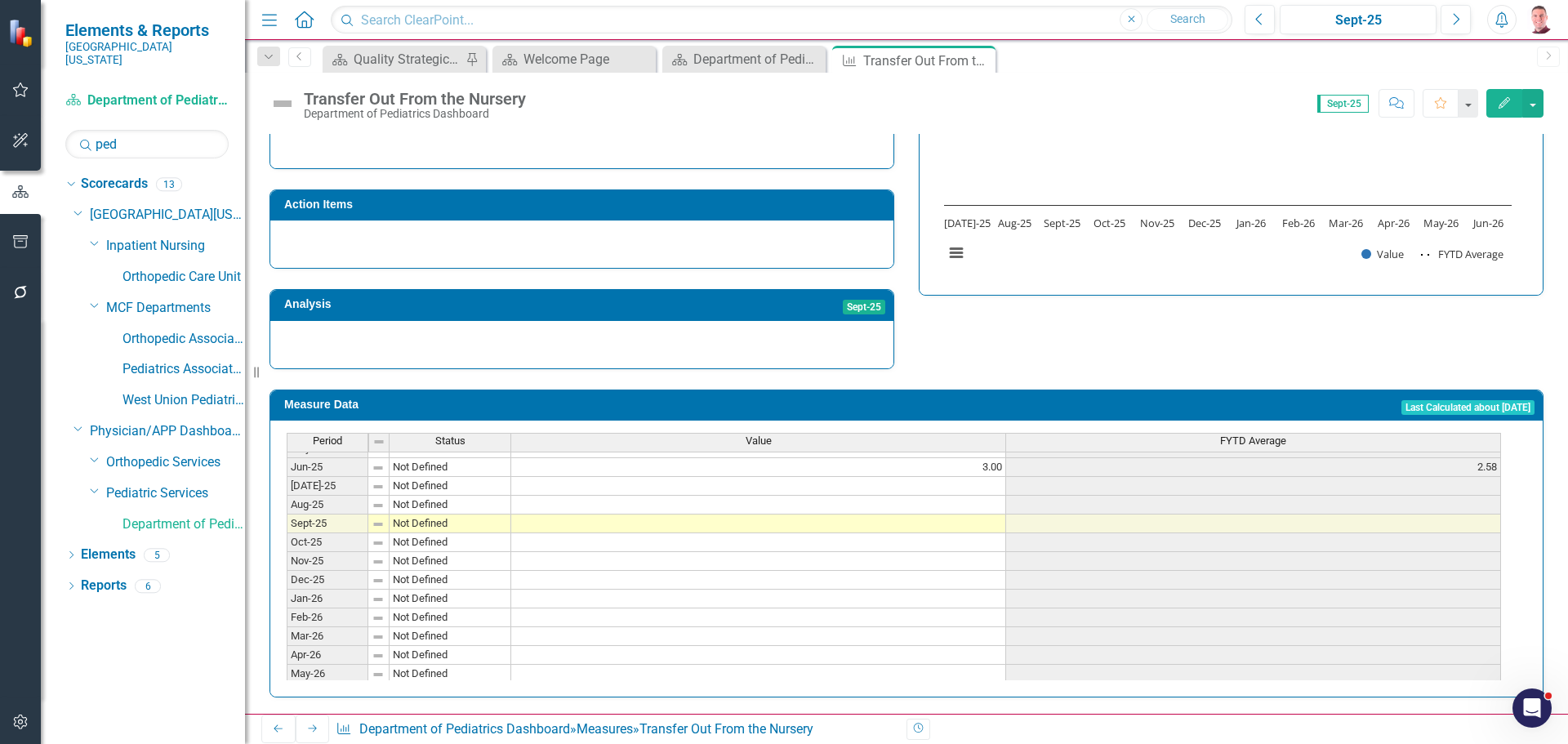
scroll to position [653, 0]
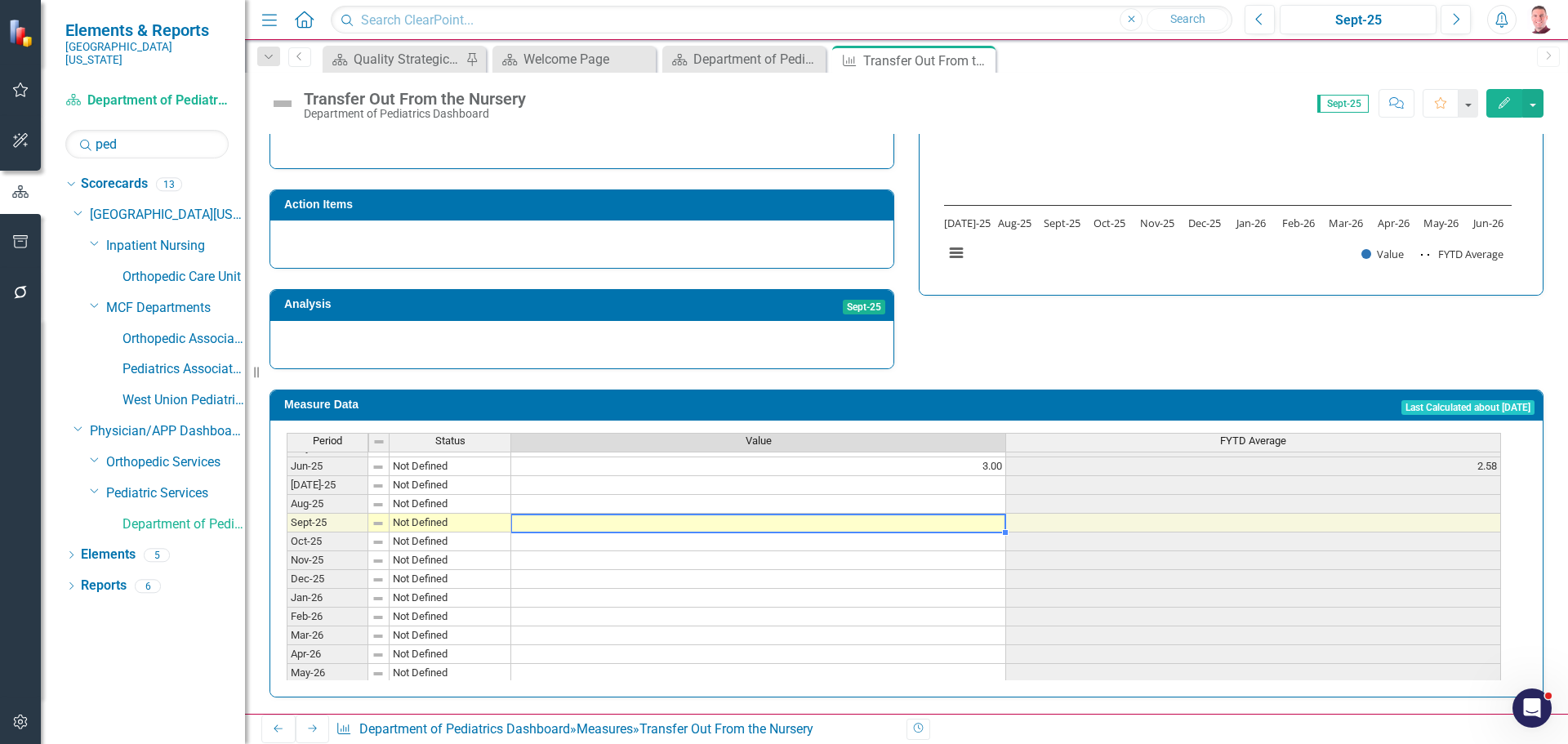
click at [783, 512] on tbody "May-24 Not Defined 5.00 2.27 Jun-24 Not Defined 3.00 2.33 [DATE]-24 Not Defined…" at bounding box center [893, 457] width 1214 height 489
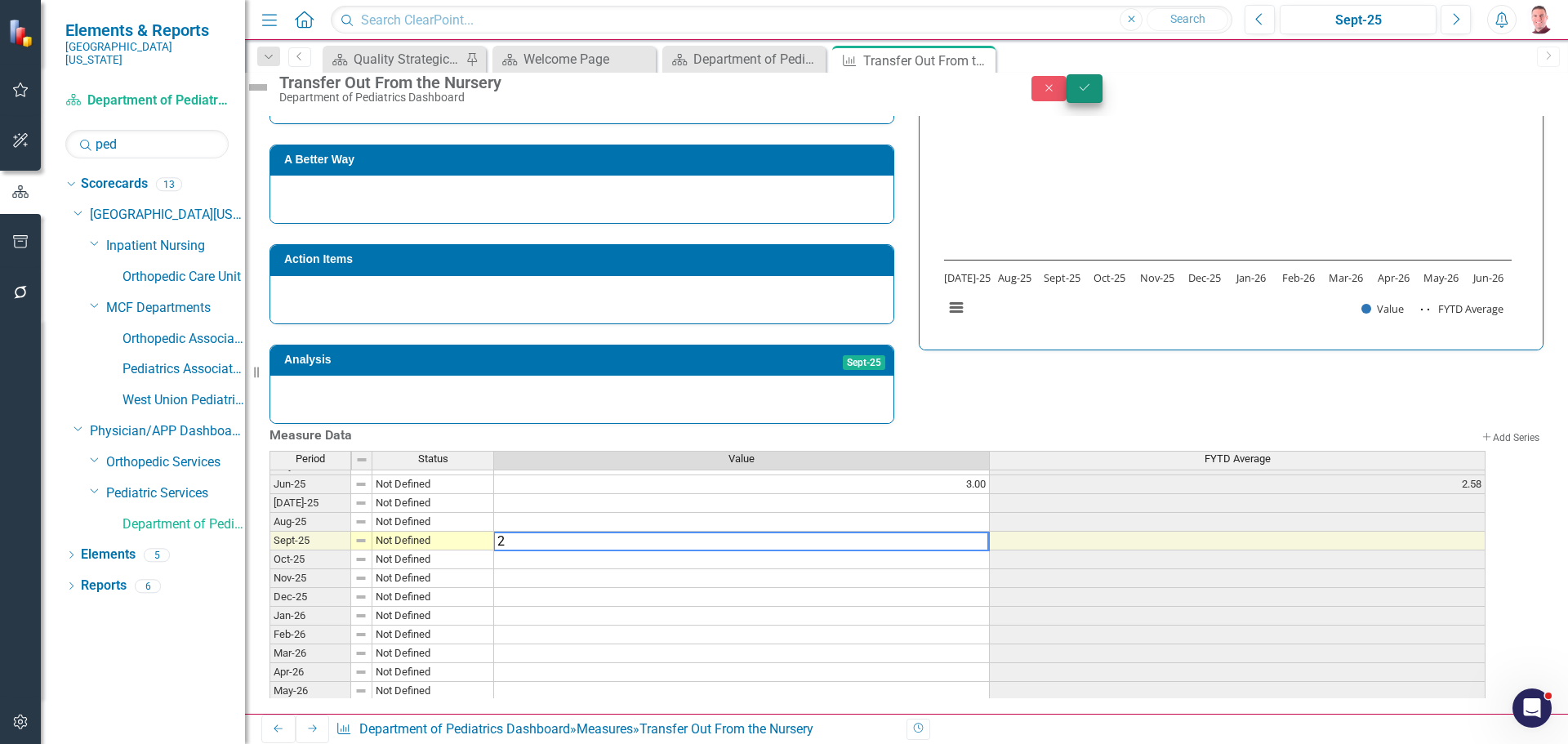
type textarea "2"
click at [1103, 91] on button "Save" at bounding box center [1084, 88] width 36 height 29
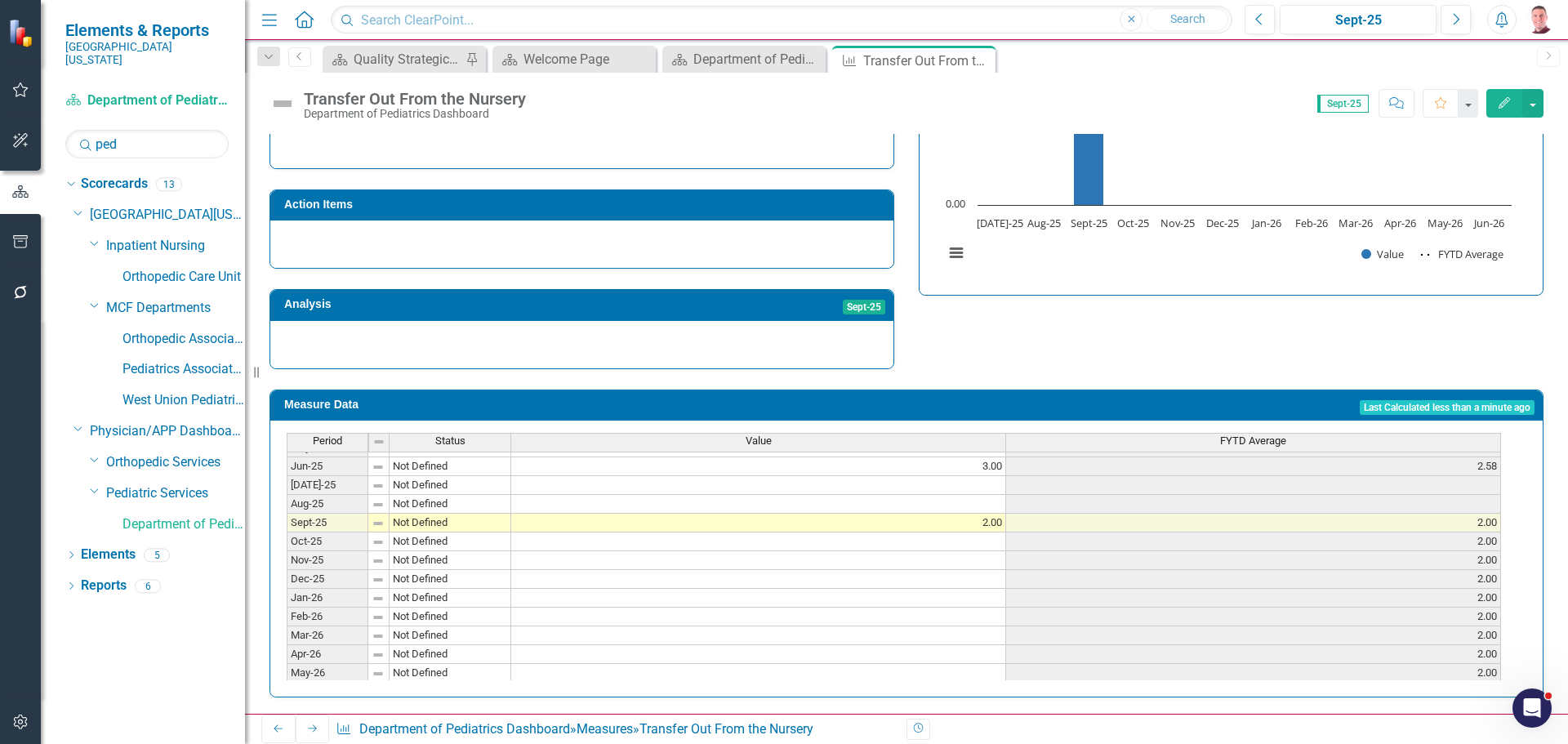
click at [816, 493] on tbody "Nov-23 Not Defined 1.00 1.80 Dec-23 Not Defined 3.00 2.00 Jan-24 Not Defined 1.…" at bounding box center [893, 400] width 1214 height 602
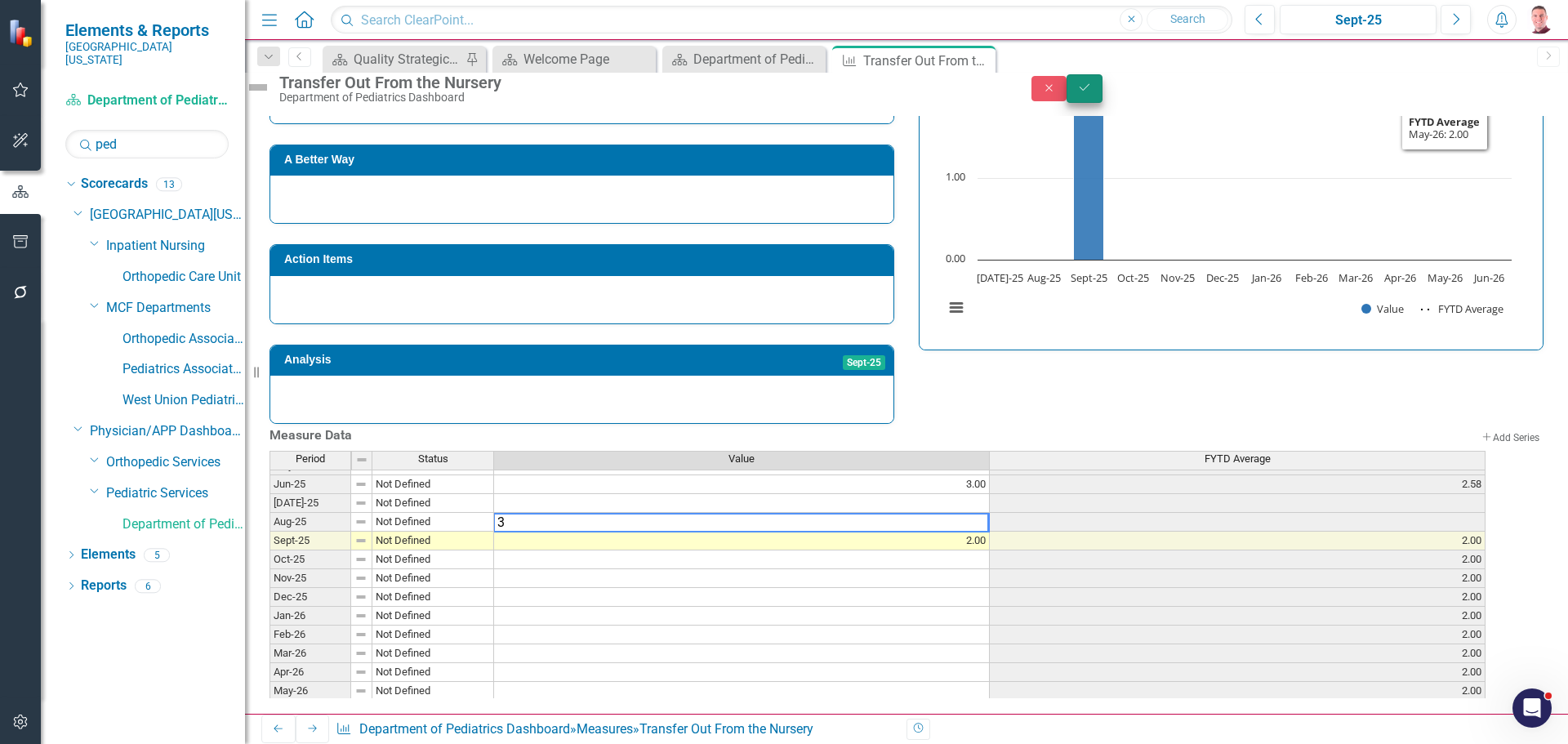
type textarea "3"
click at [1092, 90] on icon "Save" at bounding box center [1085, 87] width 15 height 11
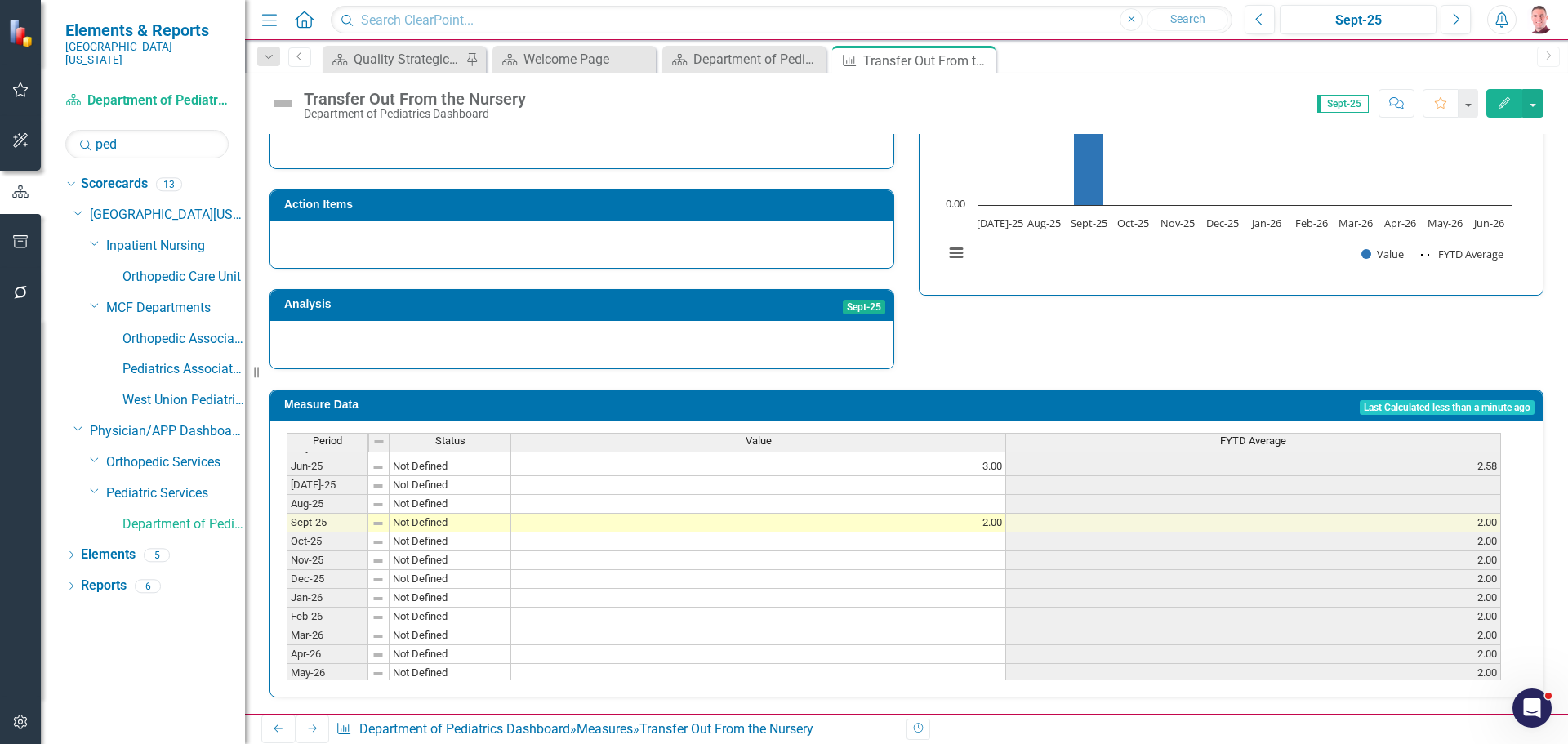
click at [840, 482] on td at bounding box center [758, 485] width 495 height 19
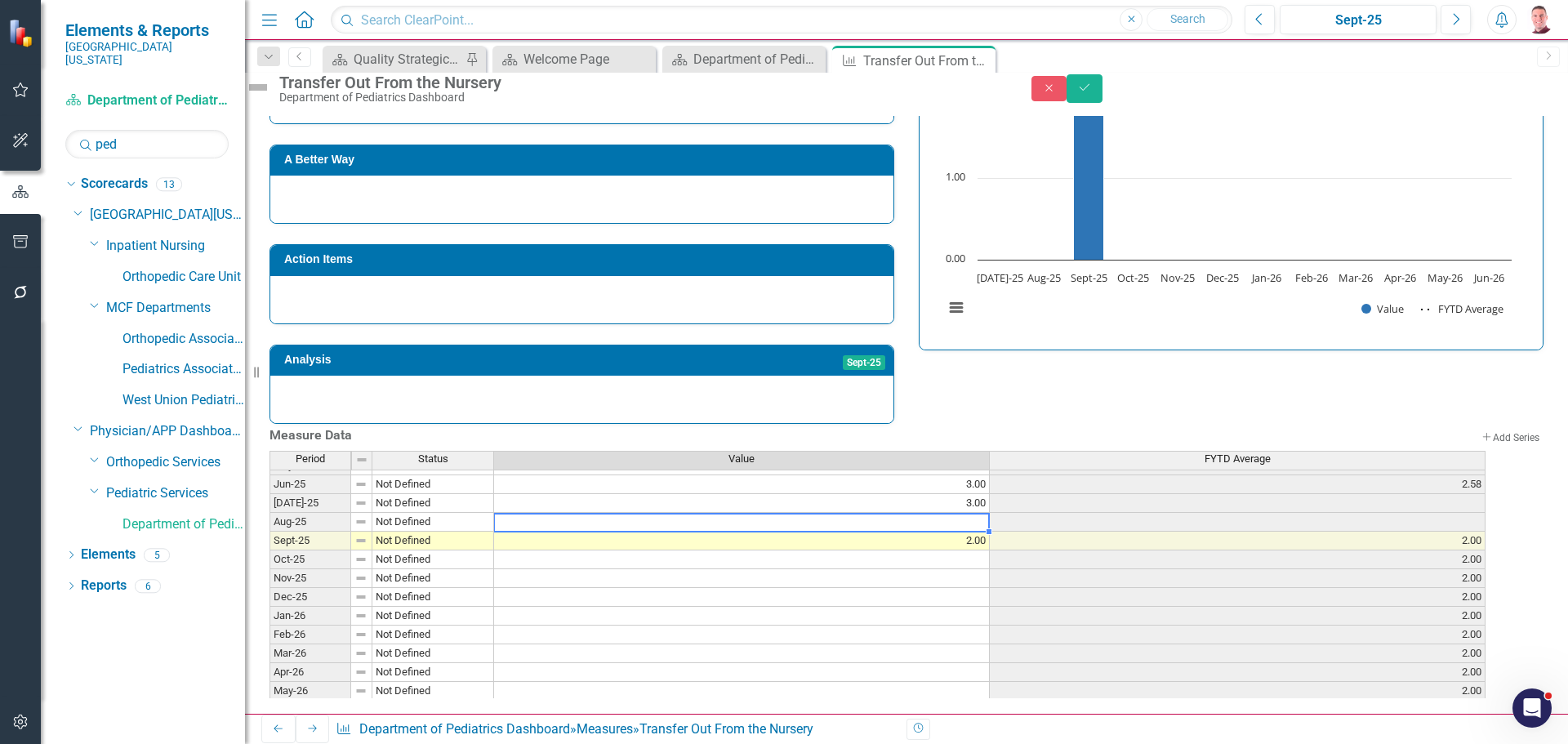
click at [871, 512] on td at bounding box center [742, 522] width 496 height 19
type textarea "3"
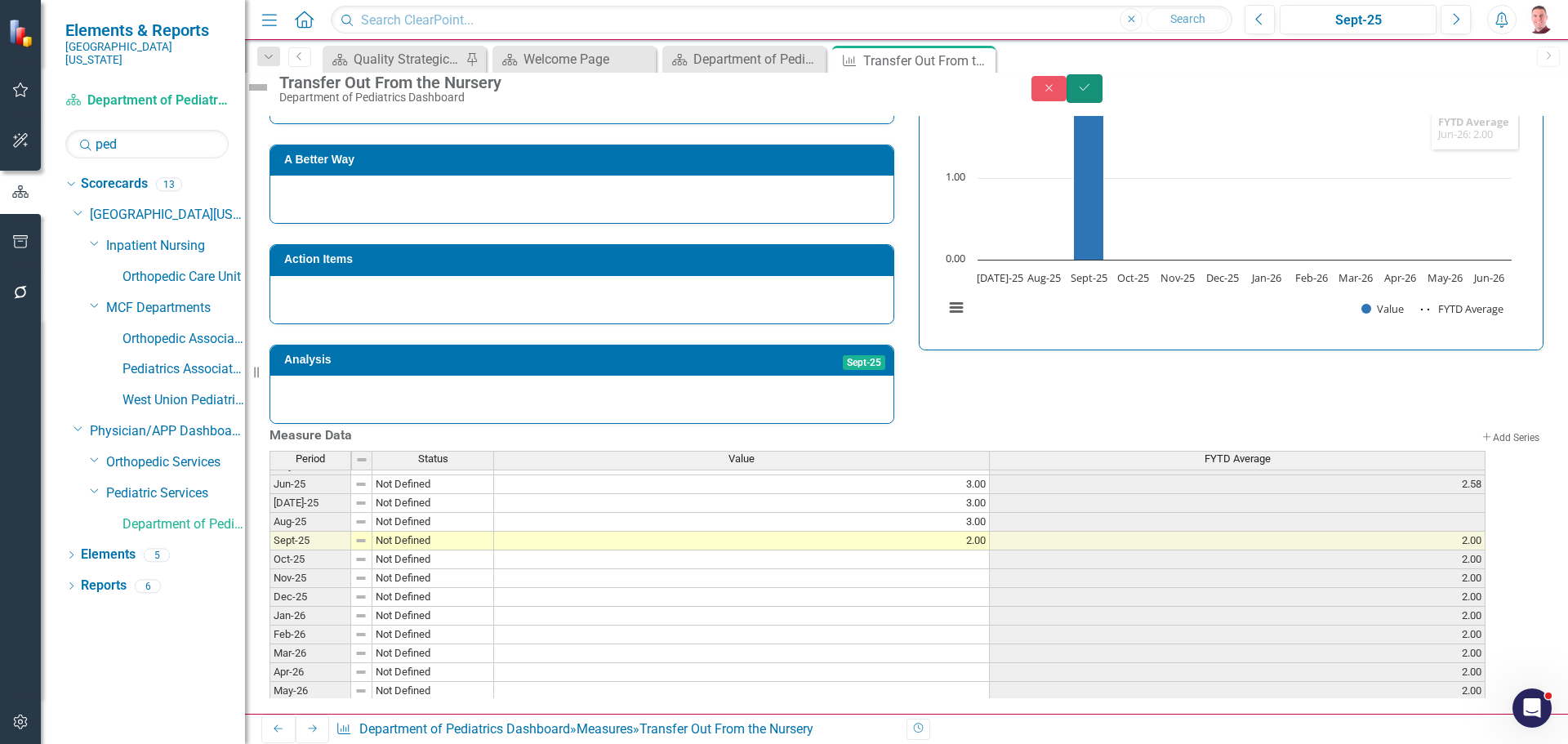
click at [1092, 93] on icon "Save" at bounding box center [1085, 87] width 15 height 11
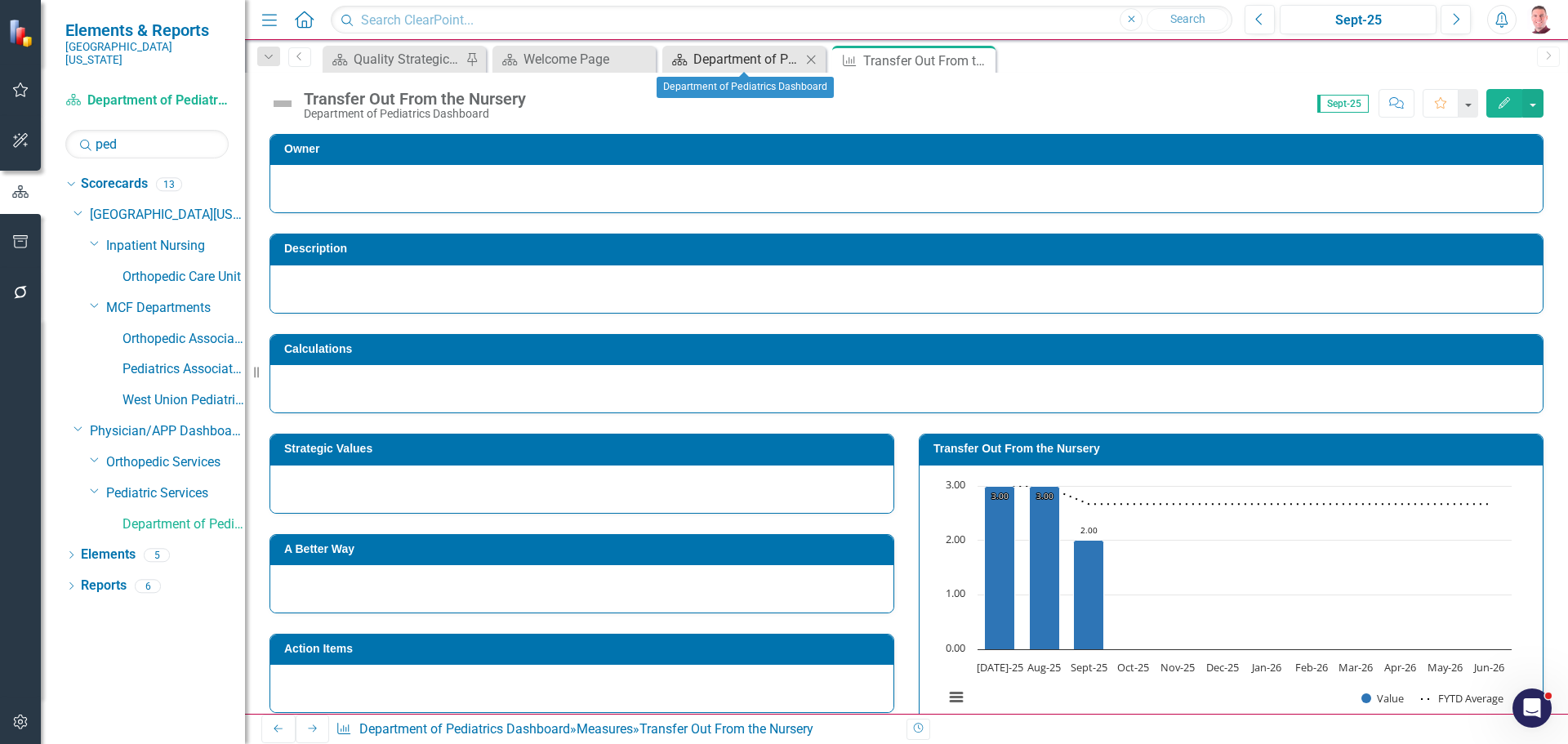
click at [710, 63] on div "Department of Pediatrics Dashboard" at bounding box center [747, 60] width 108 height 20
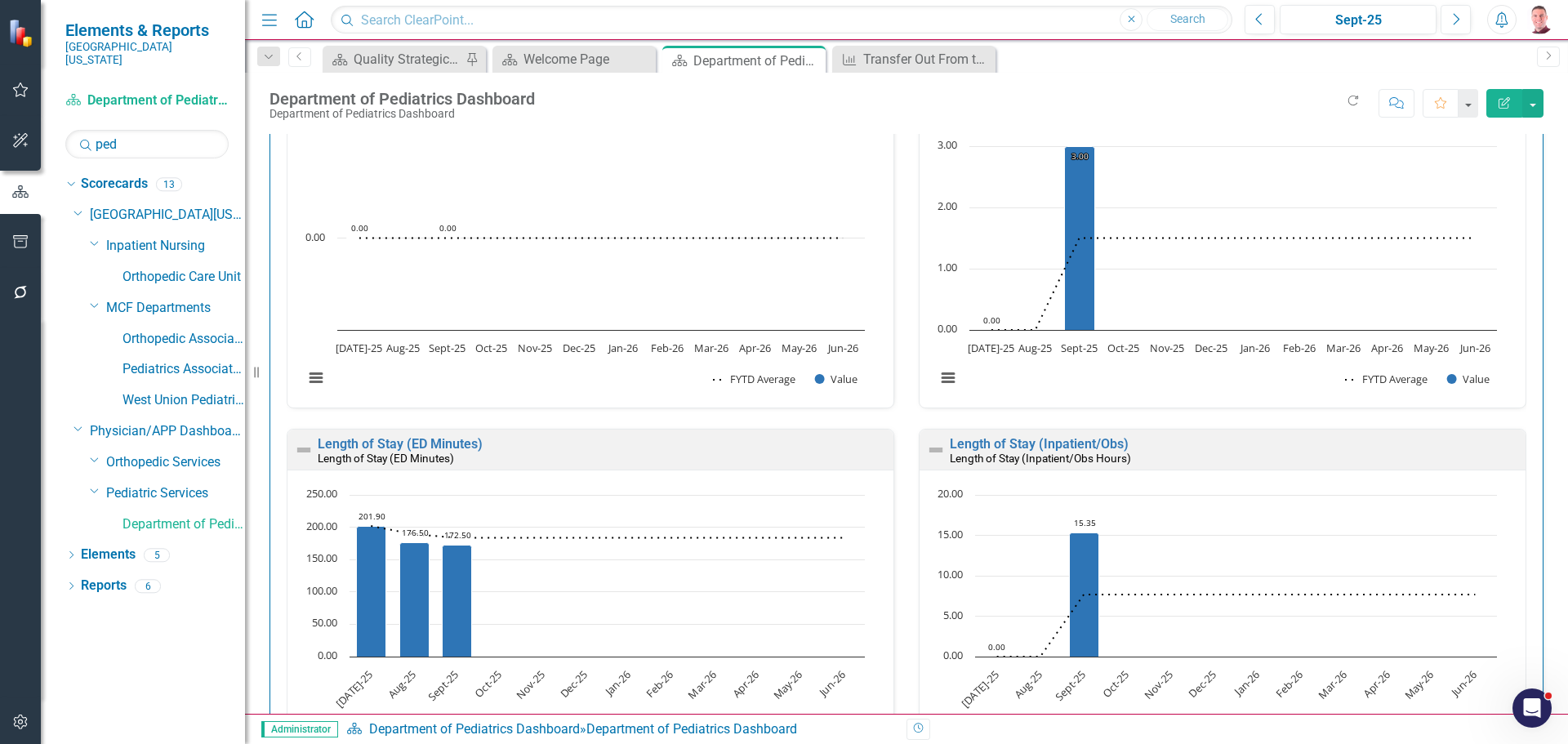
scroll to position [3448, 0]
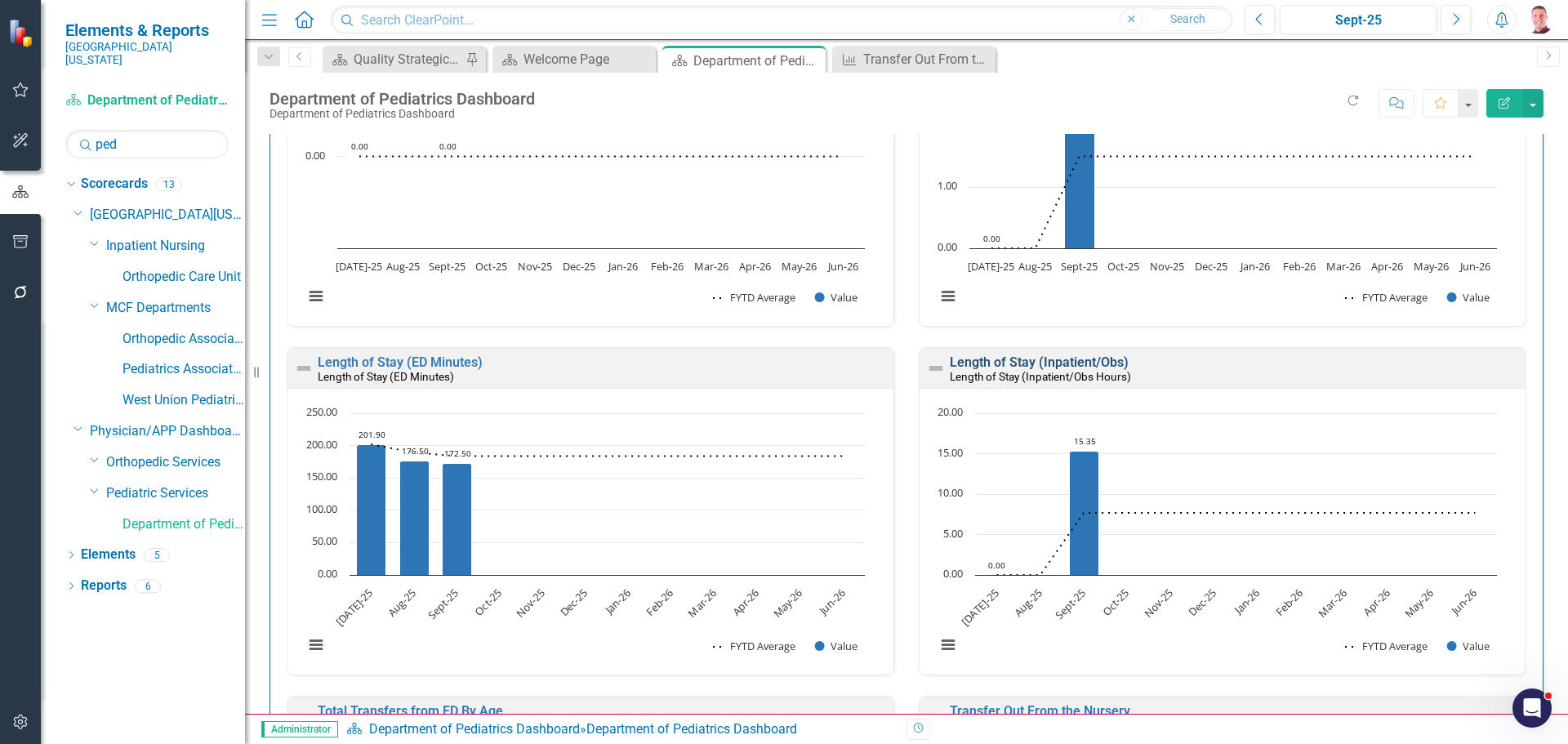
click at [1084, 361] on link "Length of Stay (Inpatient/Obs)" at bounding box center [1039, 362] width 179 height 16
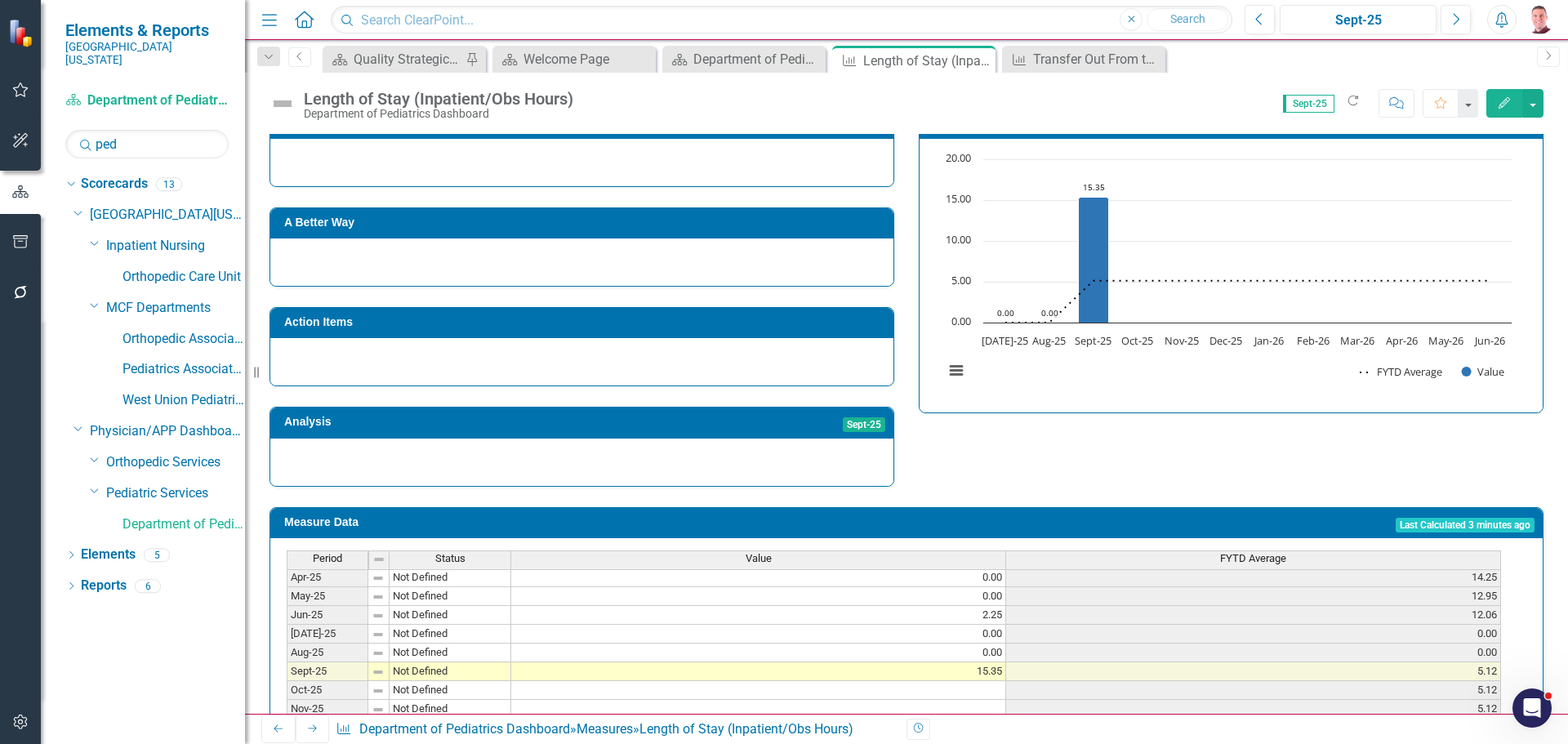
scroll to position [675, 0]
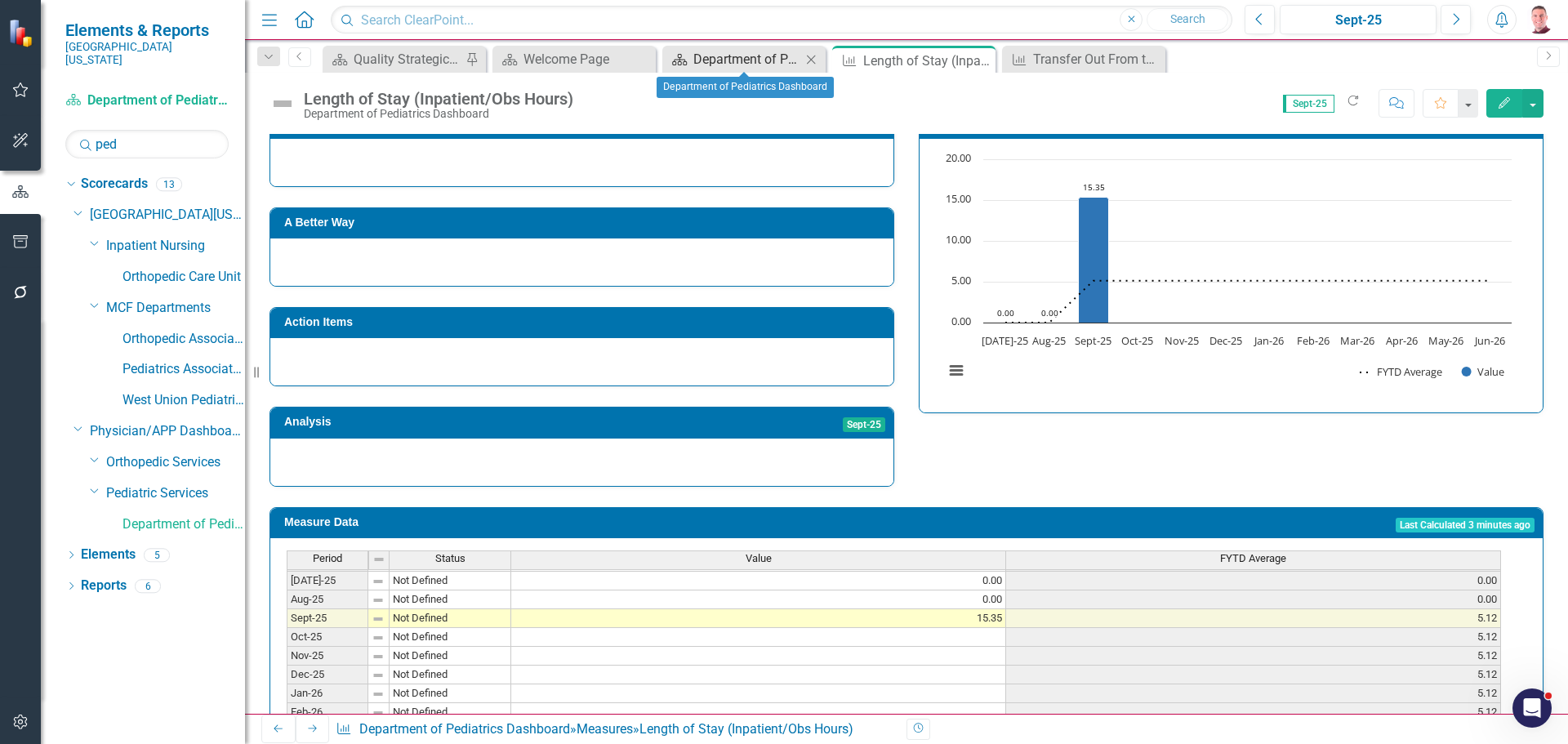
click at [718, 53] on div "Department of Pediatrics Dashboard" at bounding box center [747, 60] width 108 height 20
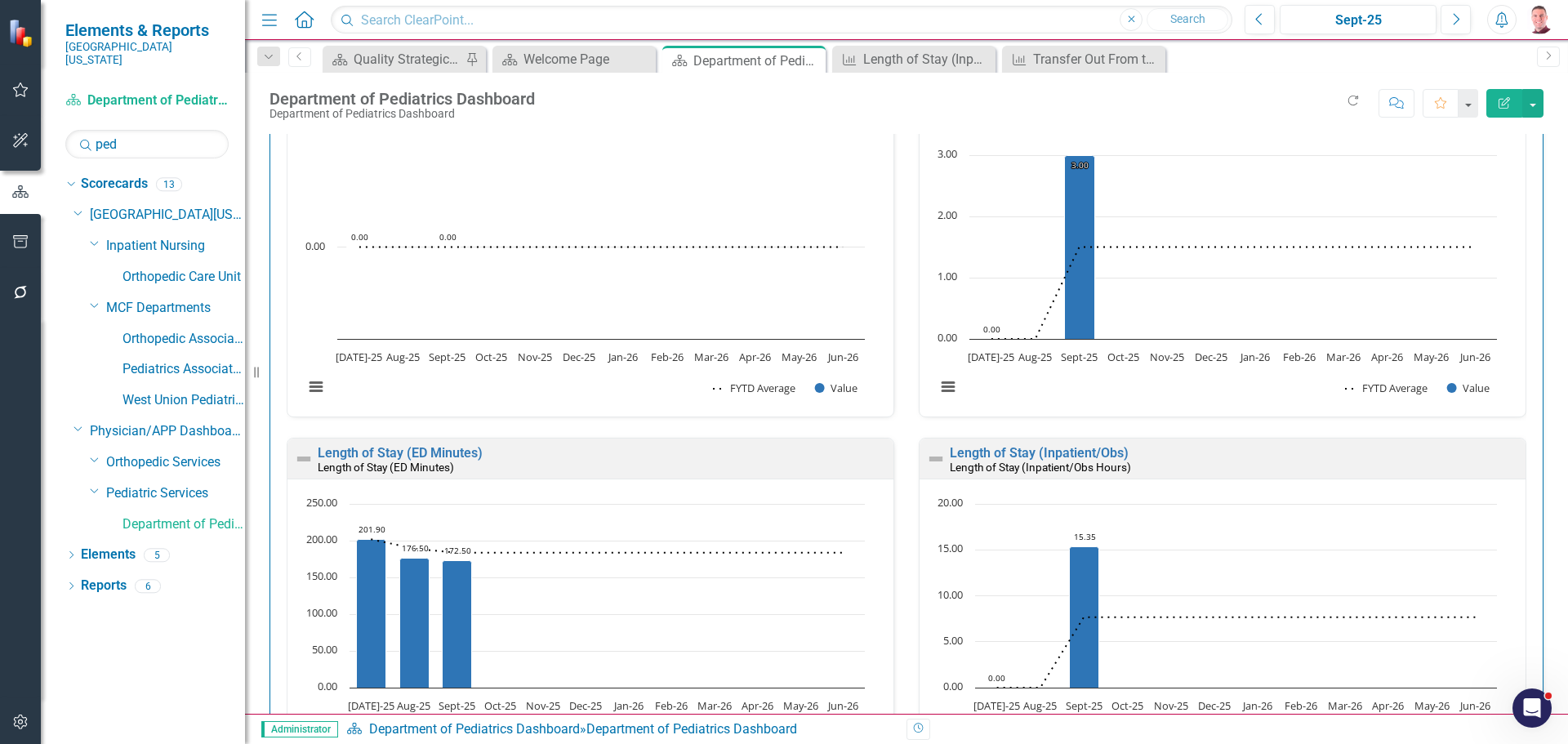
scroll to position [3394, 0]
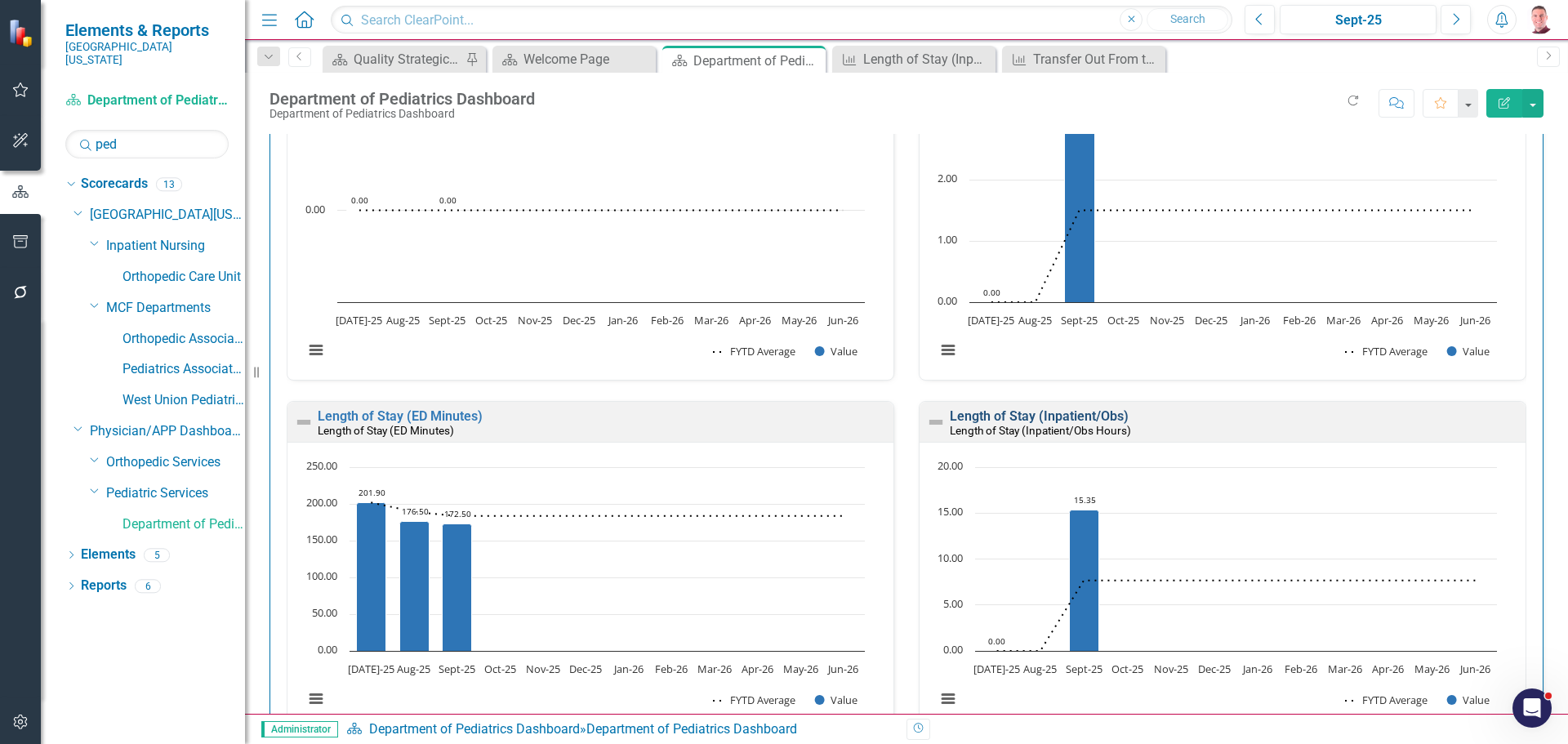
click at [1039, 413] on link "Length of Stay (Inpatient/Obs)" at bounding box center [1039, 416] width 179 height 16
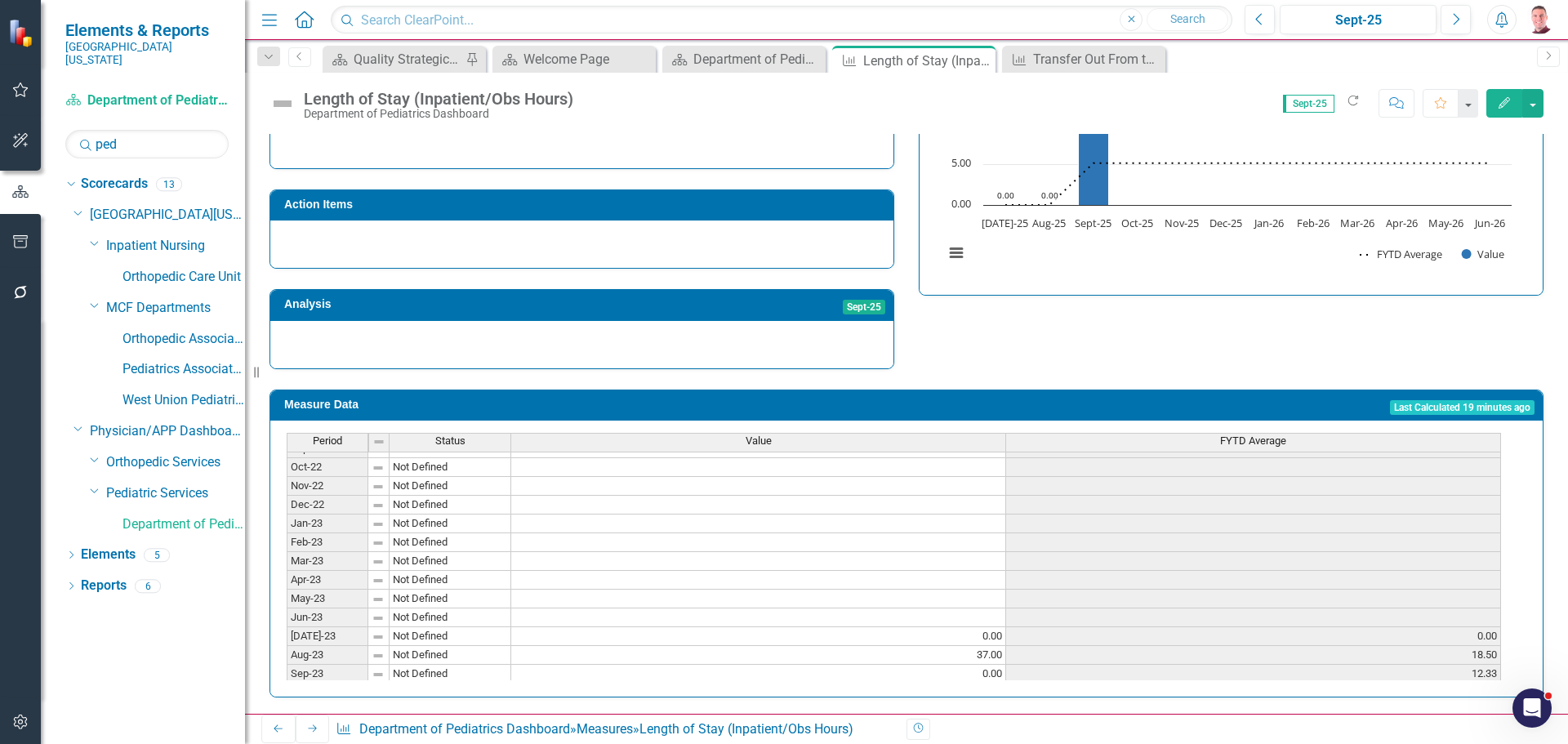
scroll to position [22, 0]
click at [978, 57] on icon "Close" at bounding box center [980, 60] width 17 height 13
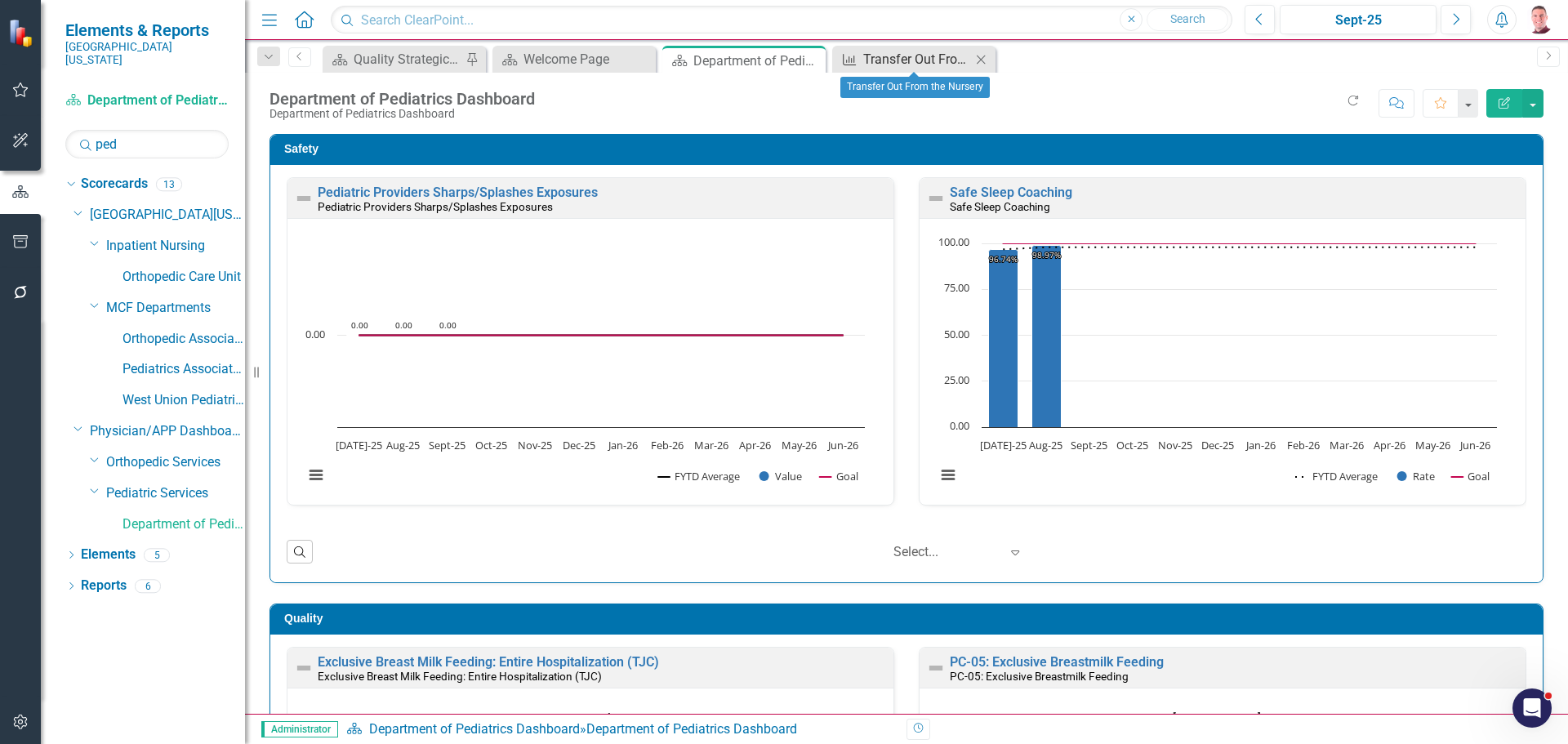
click at [937, 57] on div "Transfer Out From the Nursery" at bounding box center [918, 60] width 108 height 20
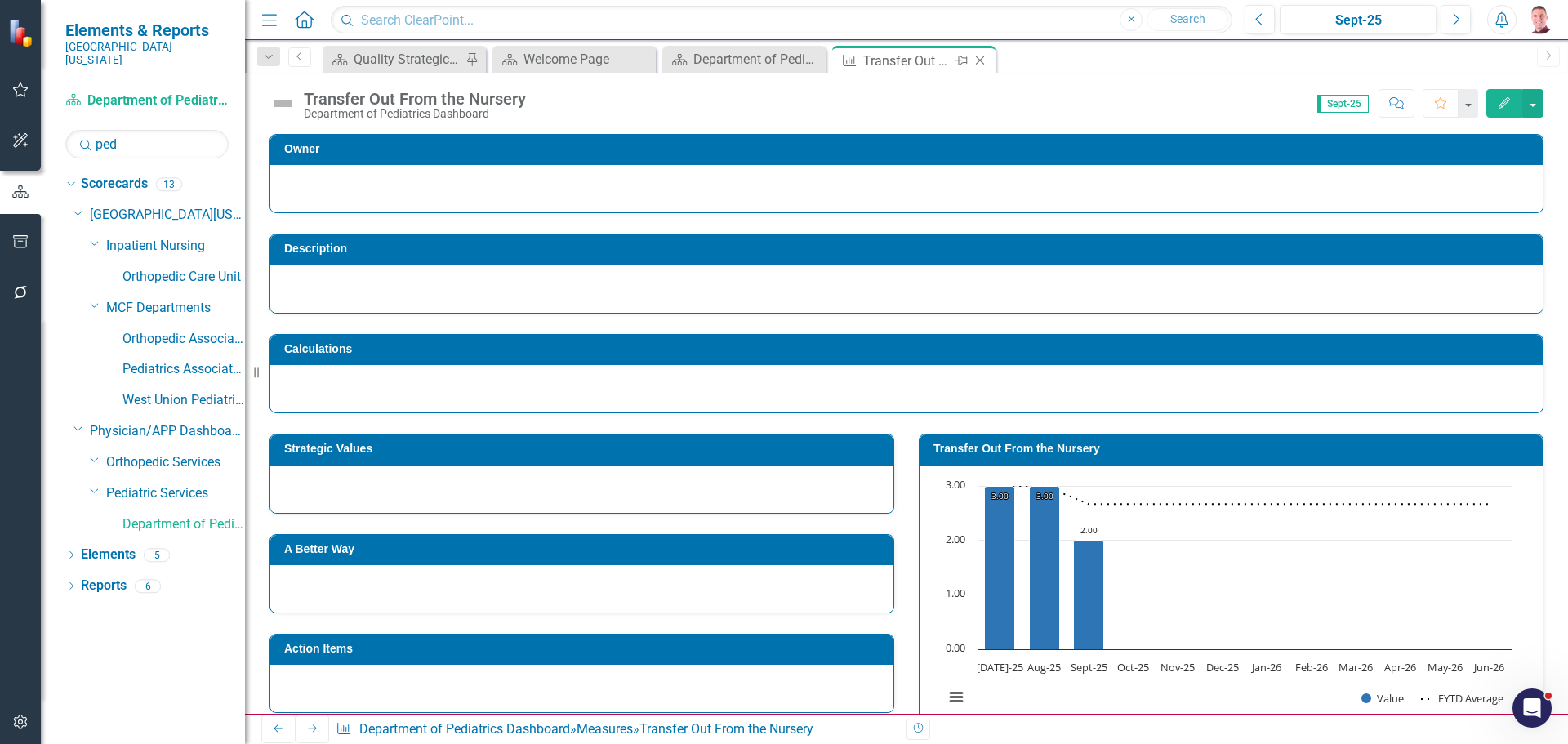
click at [985, 58] on icon "Close" at bounding box center [980, 60] width 17 height 13
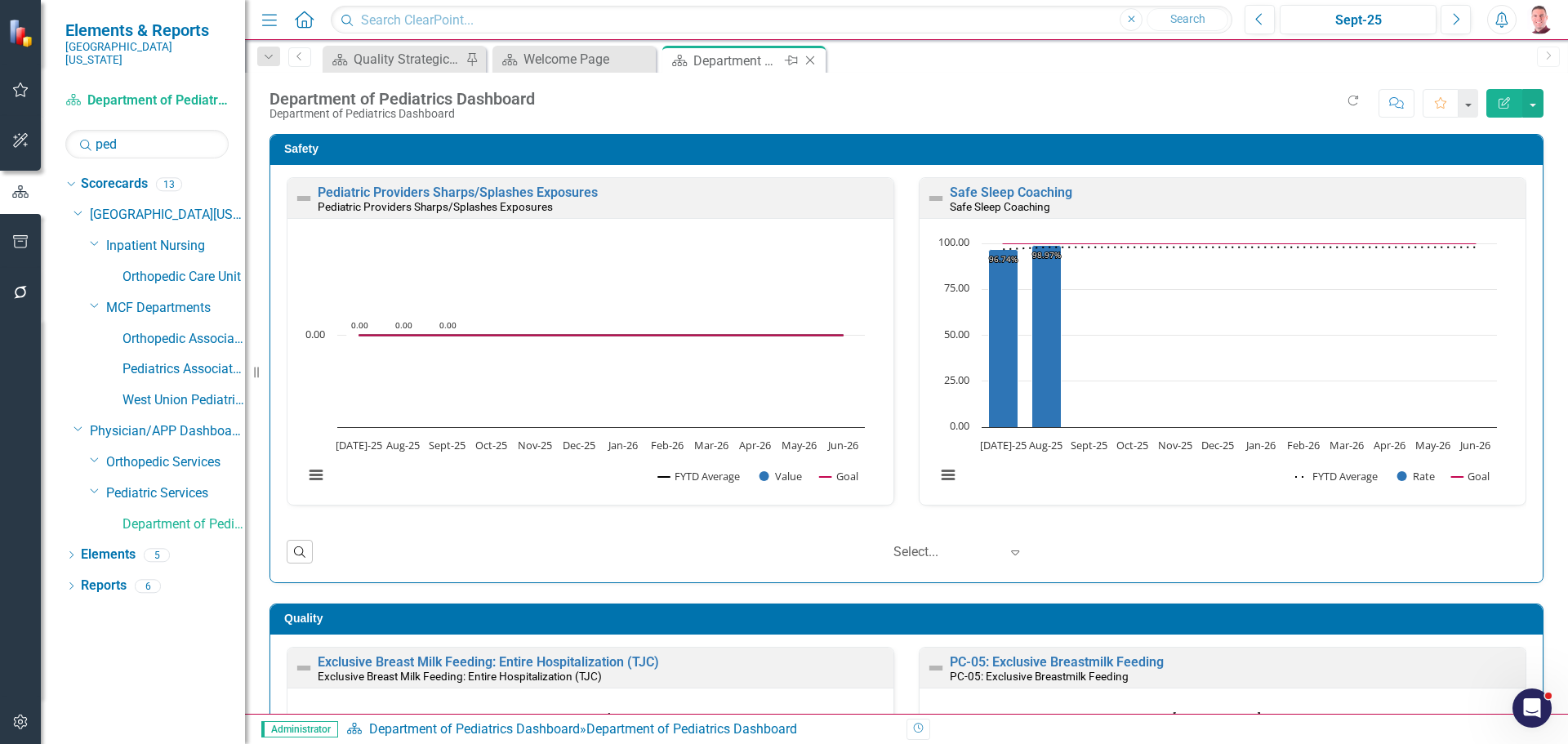
click at [737, 62] on div "Department of Pediatrics Dashboard" at bounding box center [737, 60] width 87 height 20
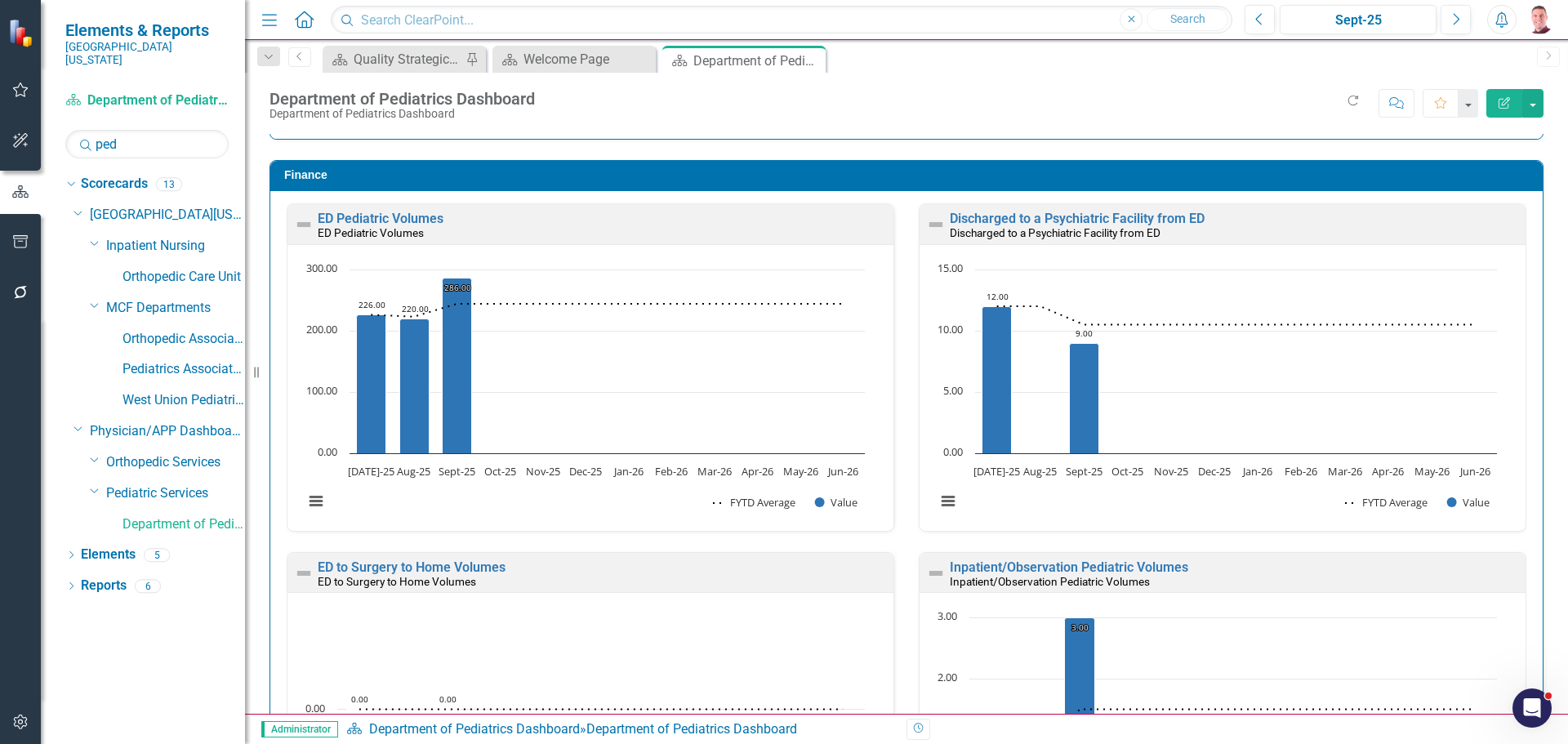
scroll to position [2953, 0]
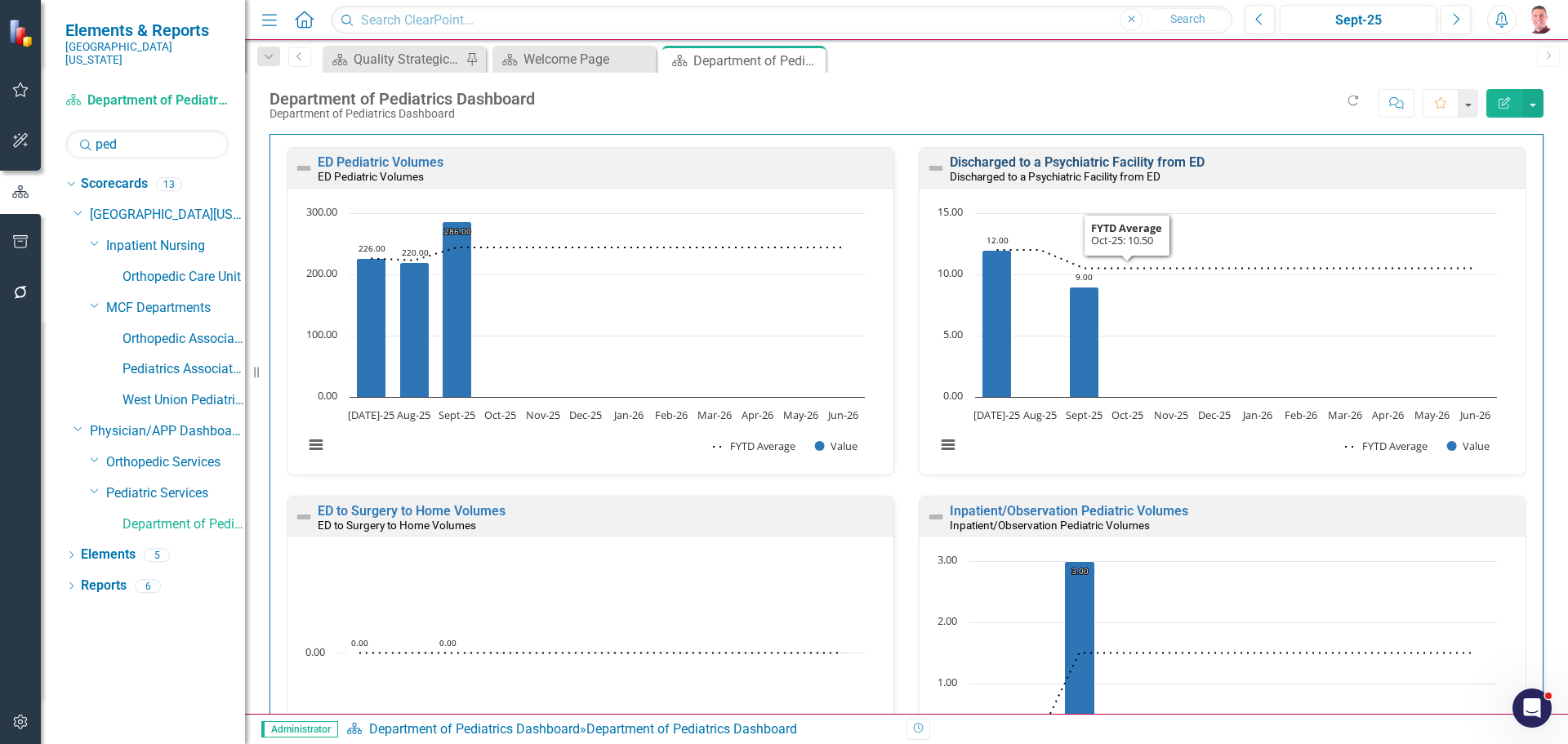
click at [1088, 163] on link "Discharged to a Psychiatric Facility from ED" at bounding box center [1078, 162] width 255 height 16
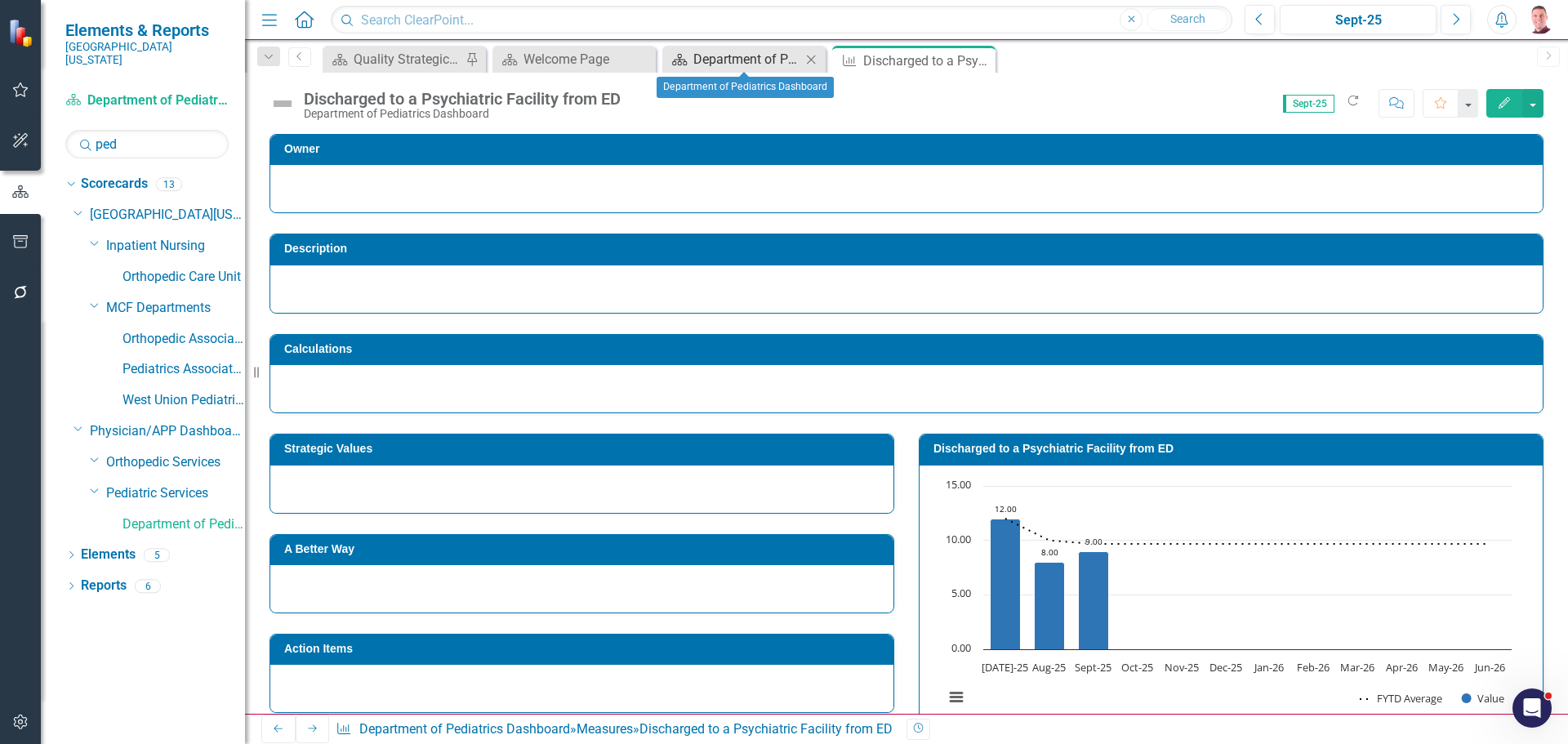
click at [782, 58] on div "Department of Pediatrics Dashboard" at bounding box center [747, 60] width 108 height 20
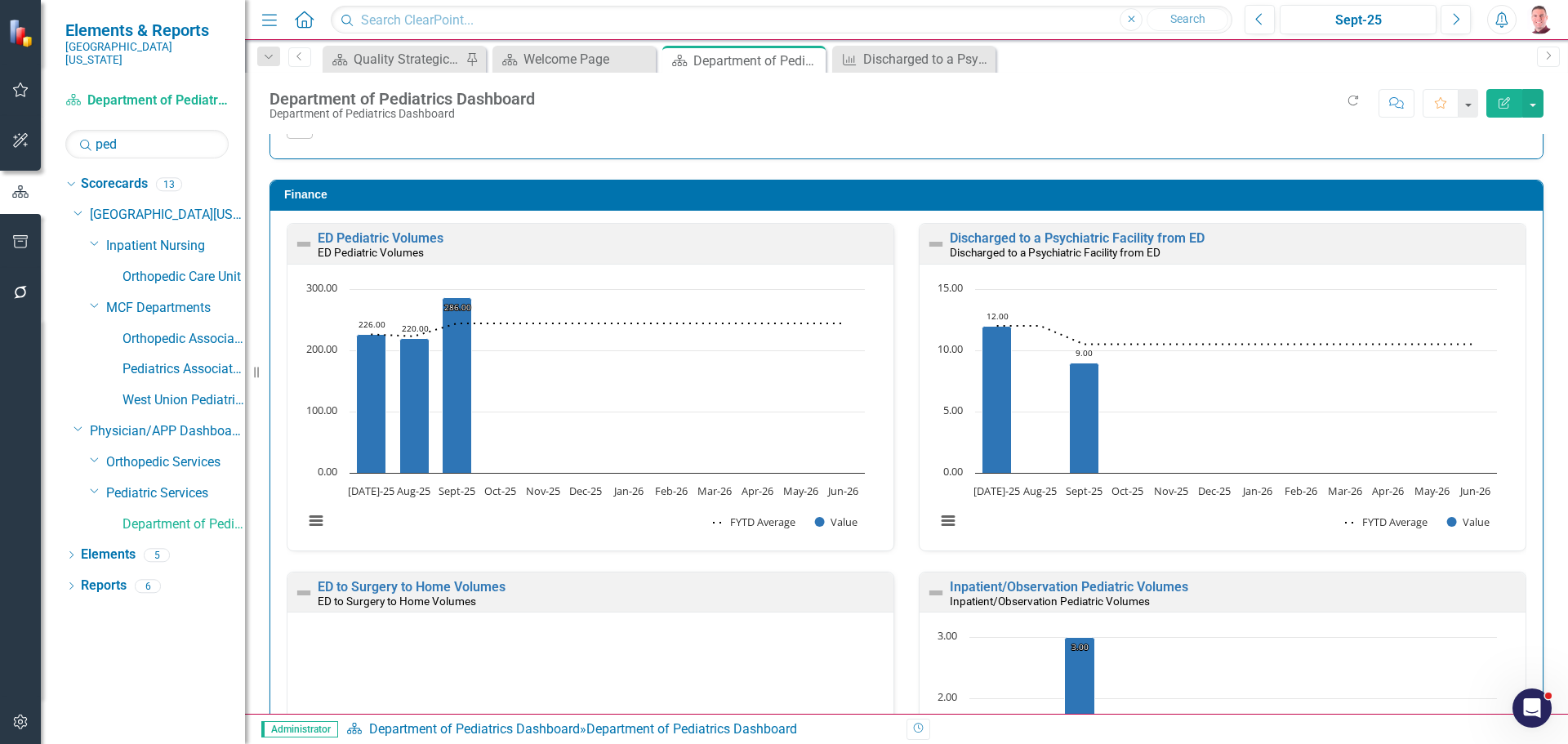
scroll to position [2887, 0]
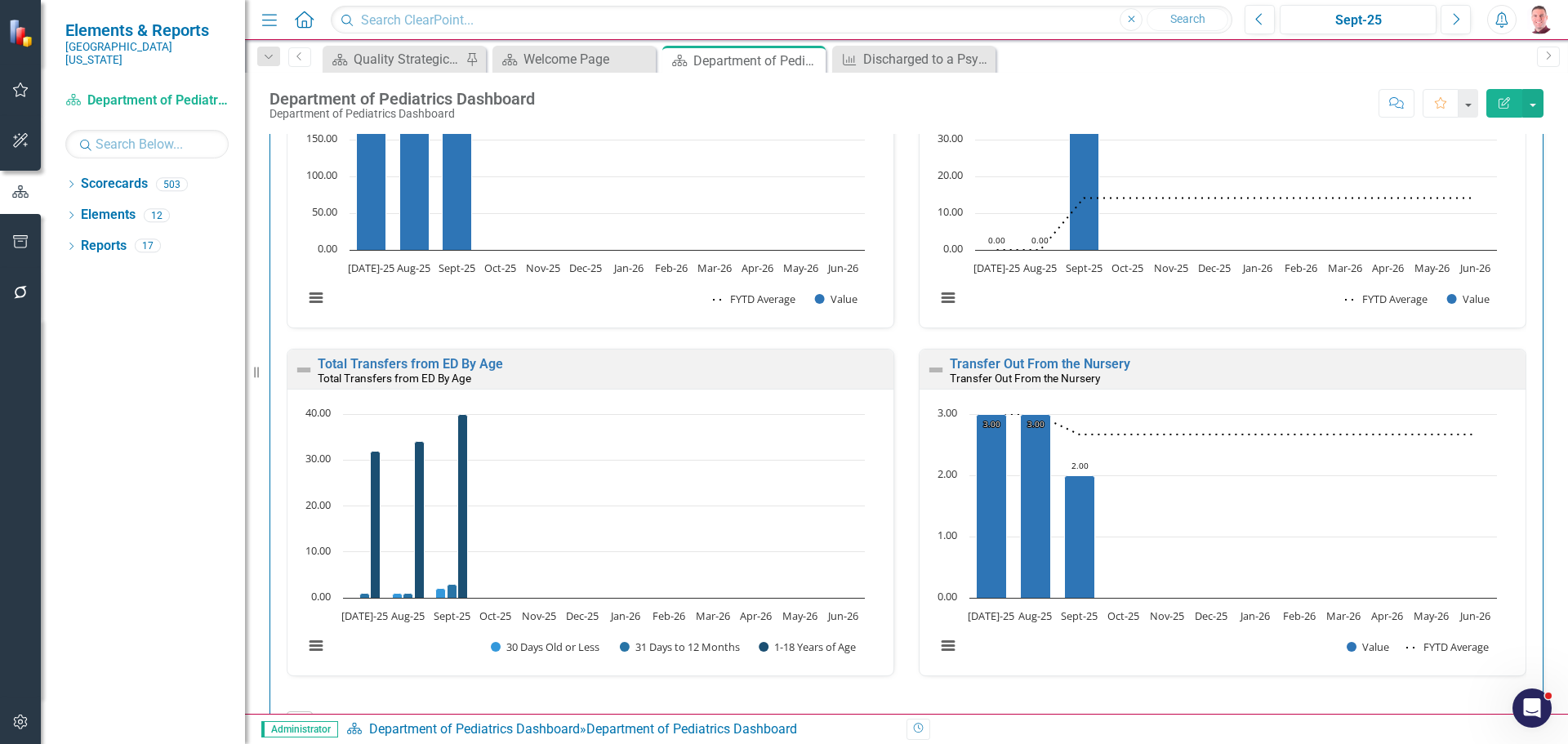
scroll to position [3852, 0]
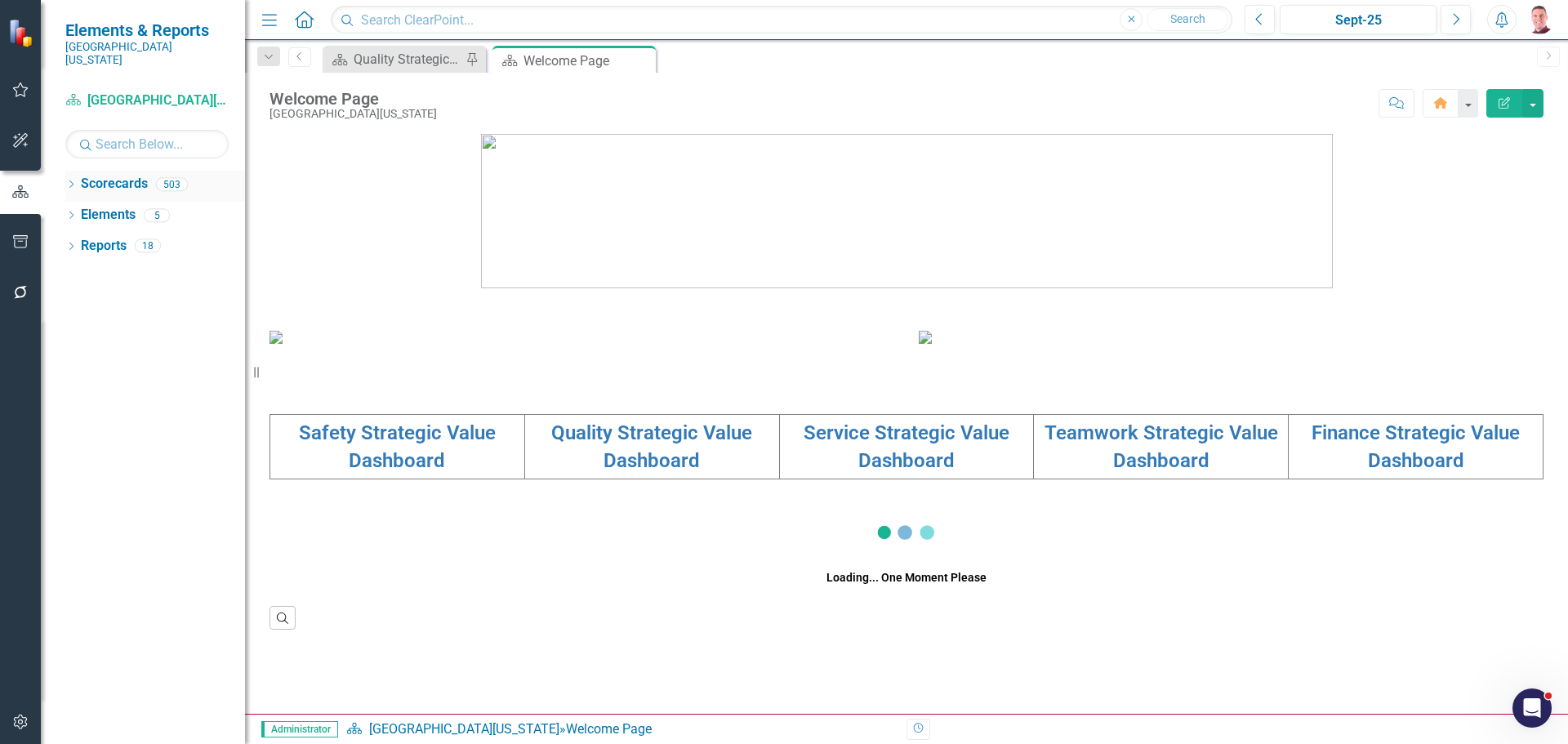
click at [70, 180] on icon at bounding box center [72, 184] width 4 height 7
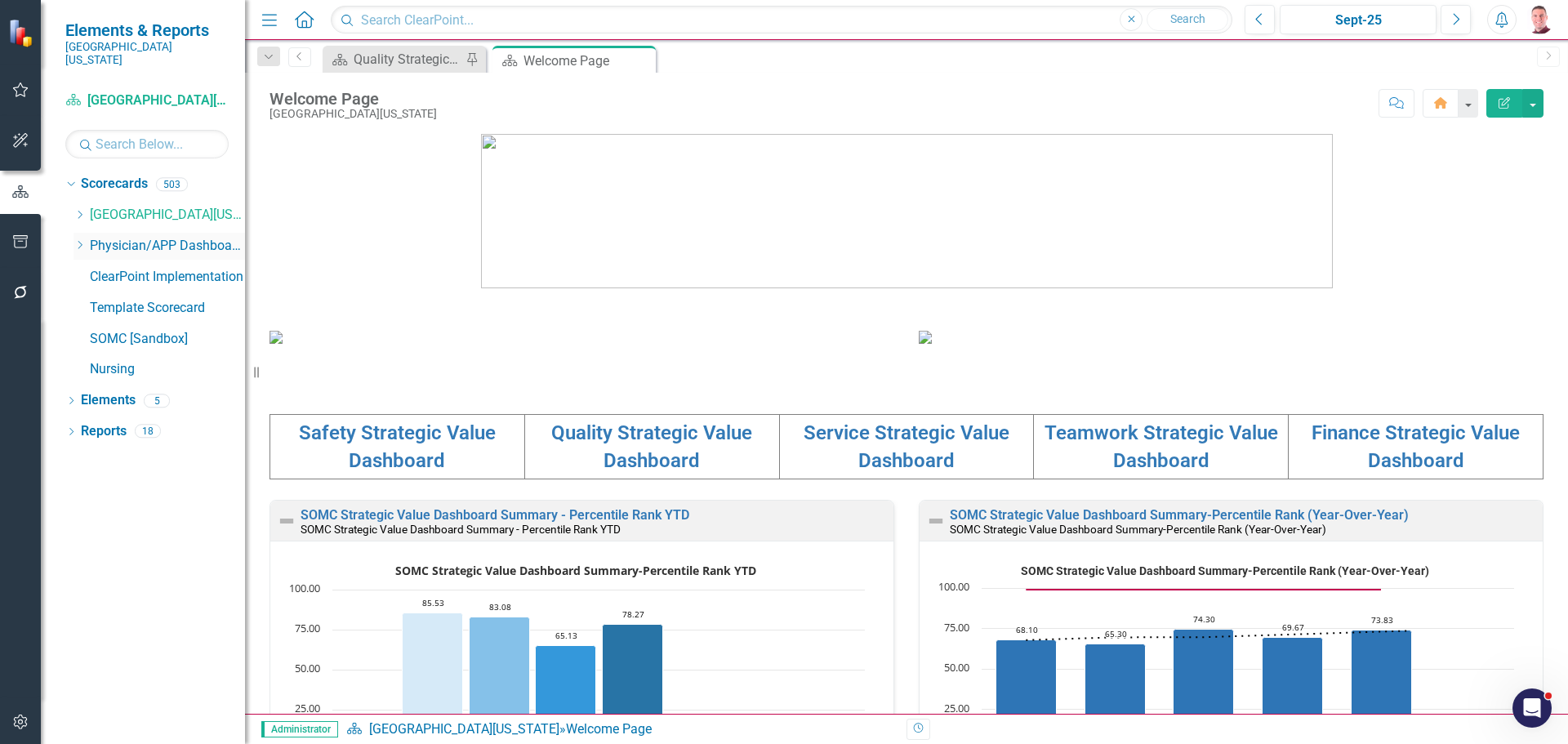
click at [84, 240] on icon "Dropdown" at bounding box center [79, 245] width 12 height 10
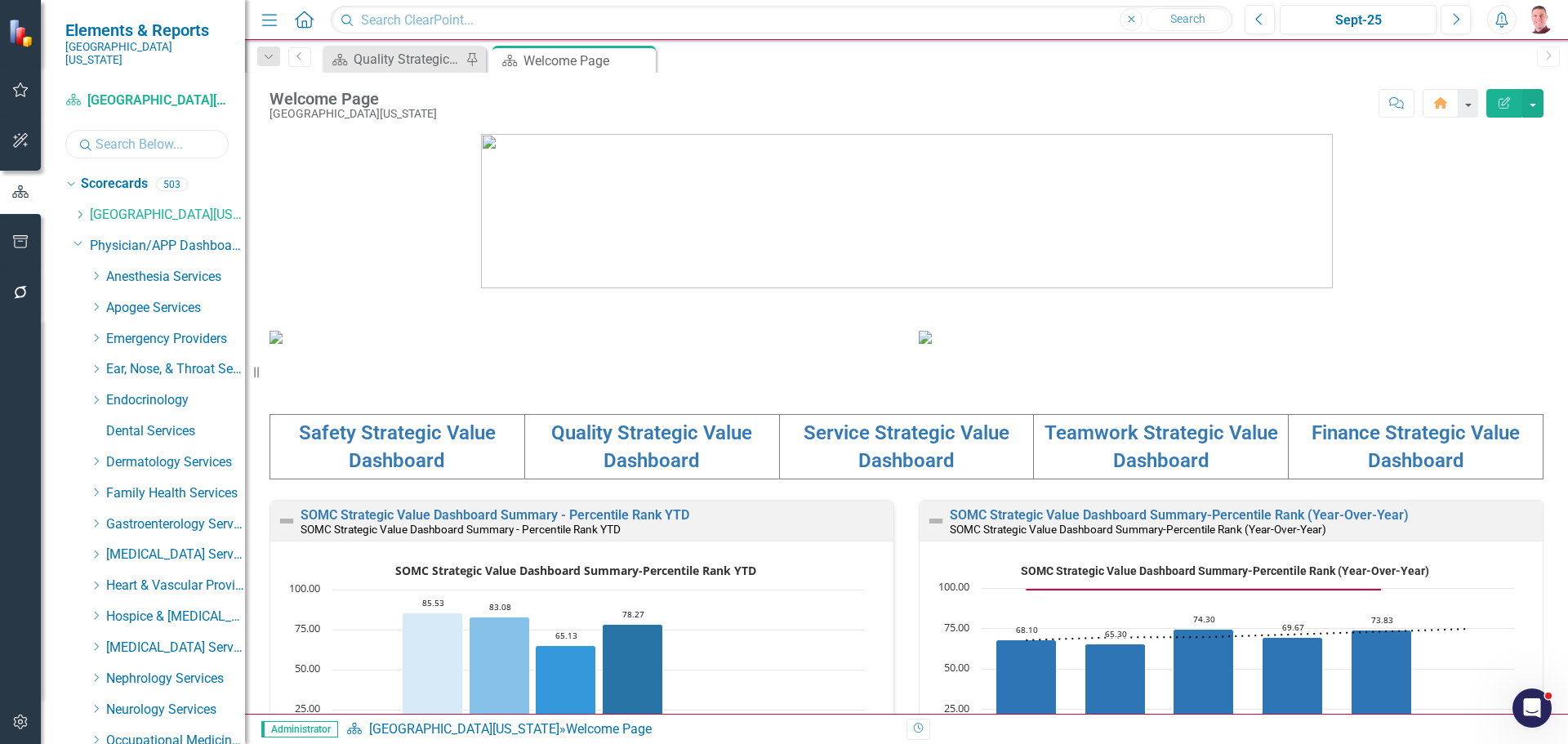
click at [146, 133] on input "text" at bounding box center [147, 144] width 164 height 29
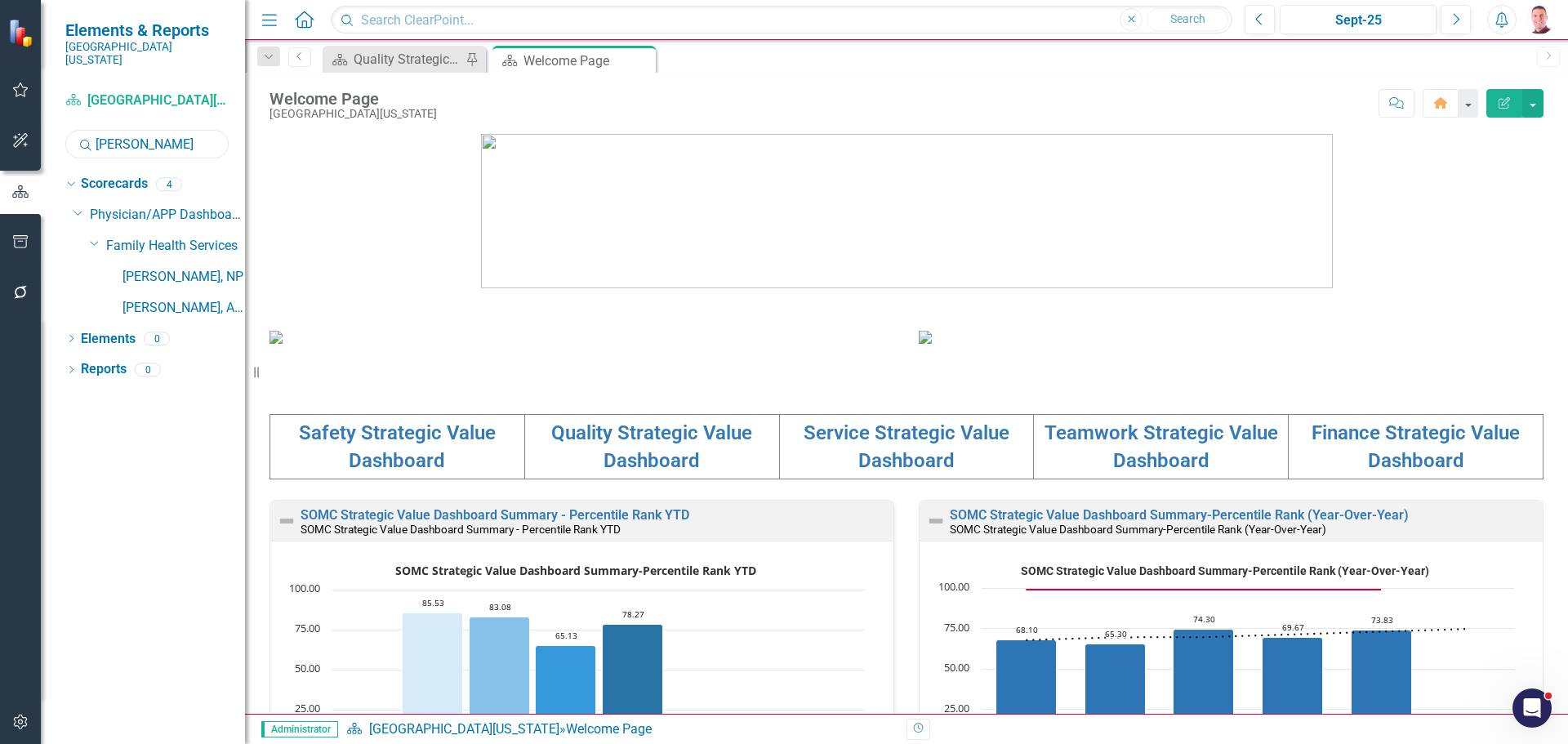
type input "[PERSON_NAME]"
click at [191, 268] on link "[PERSON_NAME], NP" at bounding box center [184, 277] width 123 height 19
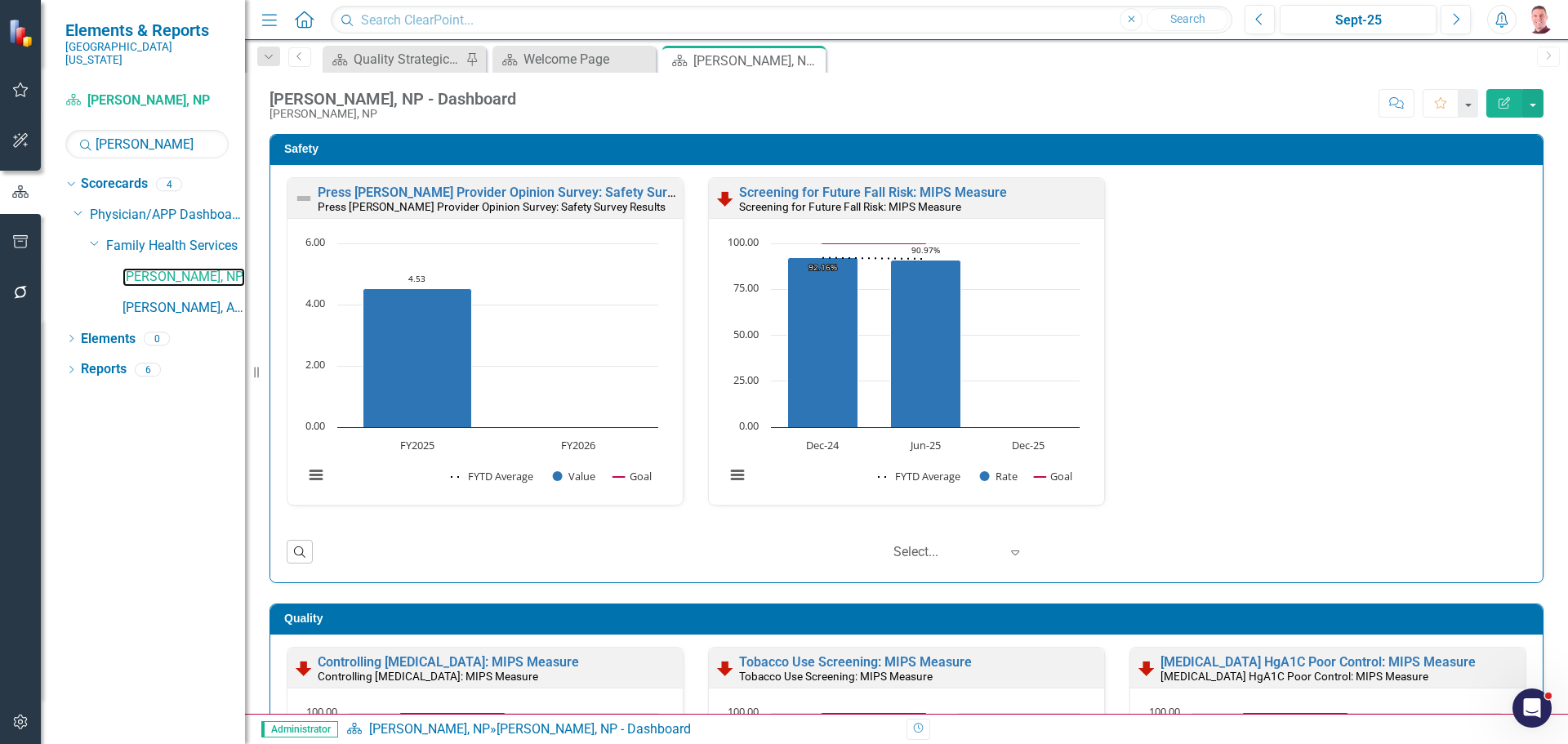
scroll to position [1, 0]
click at [595, 186] on link "Press [PERSON_NAME] Provider Opinion Survey: Safety Survey Results" at bounding box center [526, 191] width 417 height 16
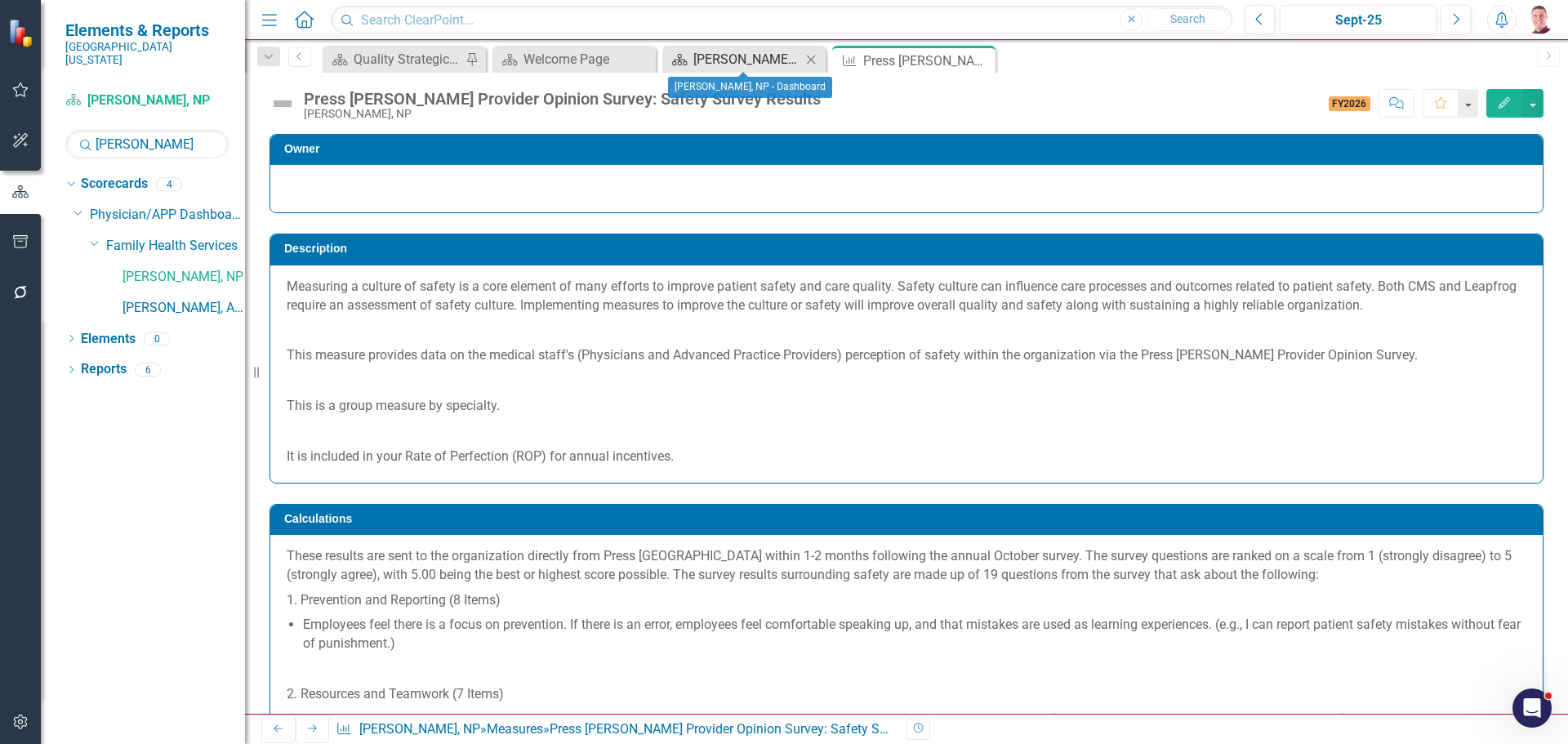
click at [738, 60] on div "[PERSON_NAME], NP - Dashboard" at bounding box center [747, 60] width 108 height 20
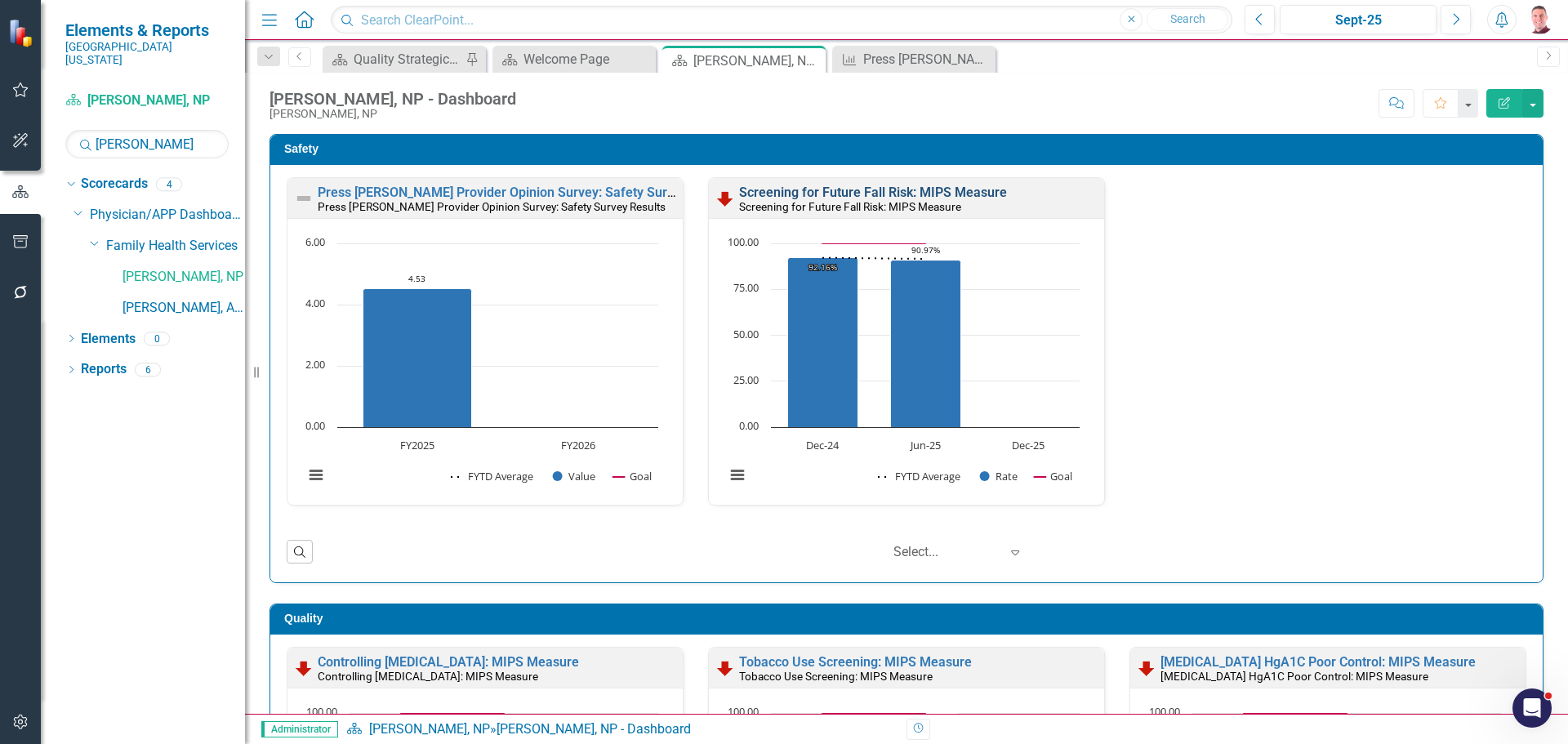
click at [860, 190] on link "Screening for Future Fall Risk: MIPS Measure" at bounding box center [873, 192] width 268 height 16
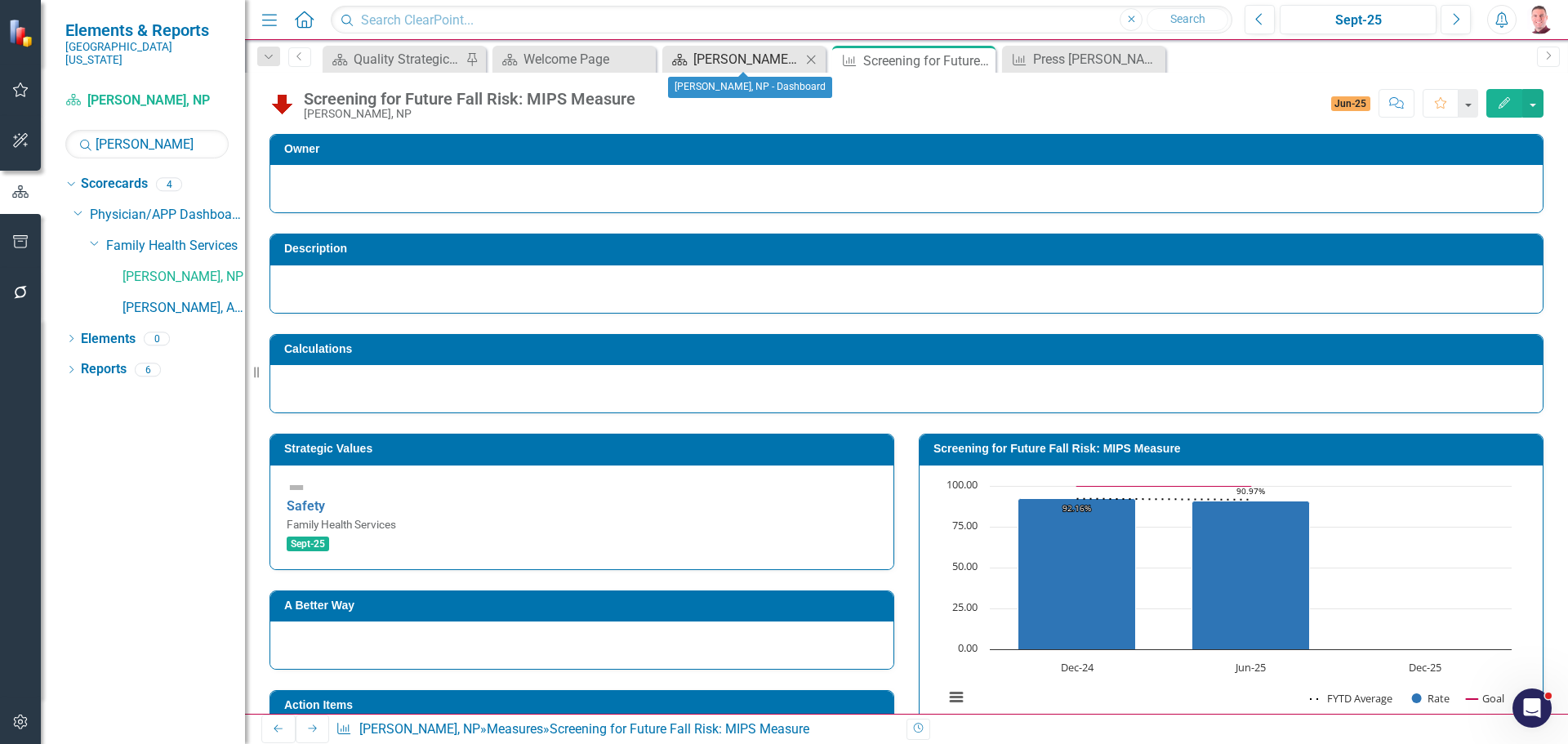
click at [760, 57] on div "[PERSON_NAME], NP - Dashboard" at bounding box center [747, 60] width 108 height 20
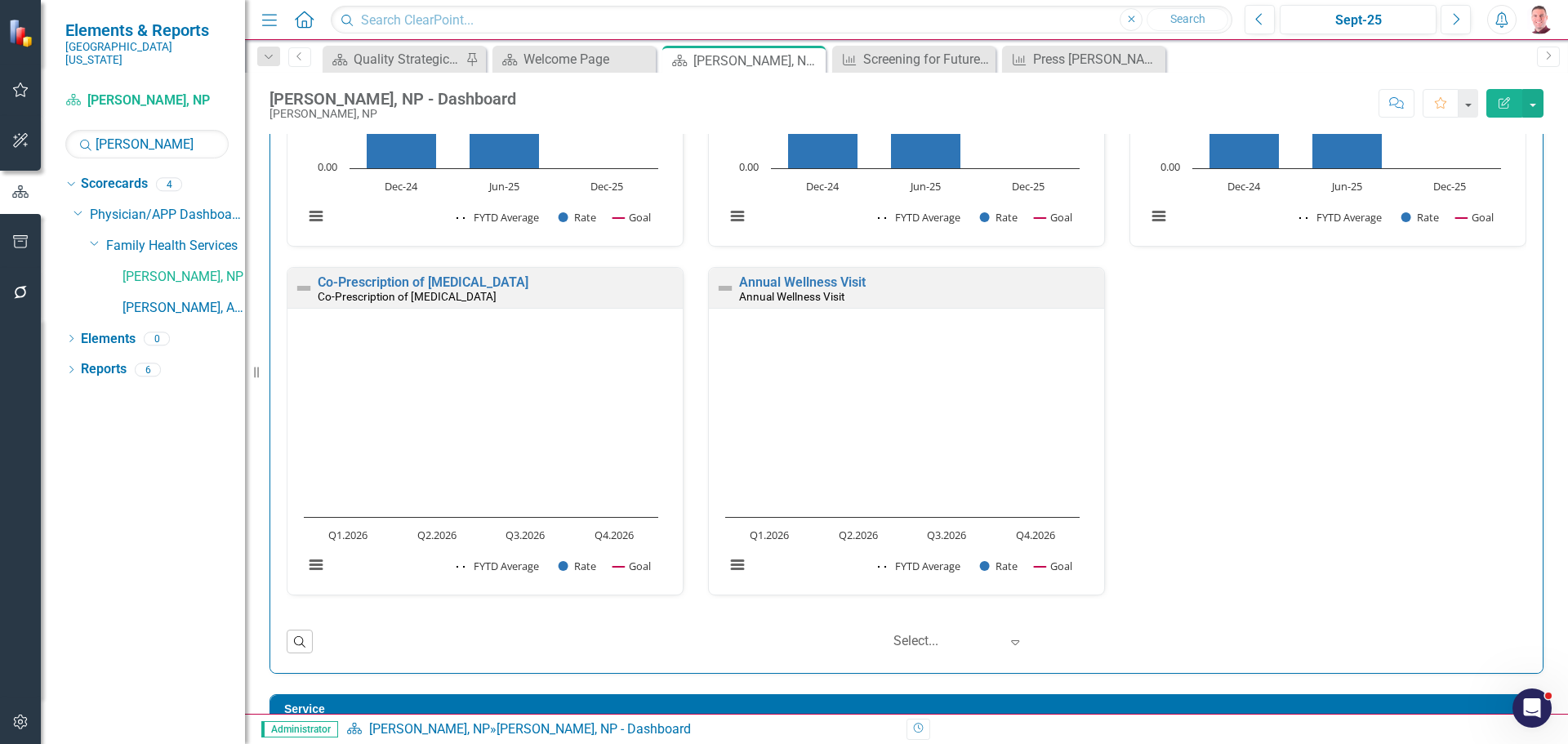
scroll to position [735, 0]
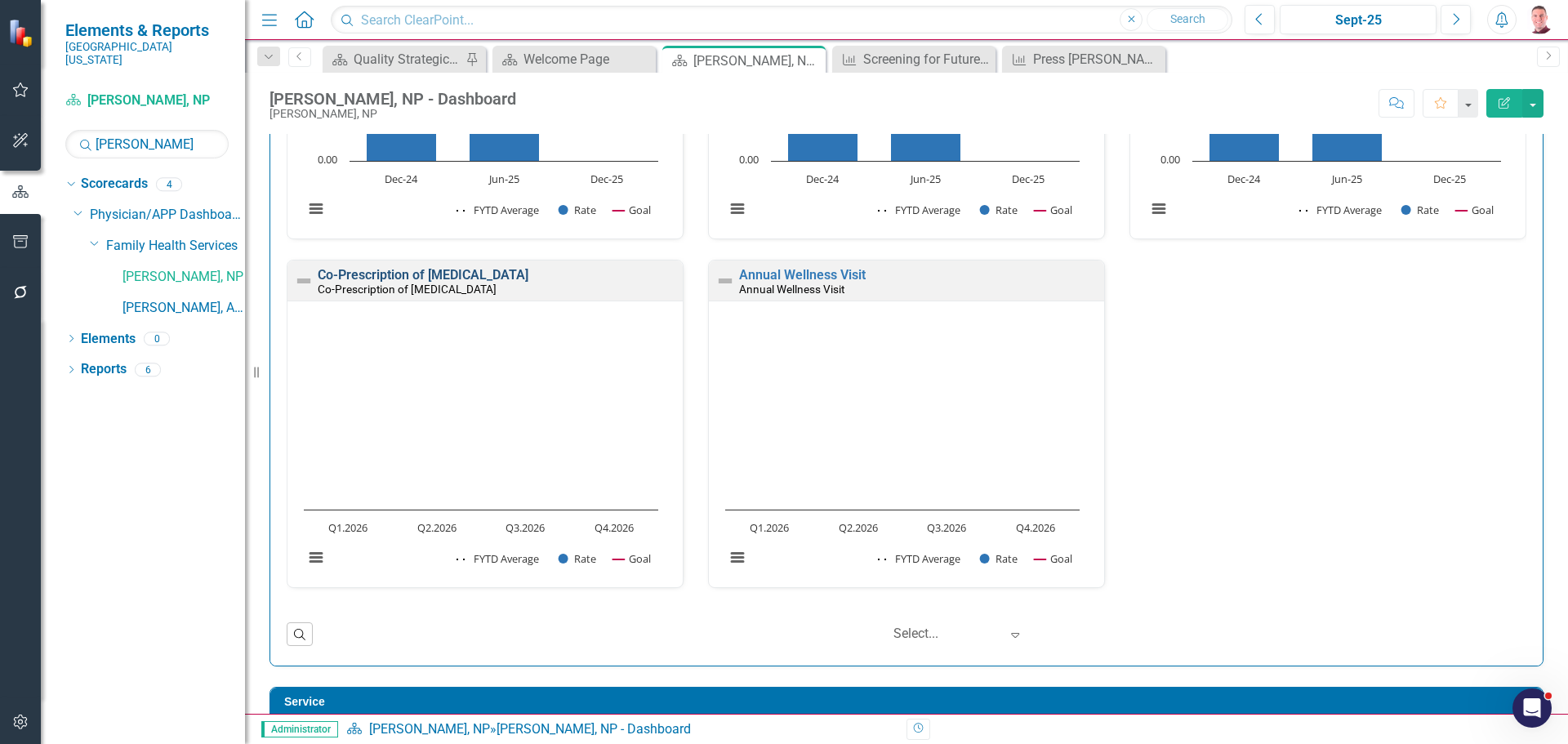
click at [439, 274] on link "Co-Prescription of [MEDICAL_DATA]" at bounding box center [422, 274] width 210 height 16
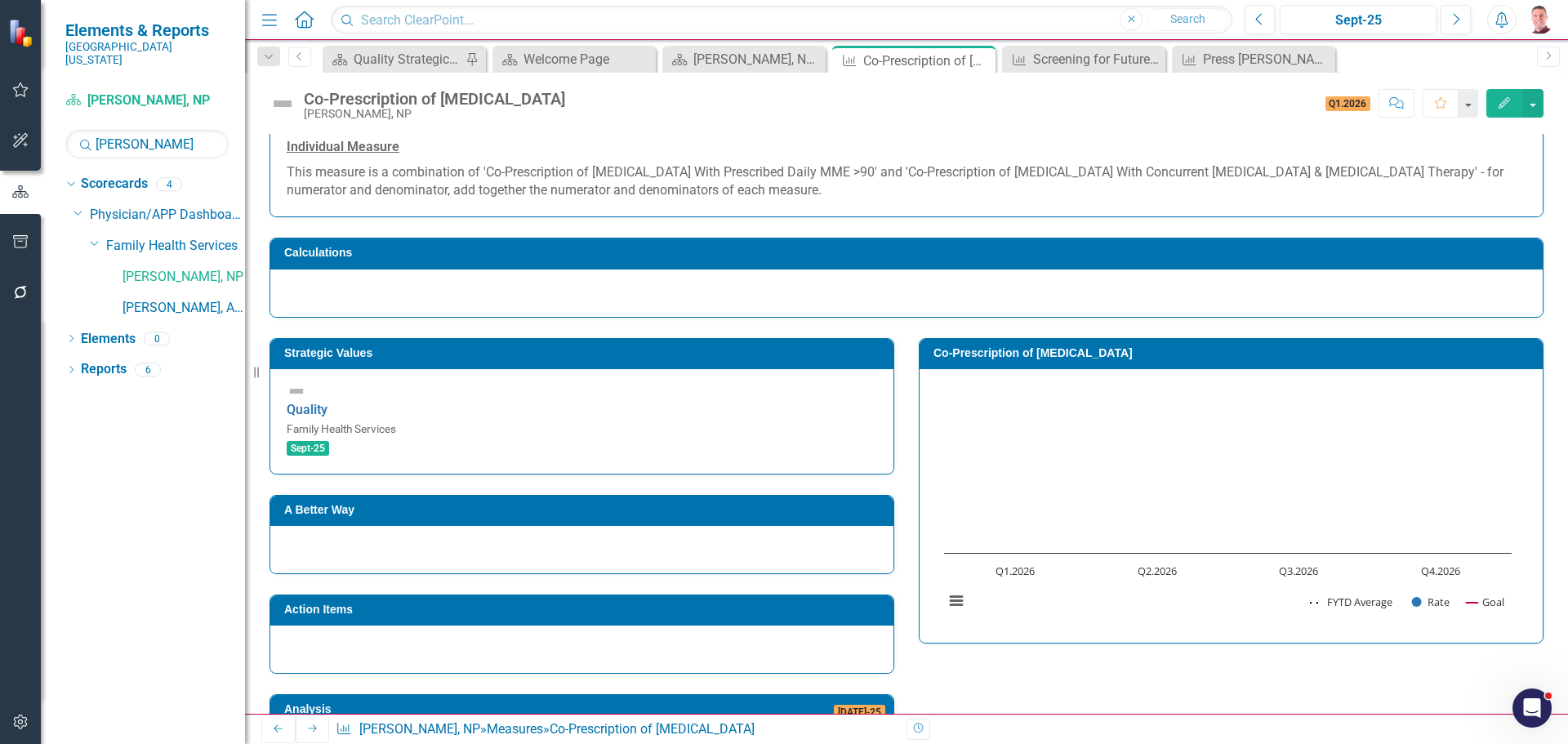
scroll to position [126, 0]
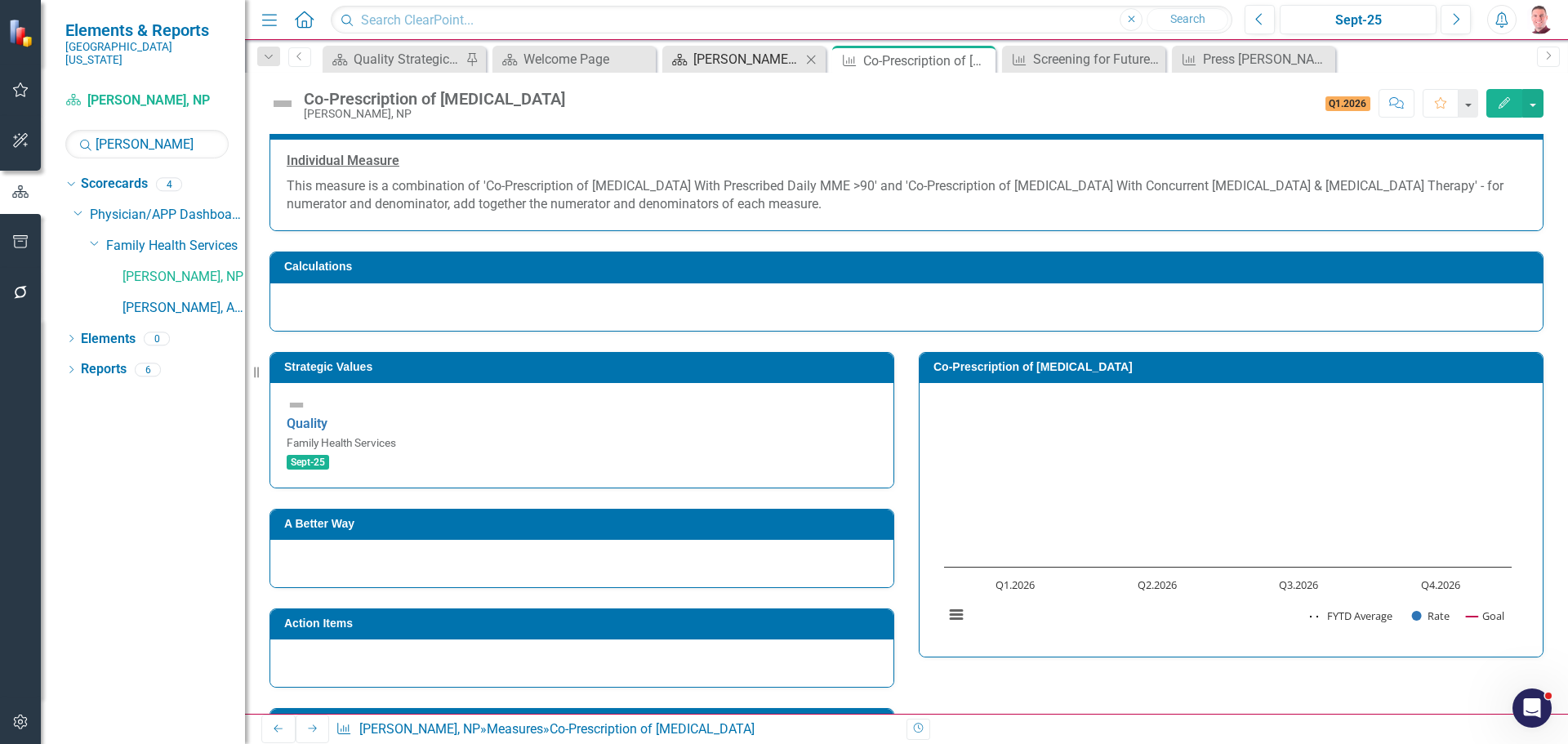
click at [758, 54] on div "[PERSON_NAME], NP - Dashboard" at bounding box center [747, 60] width 108 height 20
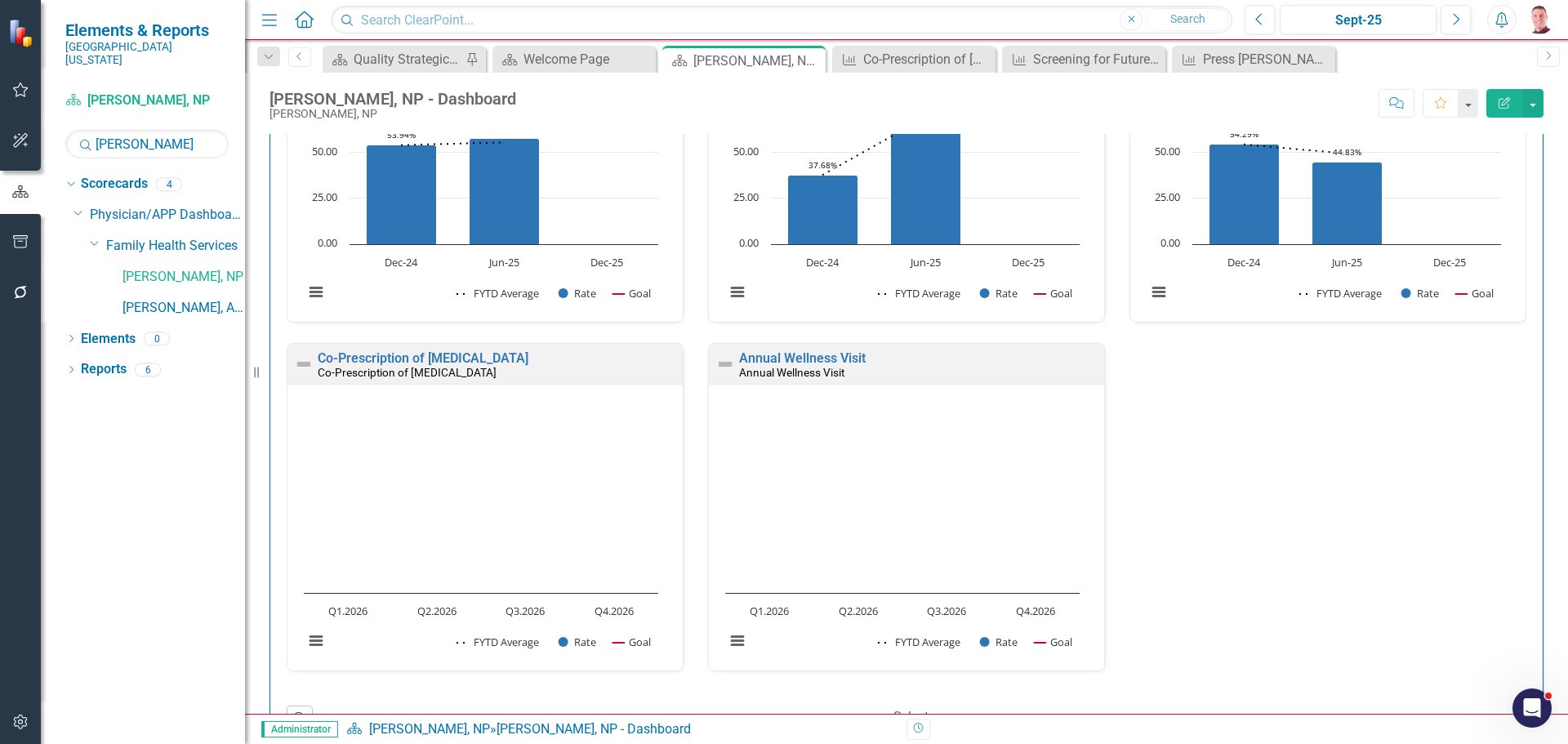
scroll to position [653, 0]
click at [1414, 14] on div "Sept-25" at bounding box center [1358, 20] width 145 height 20
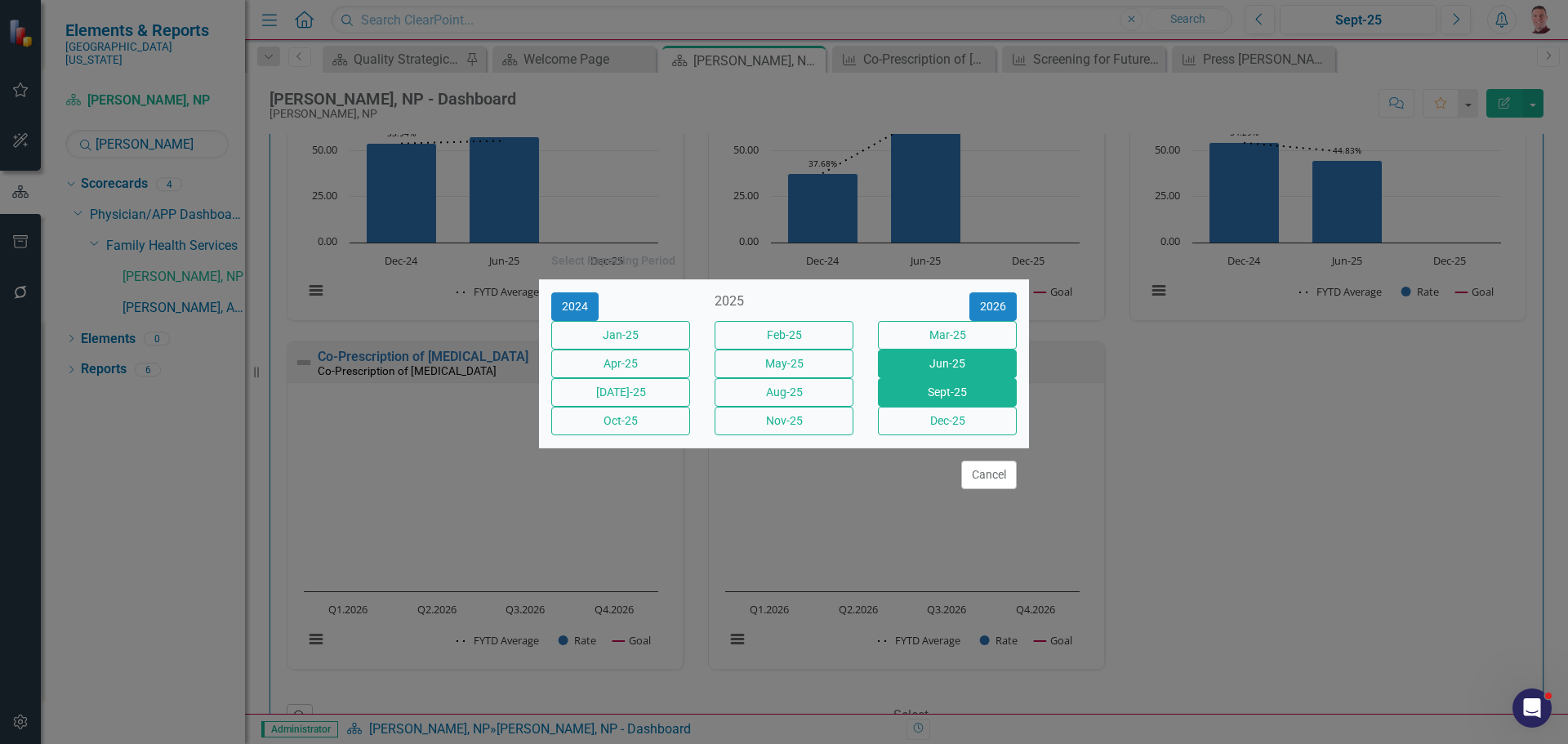
click at [945, 353] on button "Jun-25" at bounding box center [946, 364] width 139 height 29
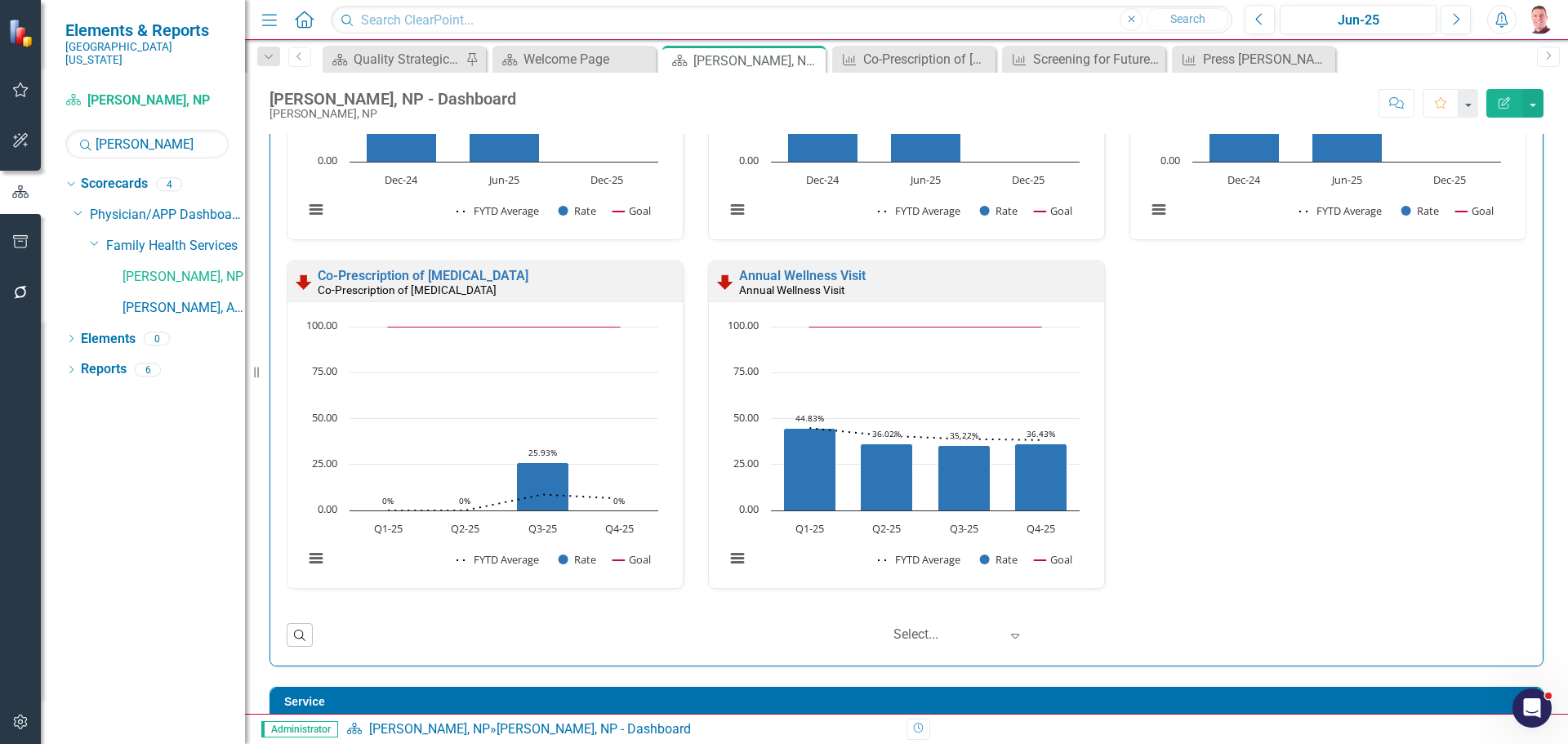
click at [1159, 453] on div "Controlling [MEDICAL_DATA]: MIPS Measure Controlling [MEDICAL_DATA]: MIPS Measu…" at bounding box center [906, 259] width 1265 height 697
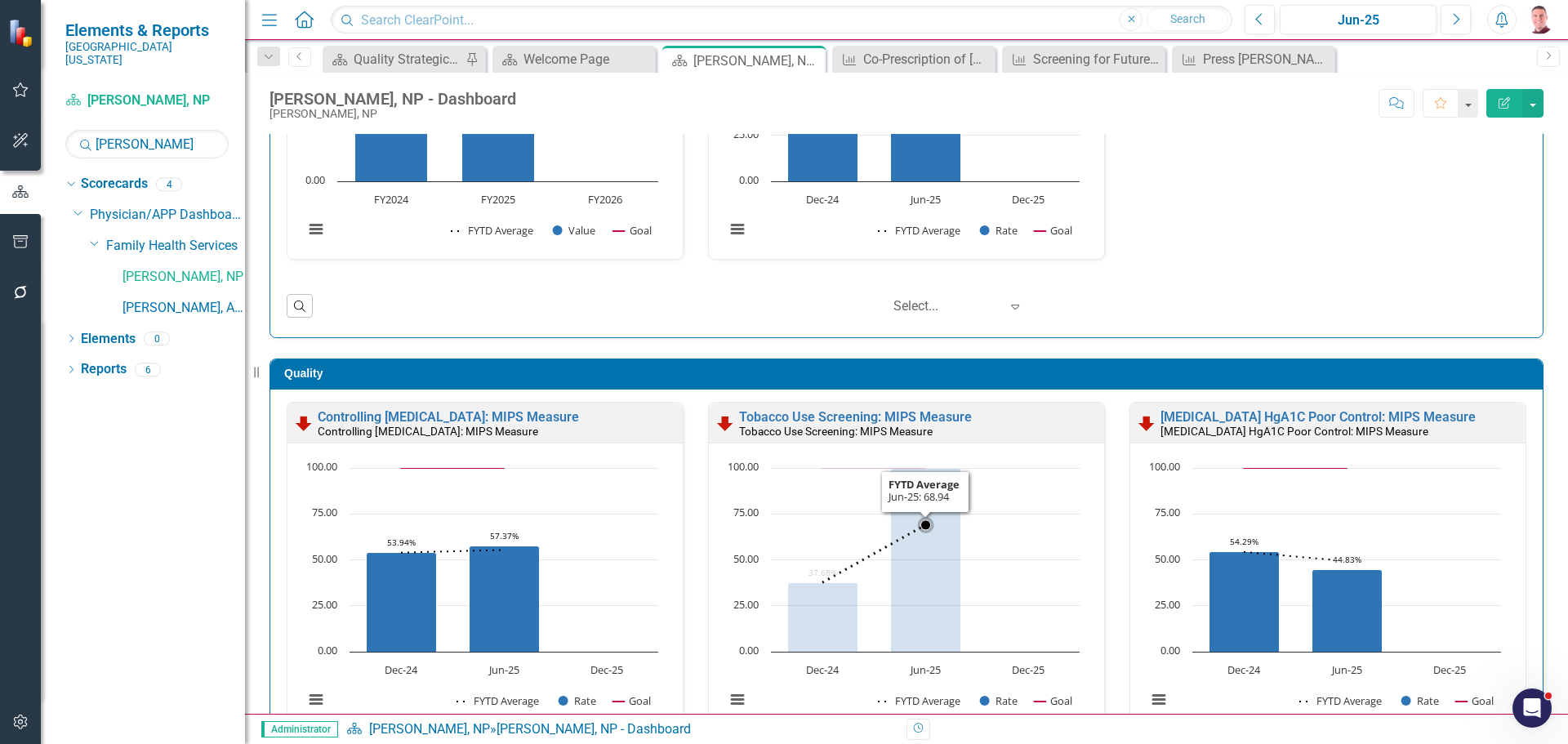
scroll to position [1, 0]
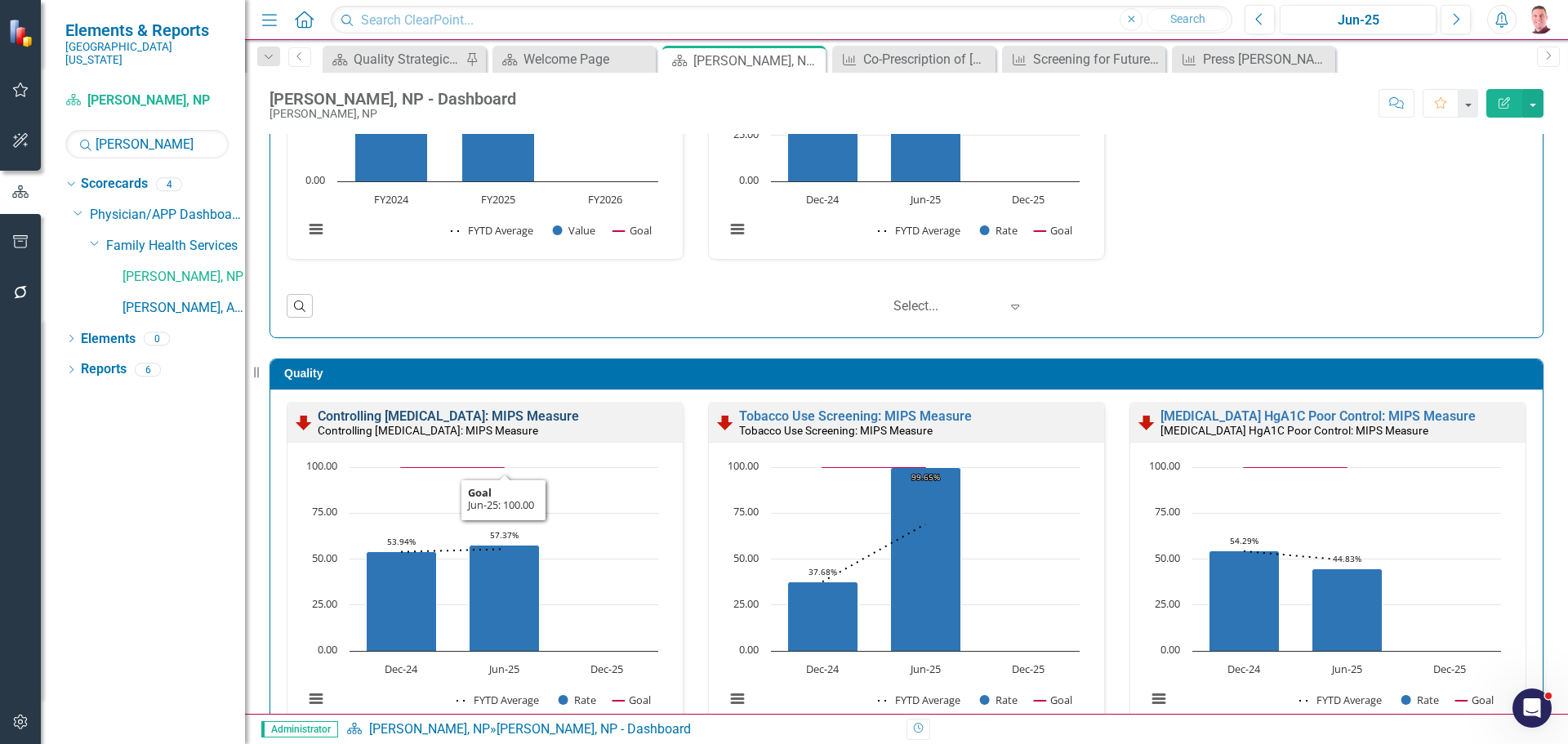
click at [557, 421] on link "Controlling [MEDICAL_DATA]: MIPS Measure" at bounding box center [448, 416] width 261 height 16
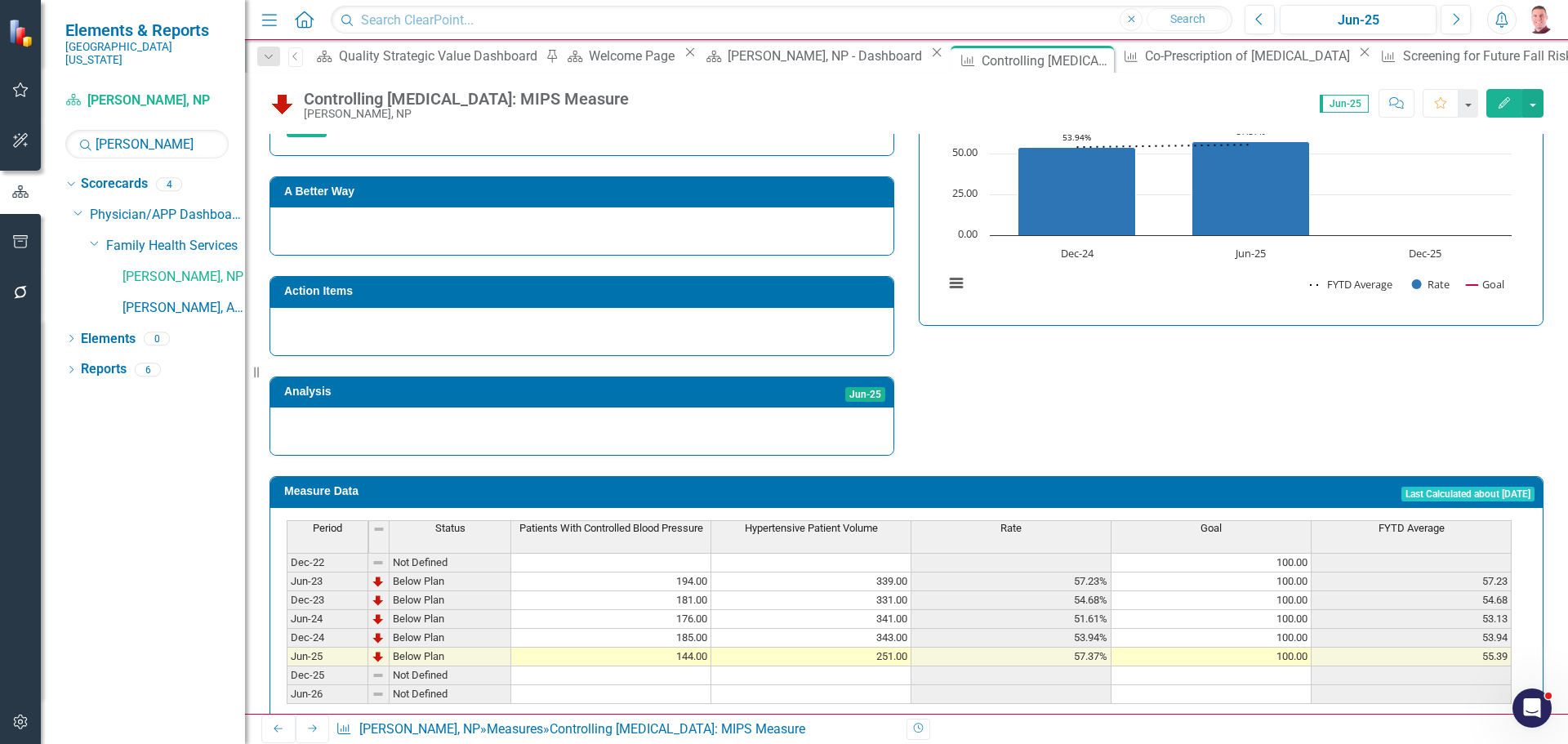
scroll to position [6, 0]
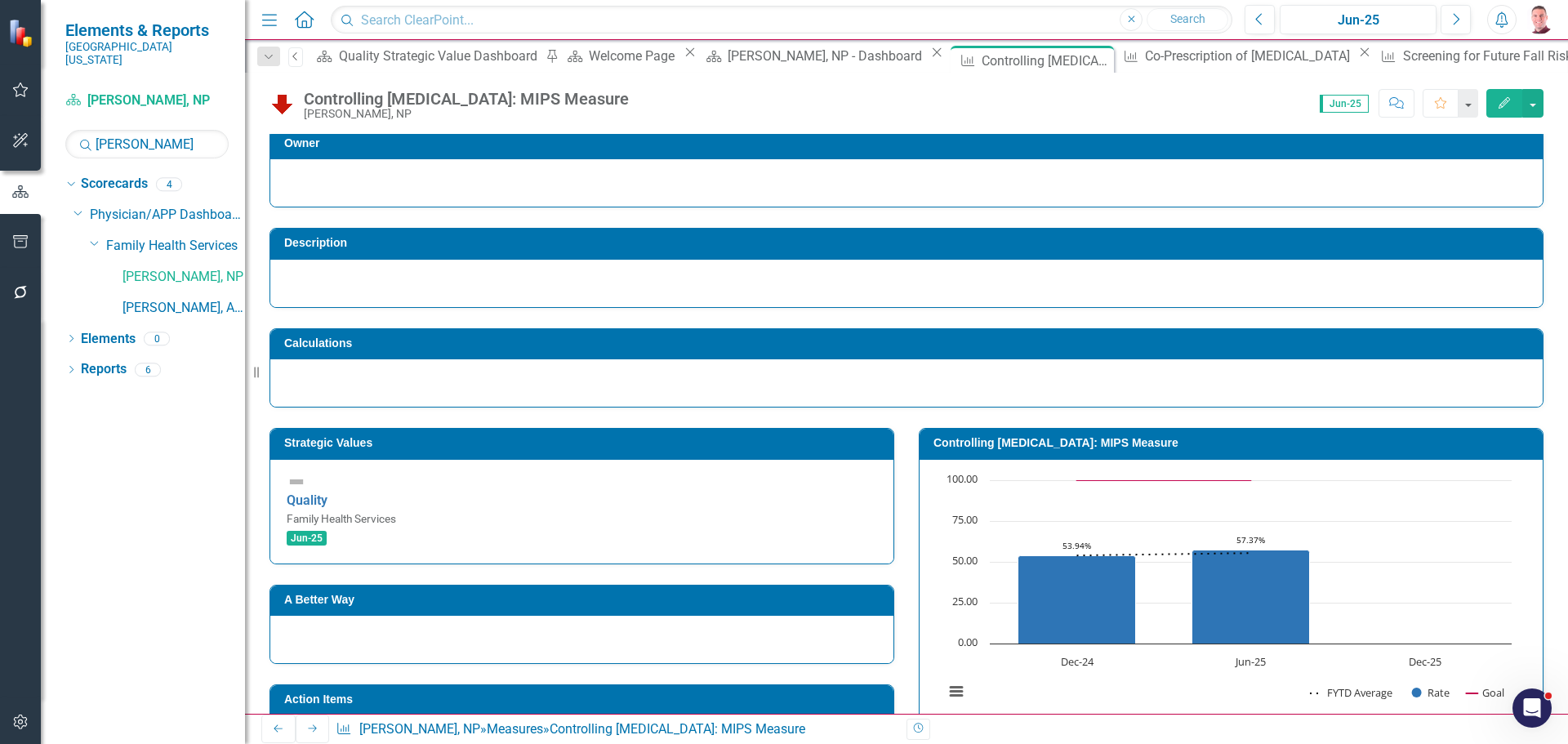
click at [299, 52] on icon "Previous" at bounding box center [296, 56] width 13 height 10
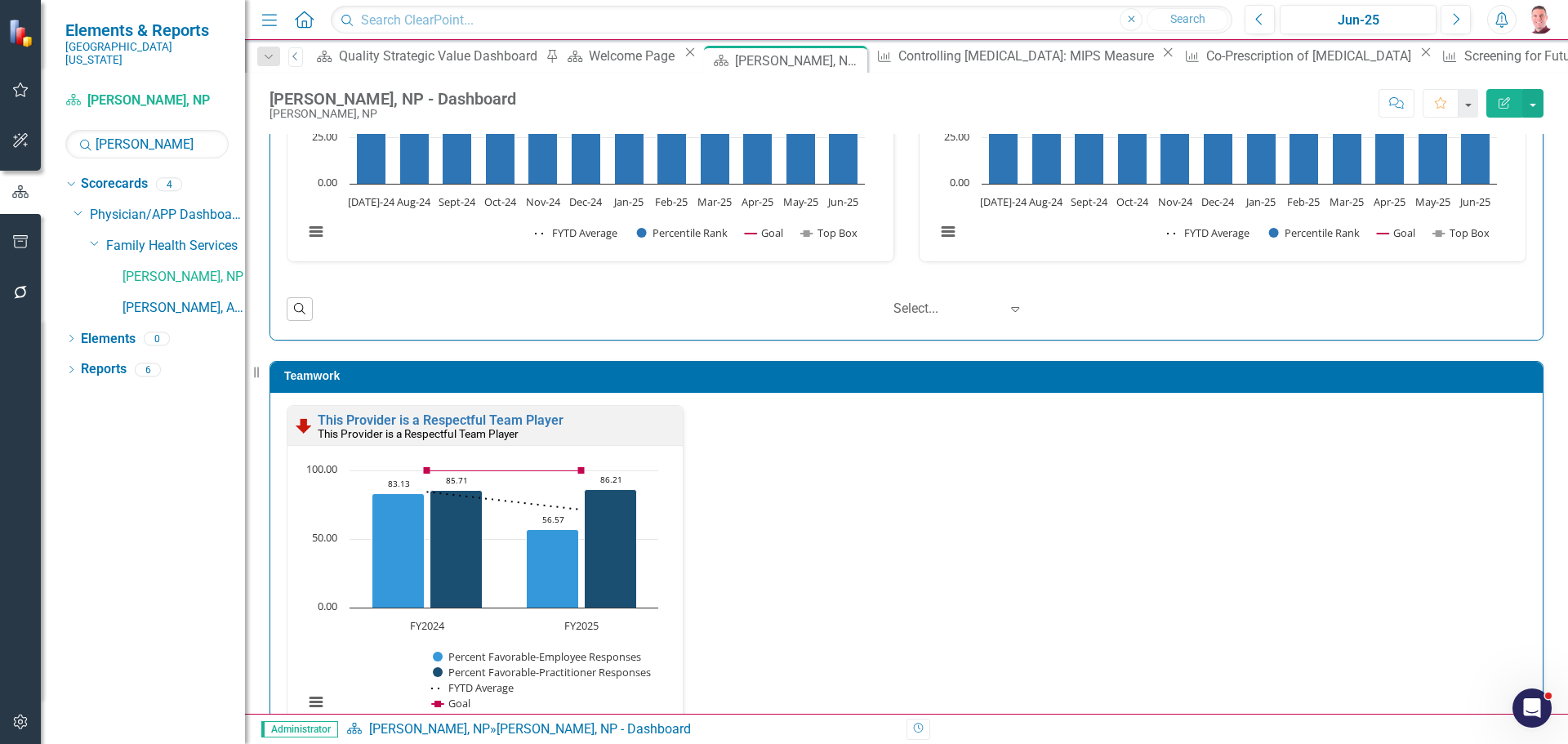
scroll to position [1, 0]
click at [894, 450] on div "This Provider is a Respectful Team Player This Provider is a Respectful Team Pl…" at bounding box center [906, 578] width 1265 height 349
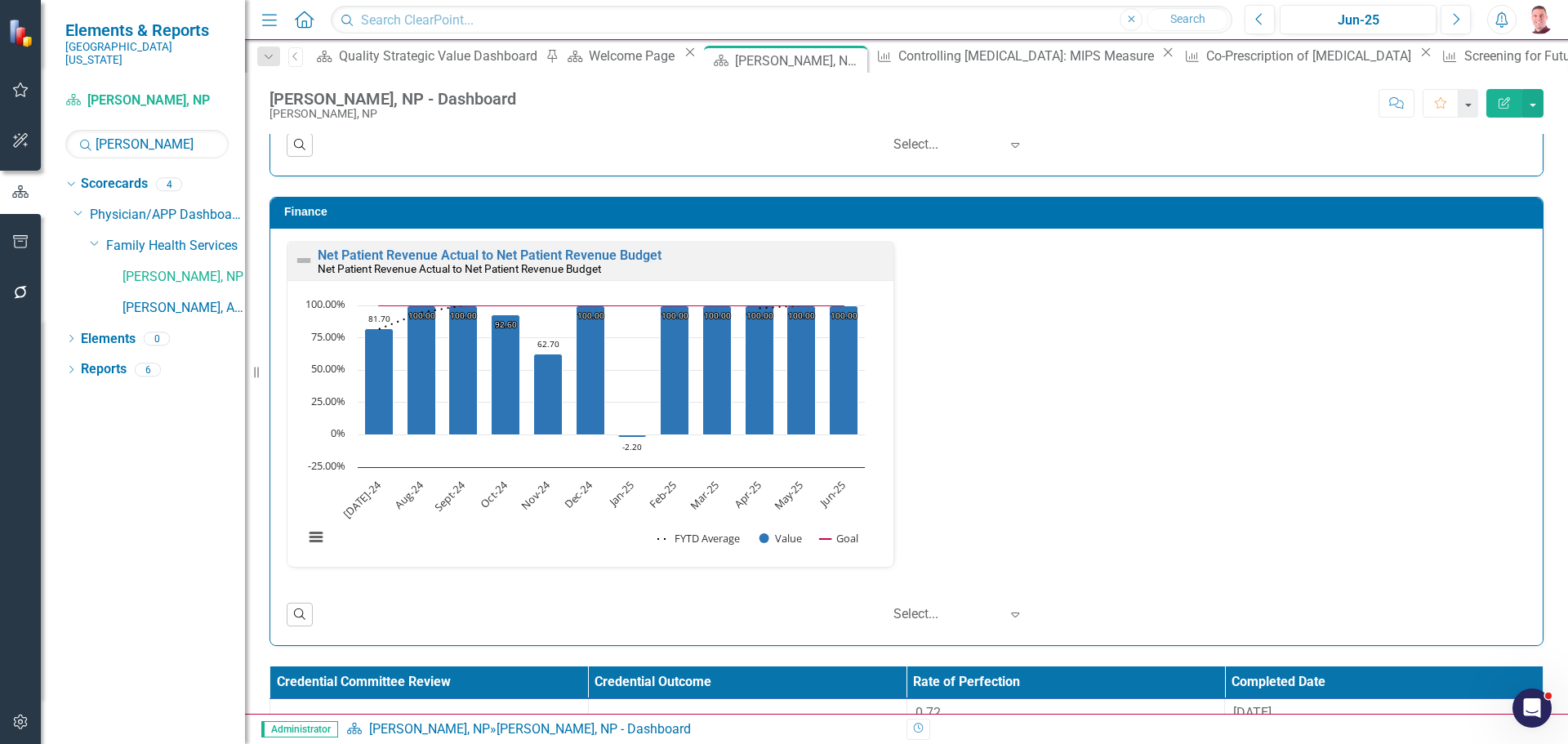
scroll to position [2531, 0]
